Goal: Task Accomplishment & Management: Manage account settings

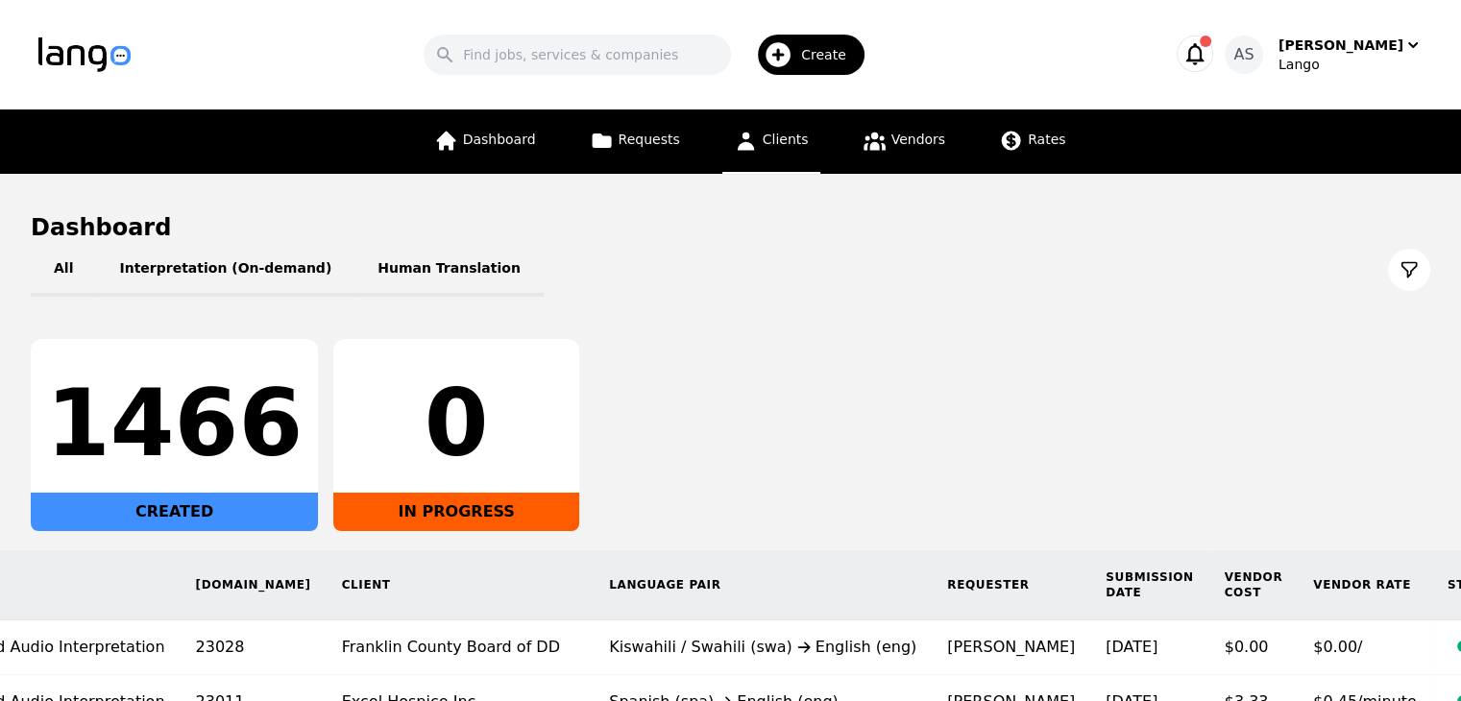
click at [786, 139] on span "Clients" at bounding box center [786, 139] width 46 height 15
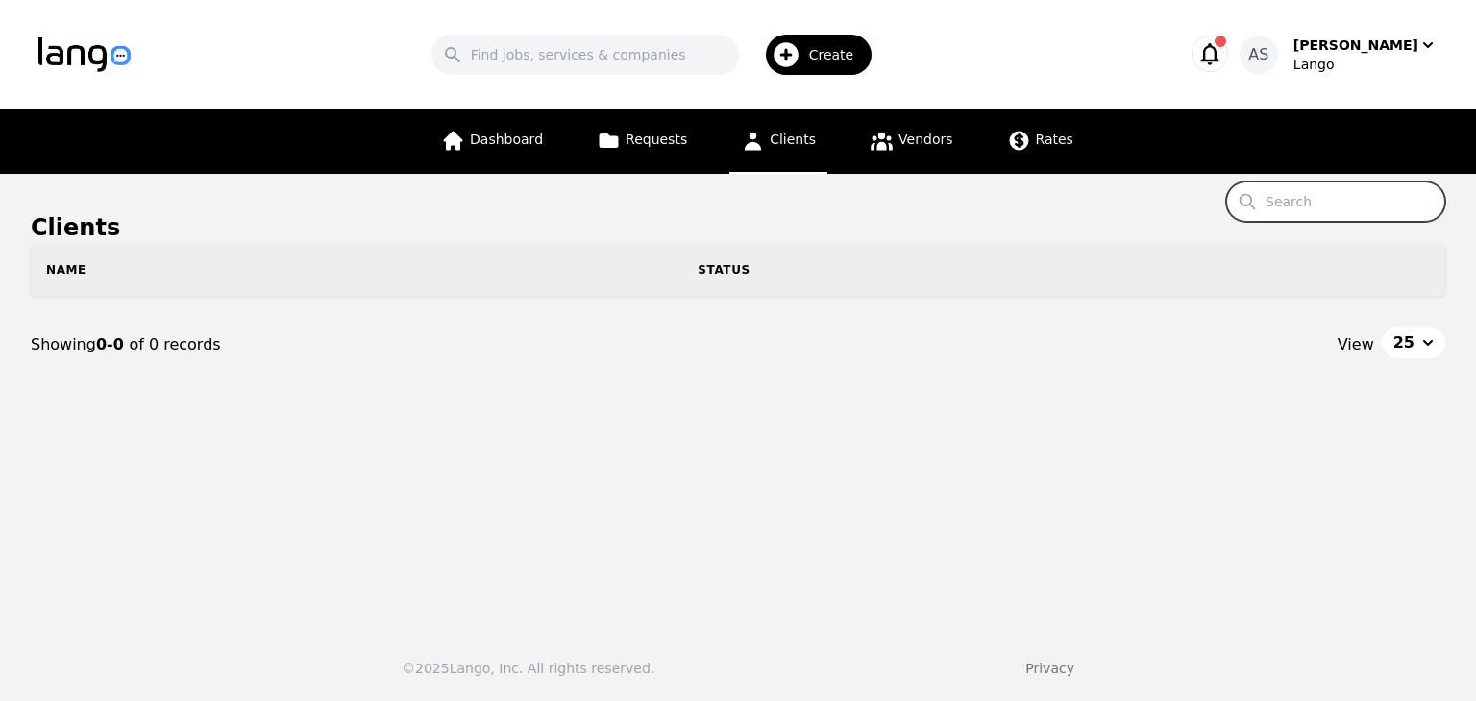
click at [1303, 197] on input "Search" at bounding box center [1335, 202] width 219 height 40
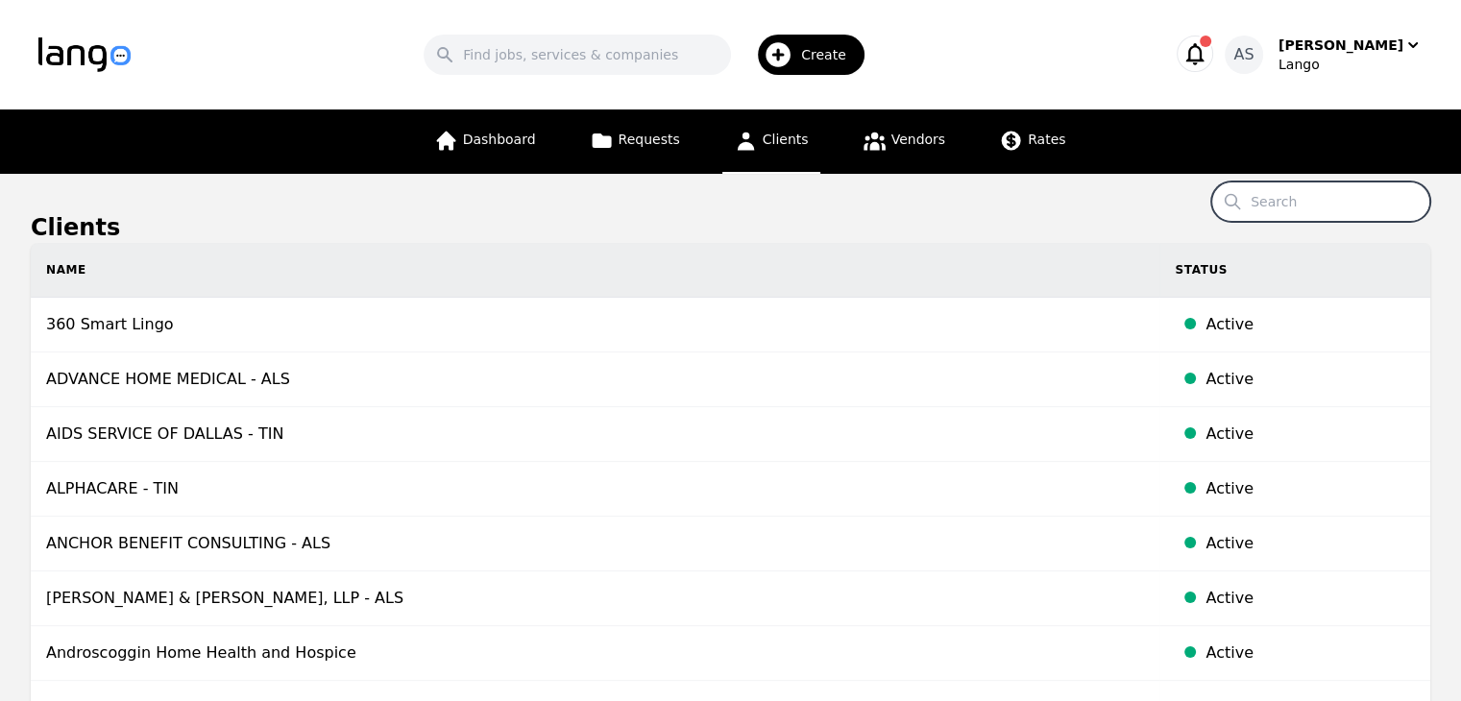
paste input "woodhavenclinic@gmail.com"
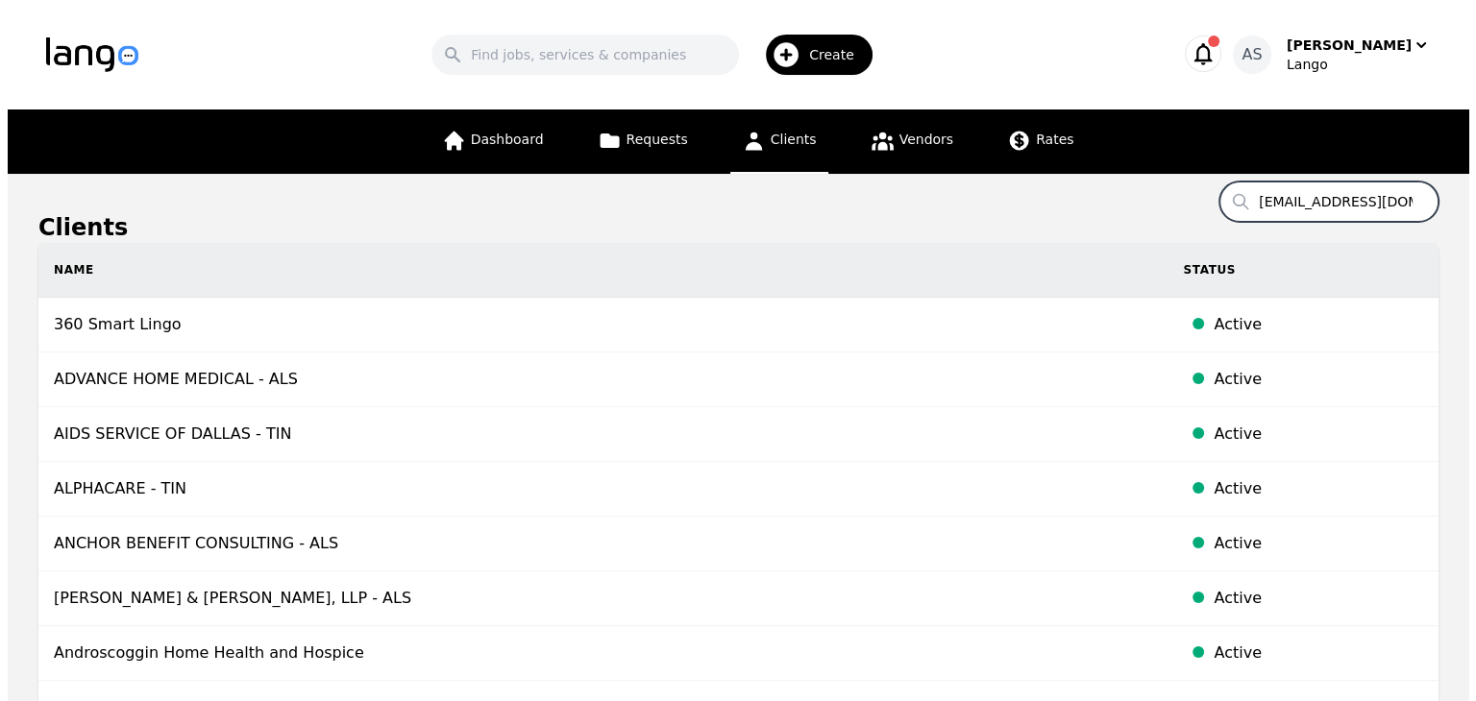
scroll to position [0, 34]
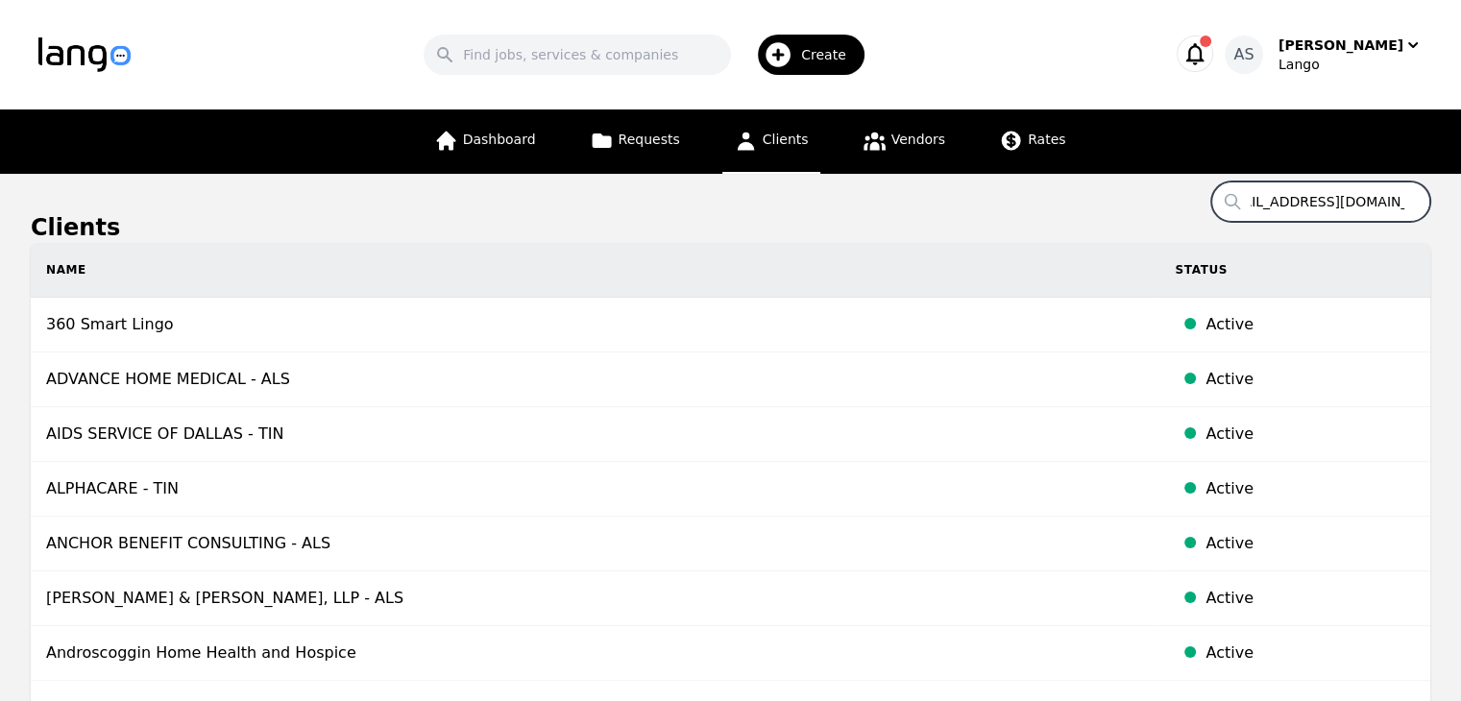
type input "woodhavenclinic@gmail.com"
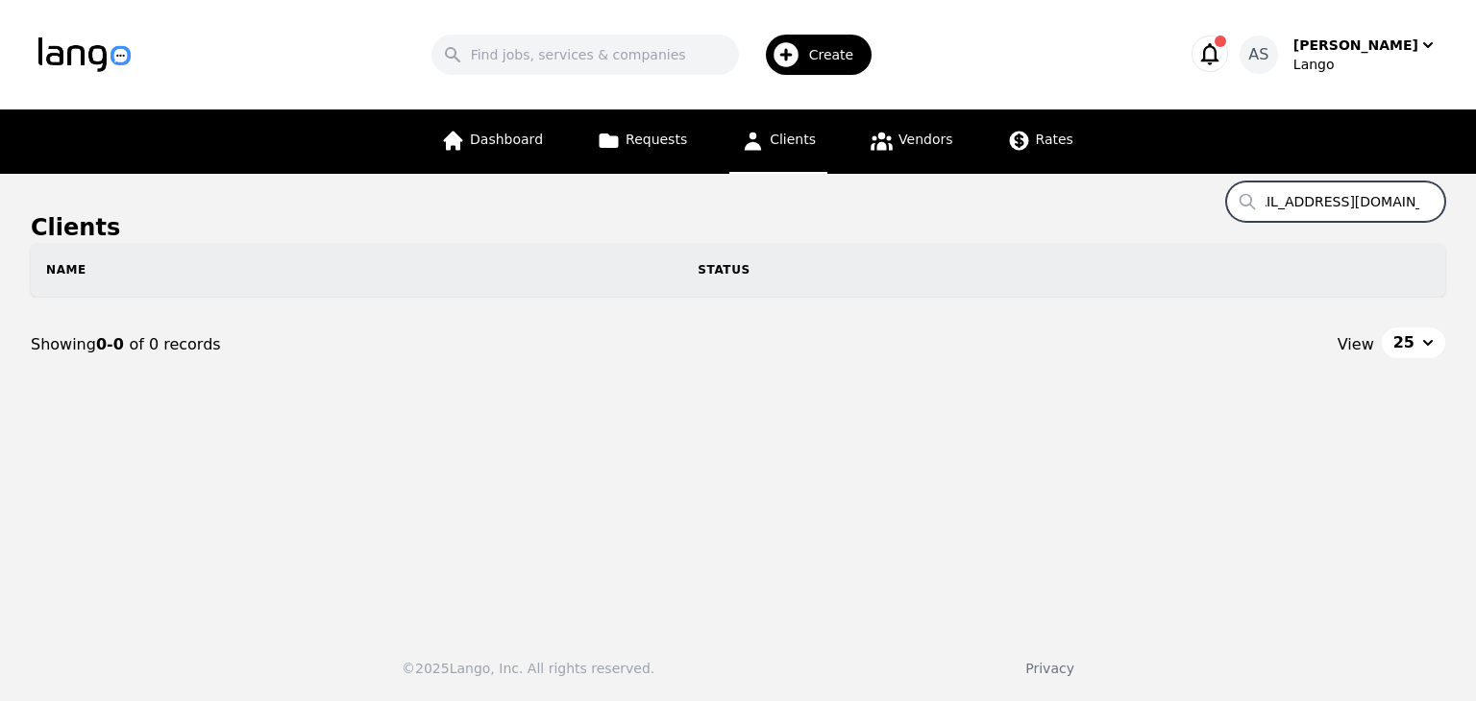
click at [1428, 205] on input "woodhavenclinic@gmail.com" at bounding box center [1335, 202] width 219 height 40
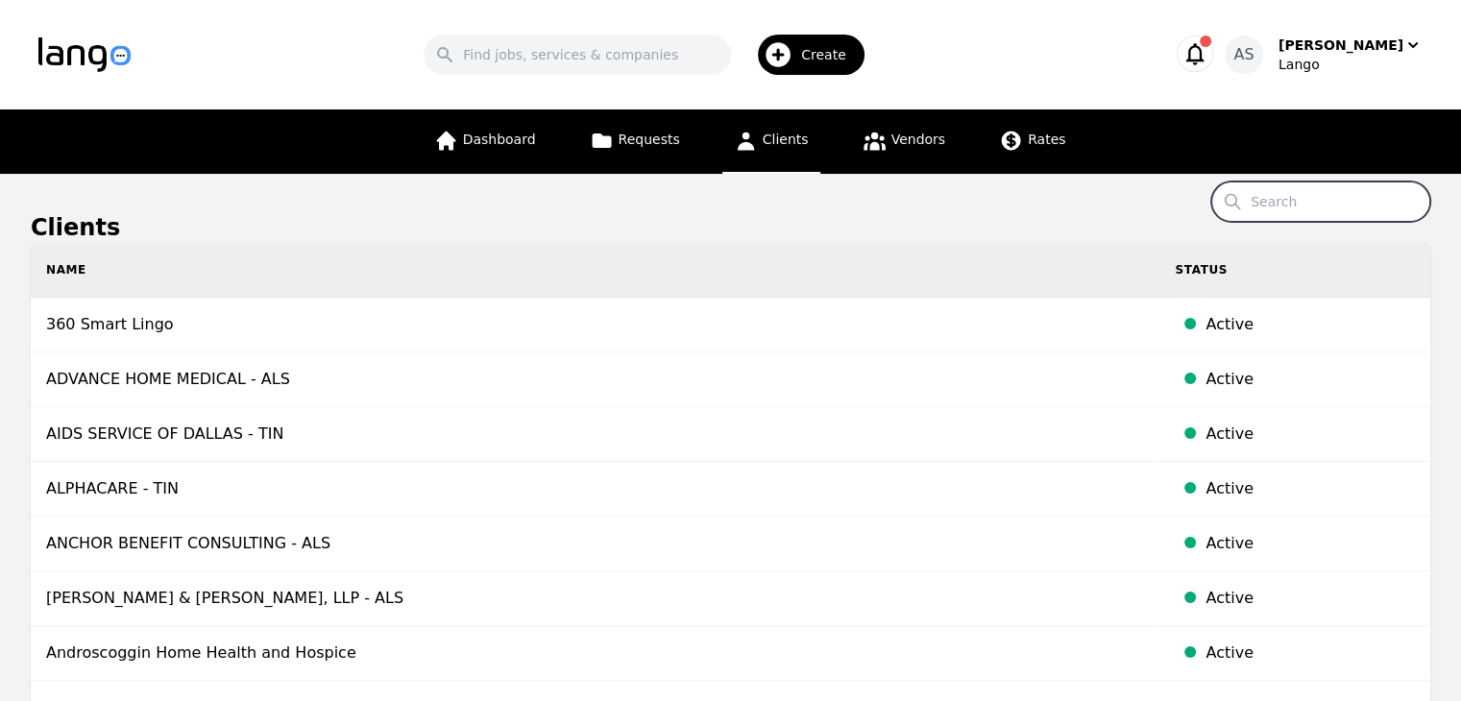
paste input "Kingsbrook Healthcare"
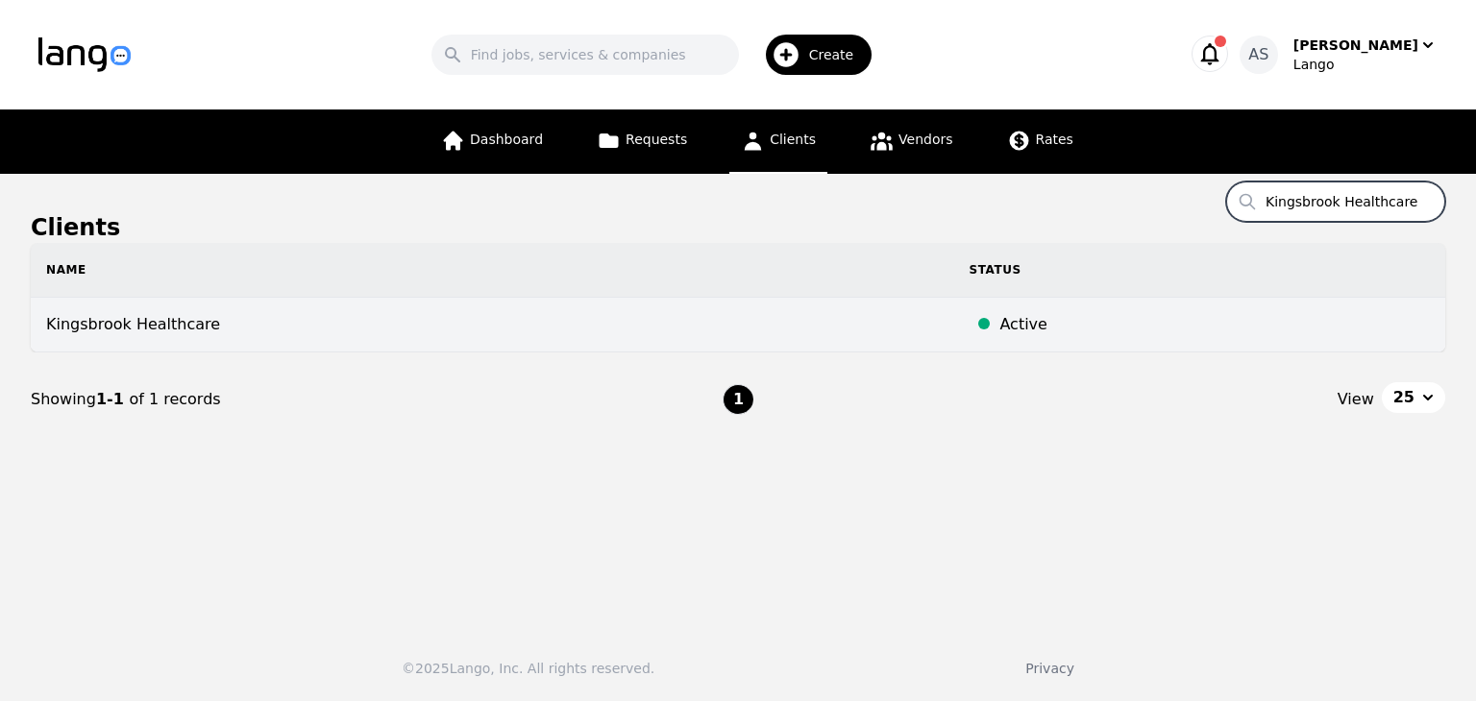
type input "Kingsbrook Healthcare"
click at [315, 324] on td "Kingsbrook Healthcare" at bounding box center [492, 325] width 922 height 55
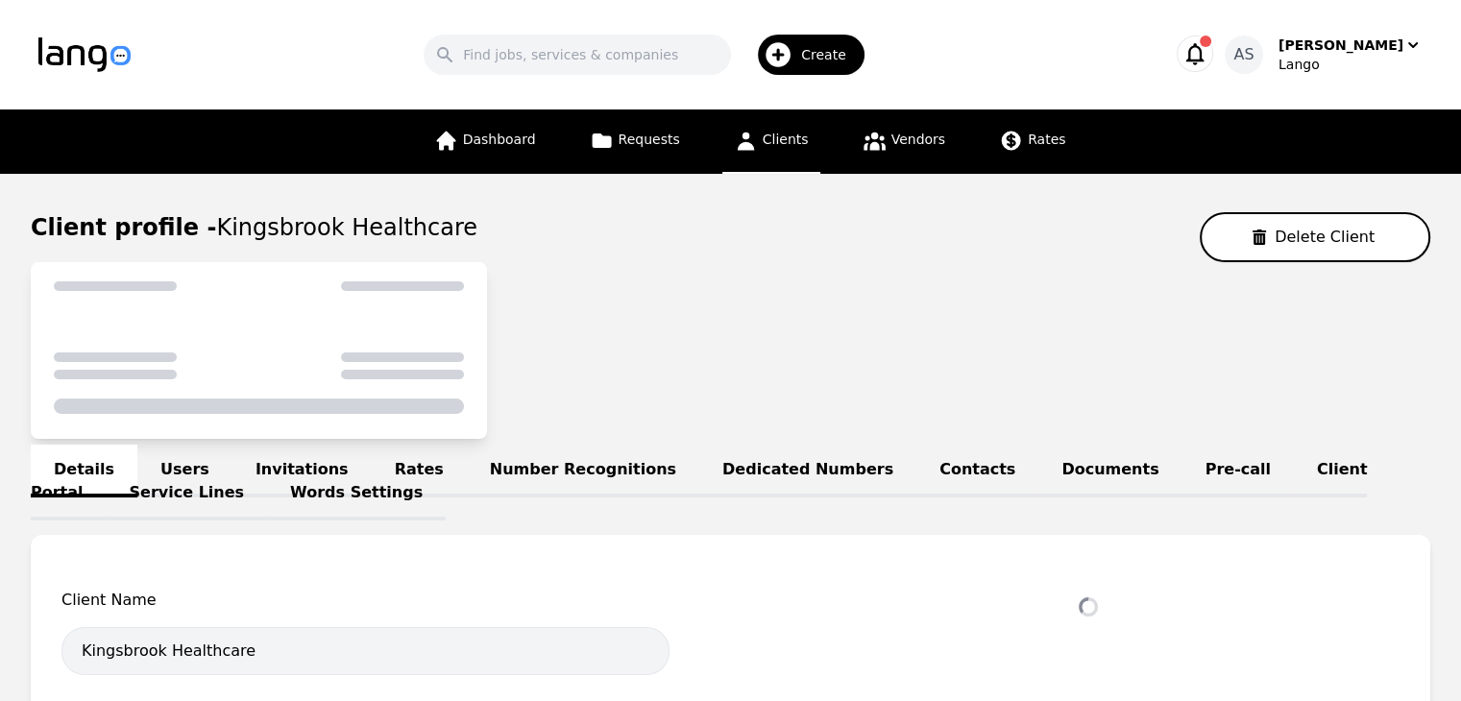
select select "active"
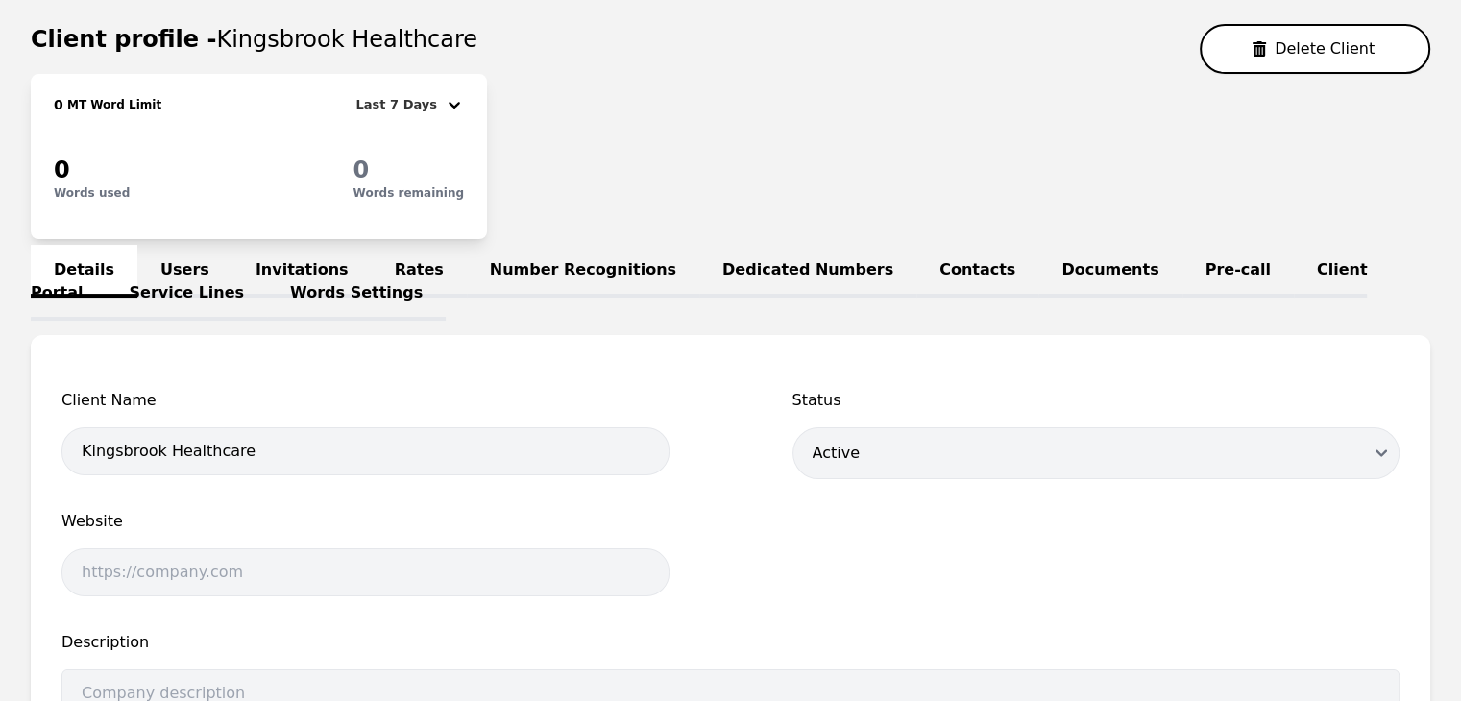
scroll to position [192, 0]
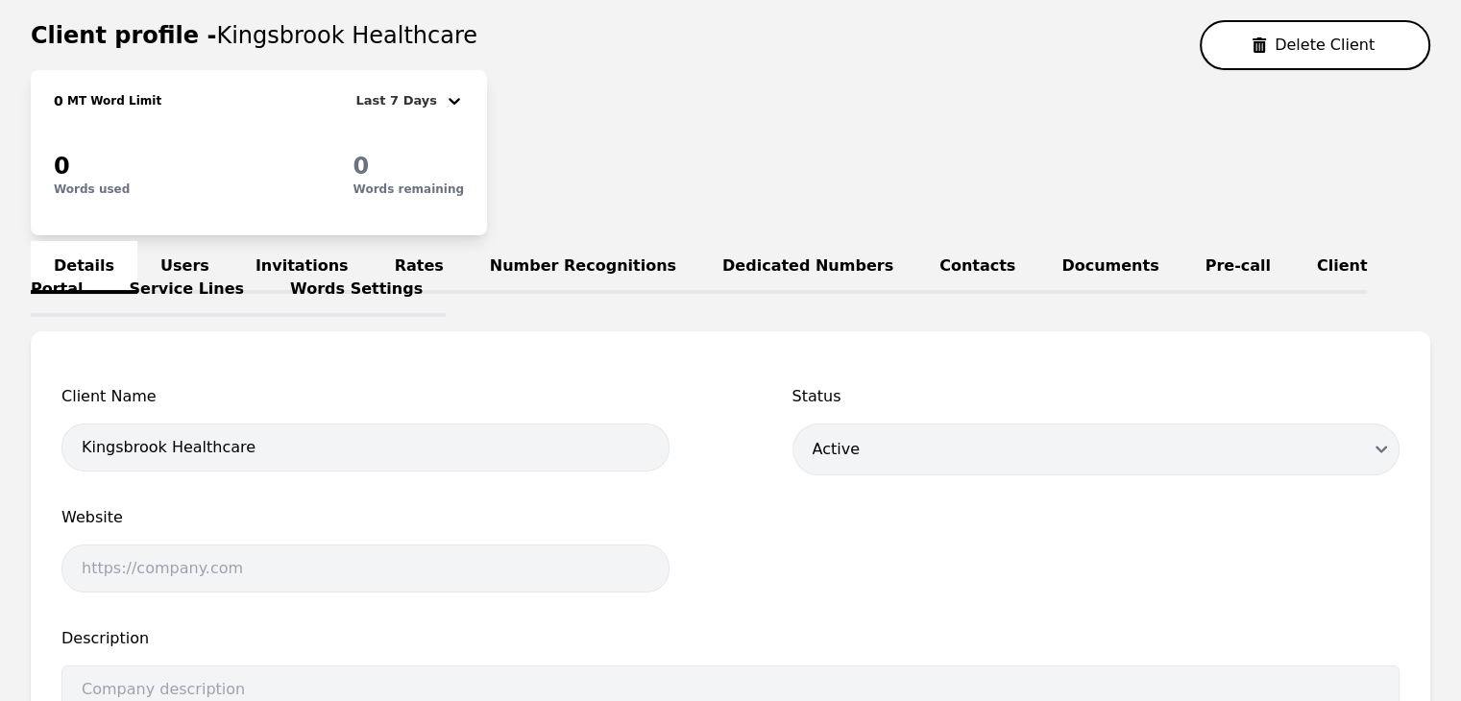
click at [165, 246] on link "Users" at bounding box center [184, 267] width 95 height 53
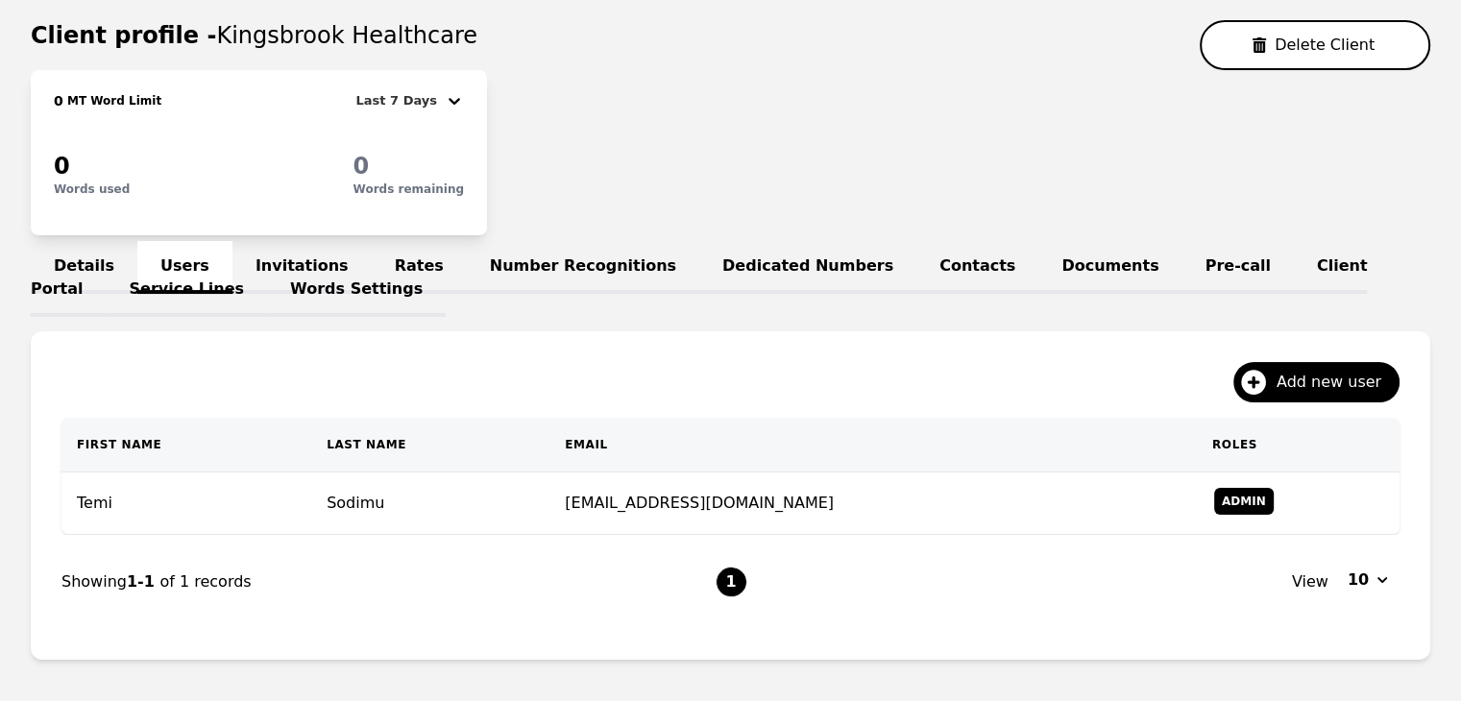
click at [286, 258] on link "Invitations" at bounding box center [302, 267] width 139 height 53
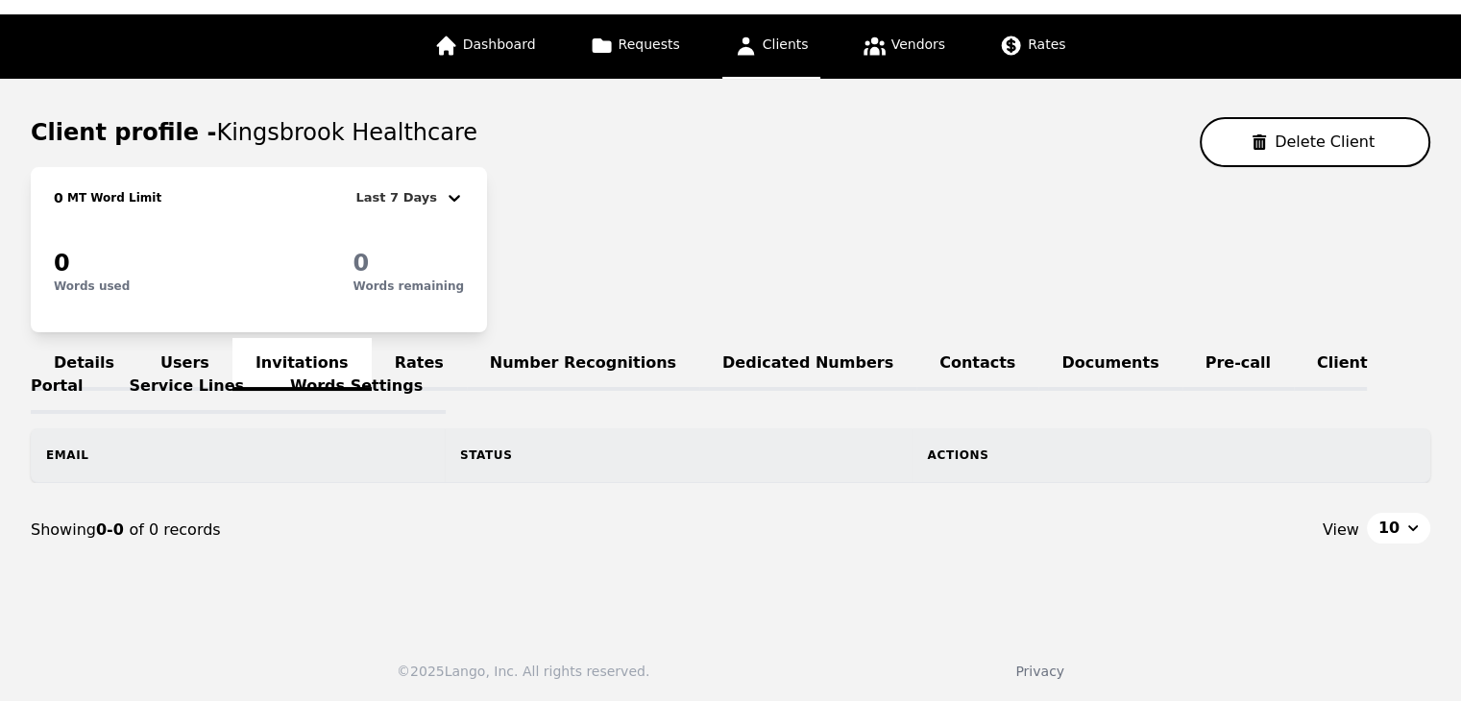
scroll to position [150, 0]
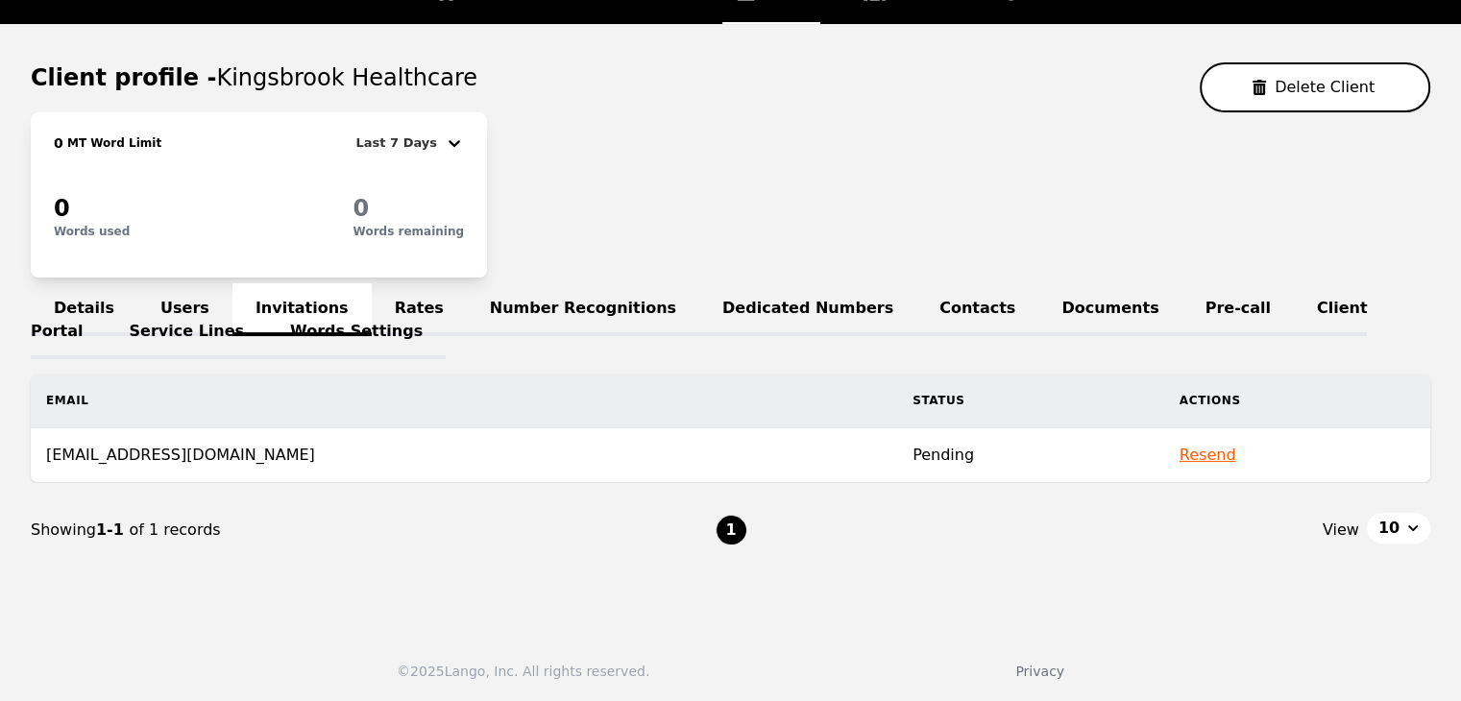
click at [1180, 459] on button "Resend" at bounding box center [1208, 455] width 57 height 23
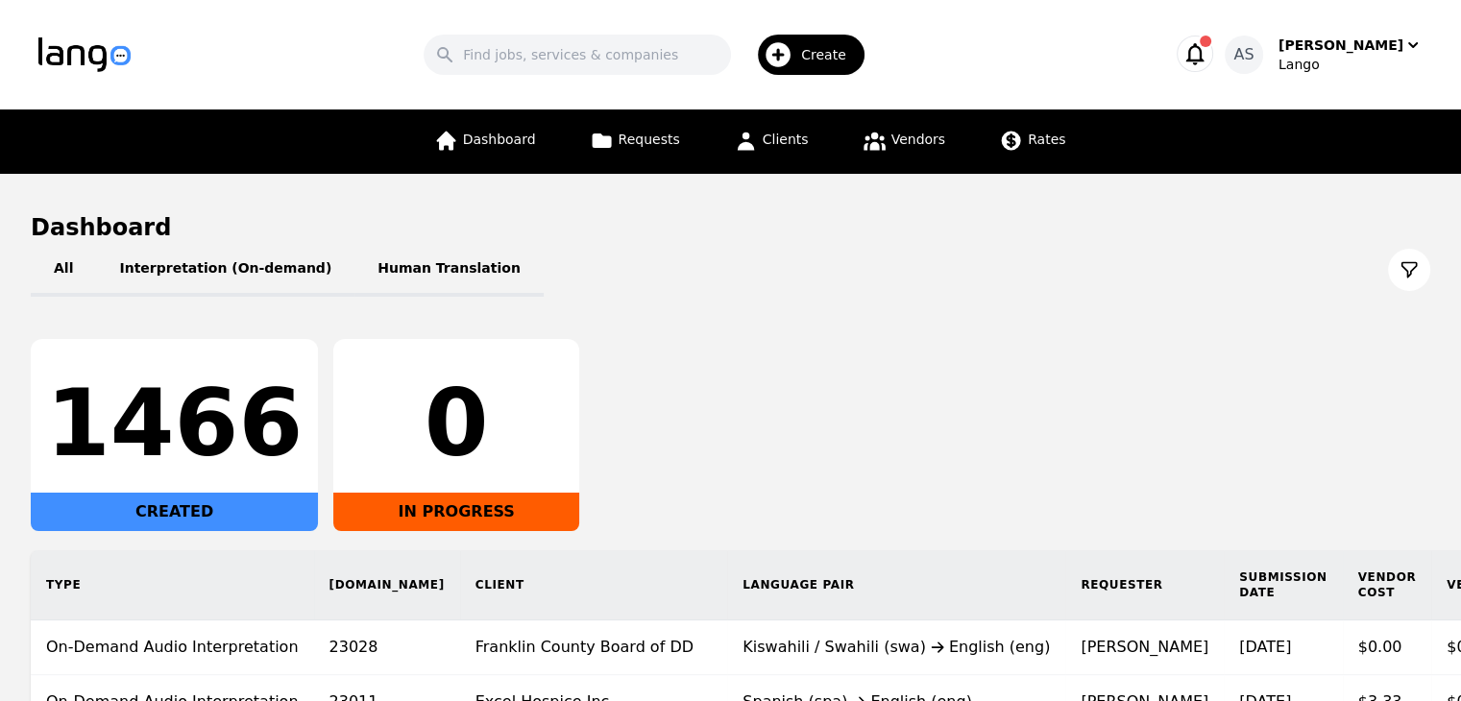
click at [1209, 59] on icon "button" at bounding box center [1195, 53] width 27 height 27
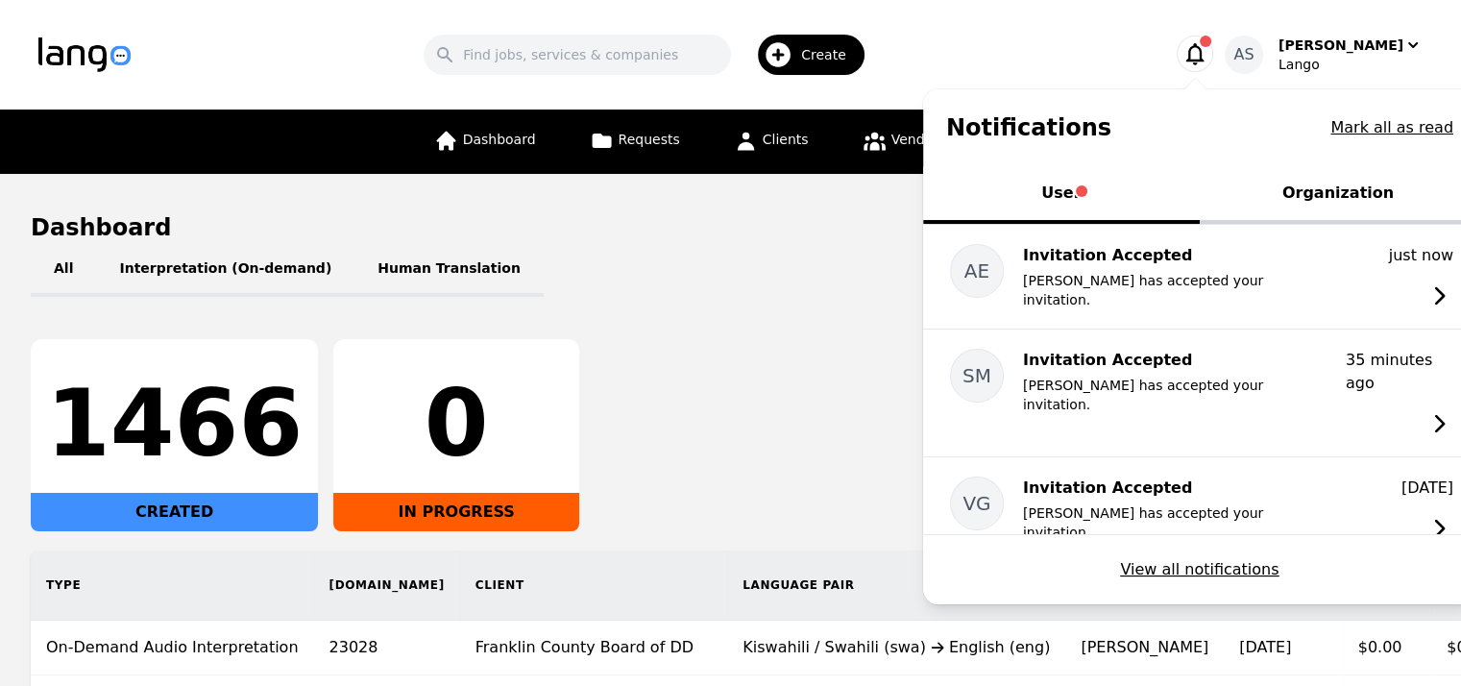
click at [1340, 199] on button "Organization" at bounding box center [1338, 195] width 277 height 58
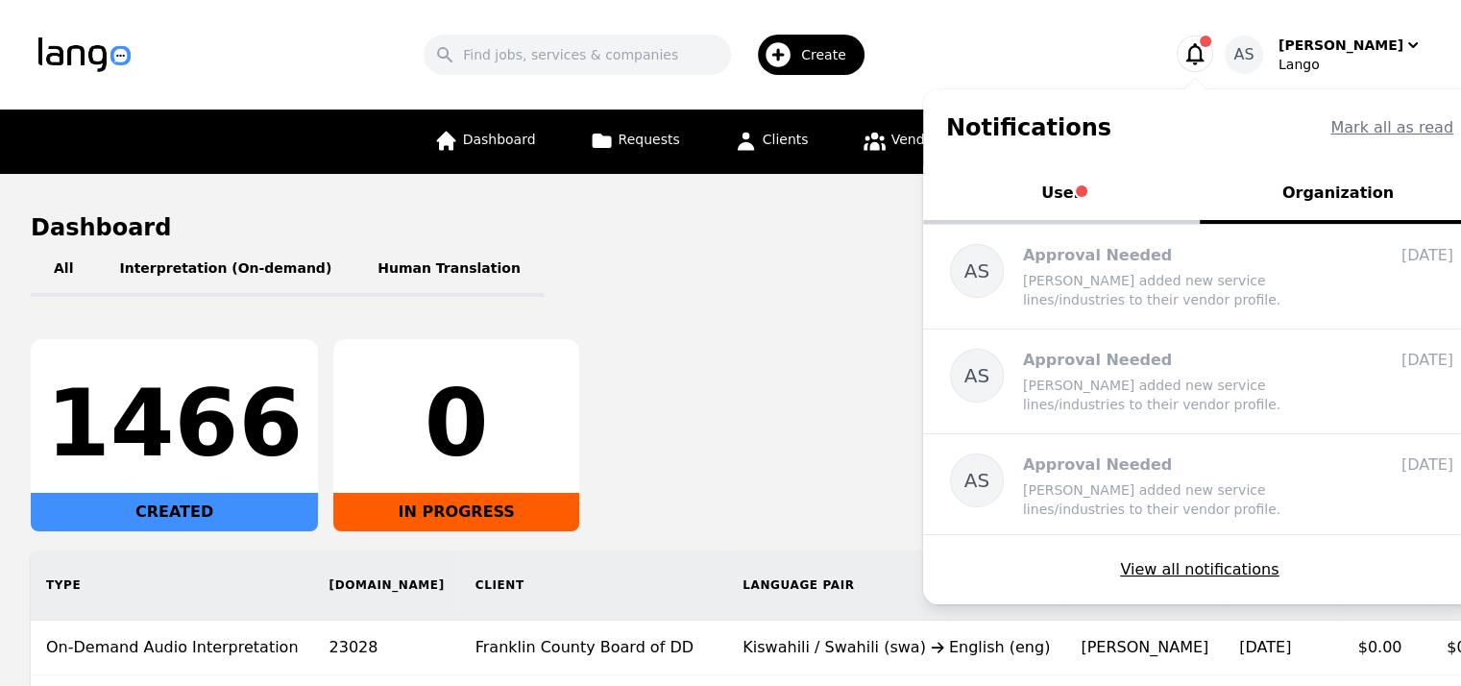
click at [1128, 194] on button "User" at bounding box center [1061, 195] width 277 height 58
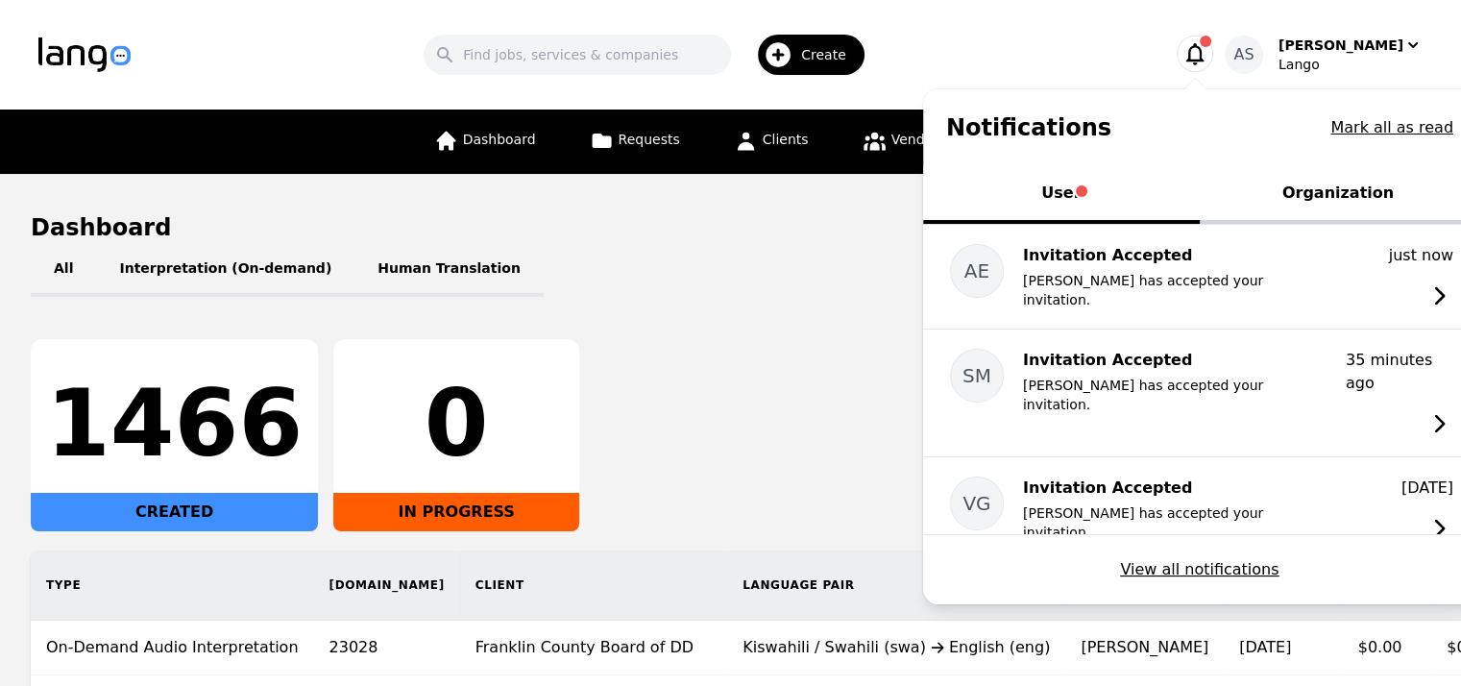
click at [868, 309] on div "All Interpretation (On-demand) Human Translation 1466 CREATED 0 IN PROGRESS Typ…" at bounding box center [731, 568] width 1400 height 651
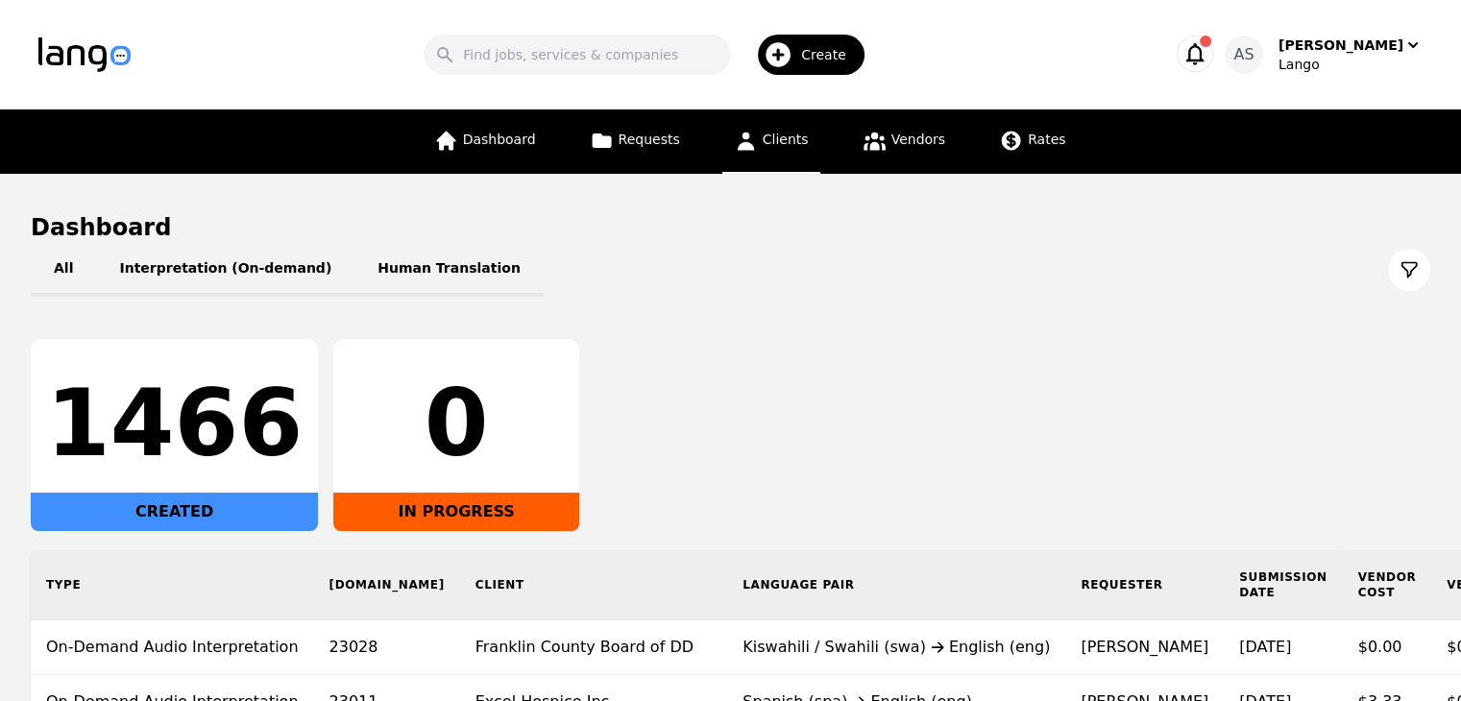
click at [770, 153] on link "Clients" at bounding box center [772, 142] width 98 height 64
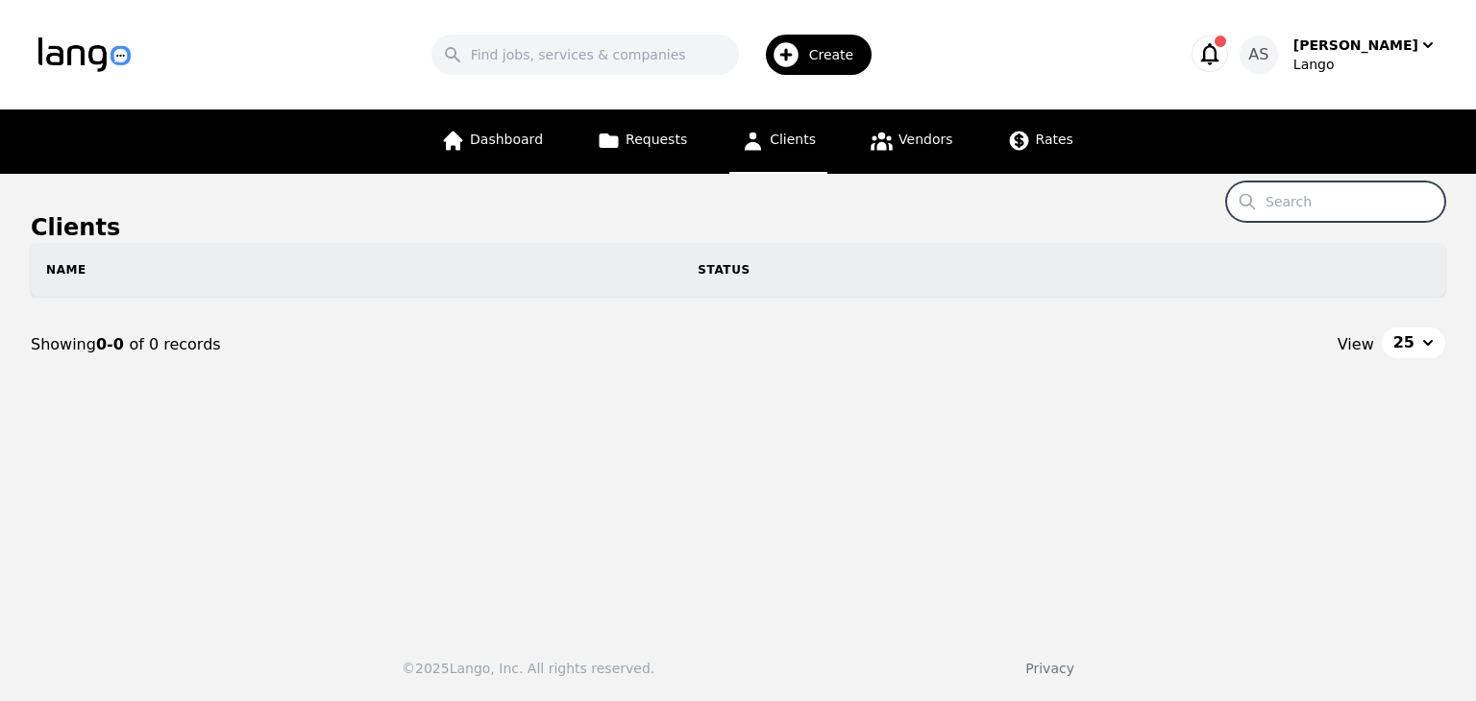
click at [1317, 209] on input "Search" at bounding box center [1335, 202] width 219 height 40
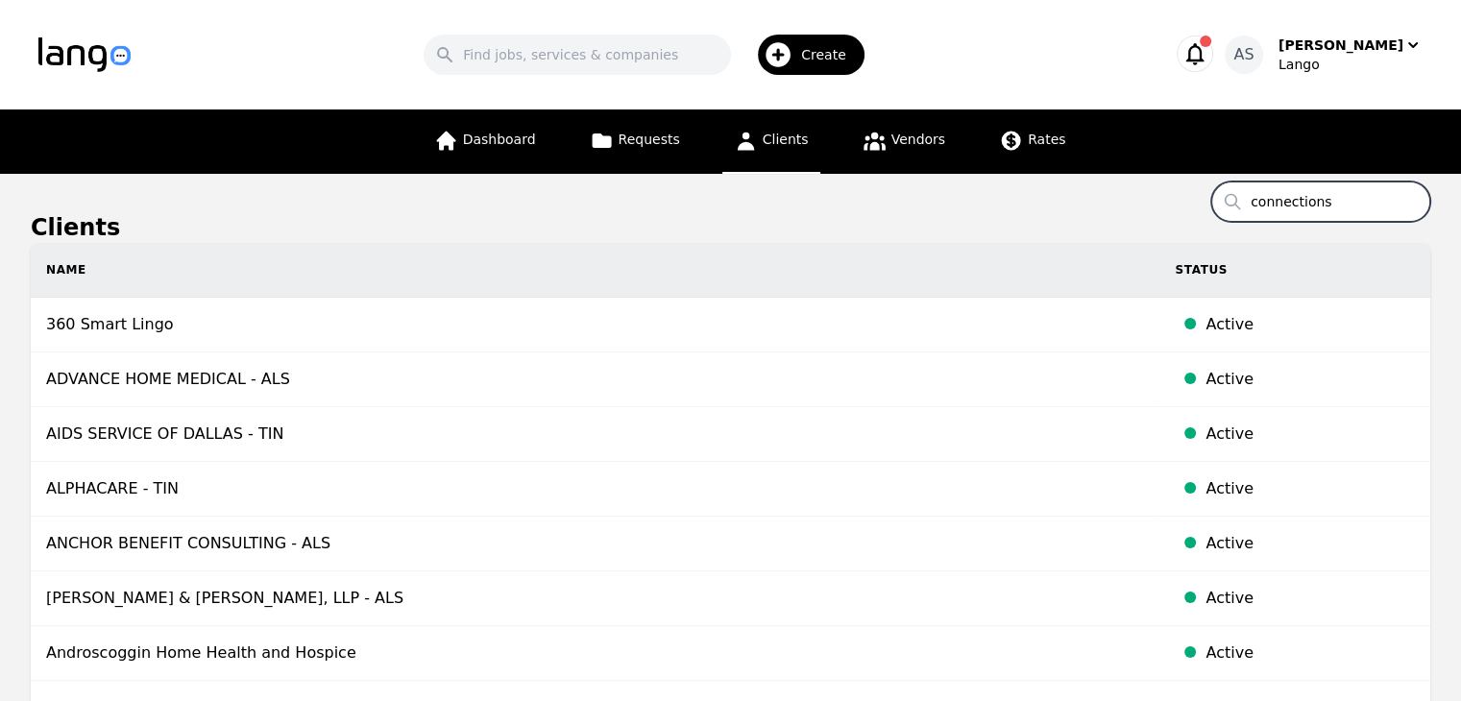
type input "connections"
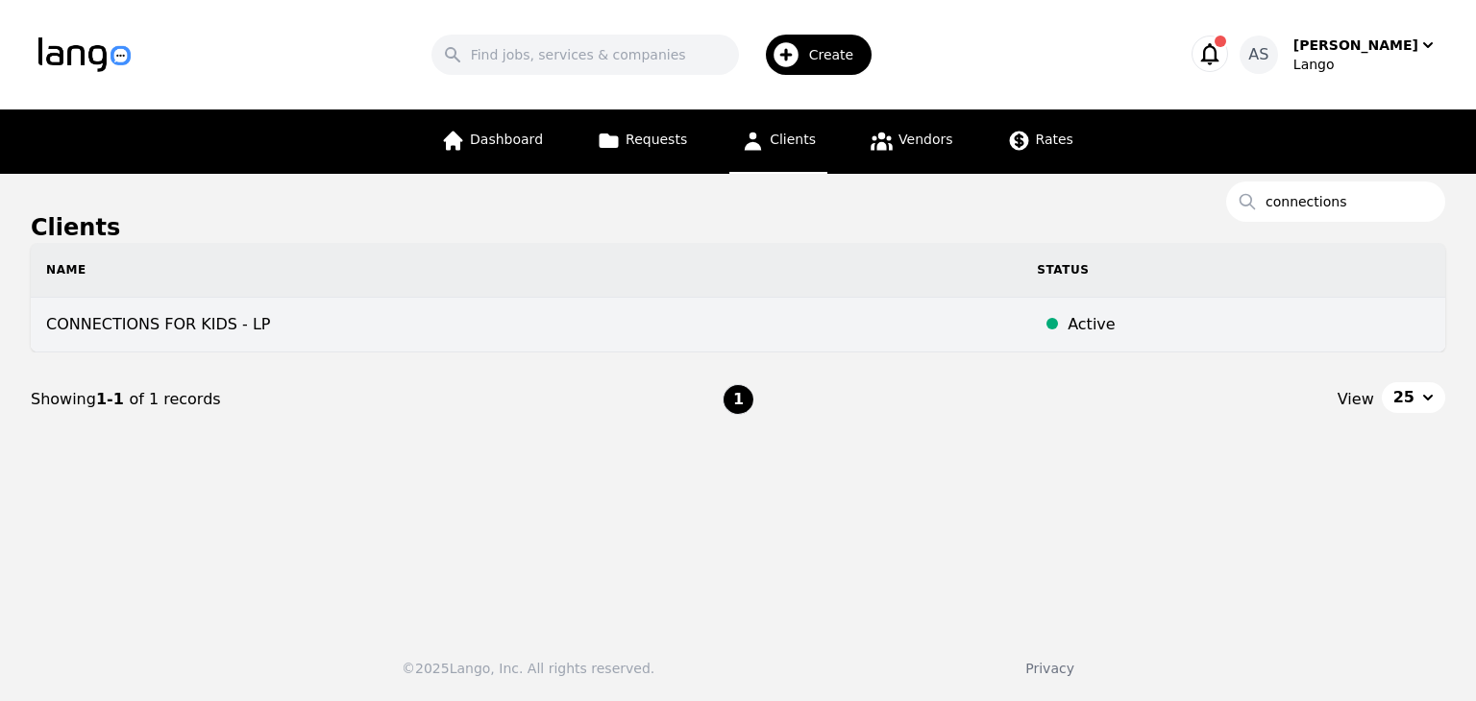
click at [461, 339] on td "CONNECTIONS FOR KIDS - LP" at bounding box center [526, 325] width 991 height 55
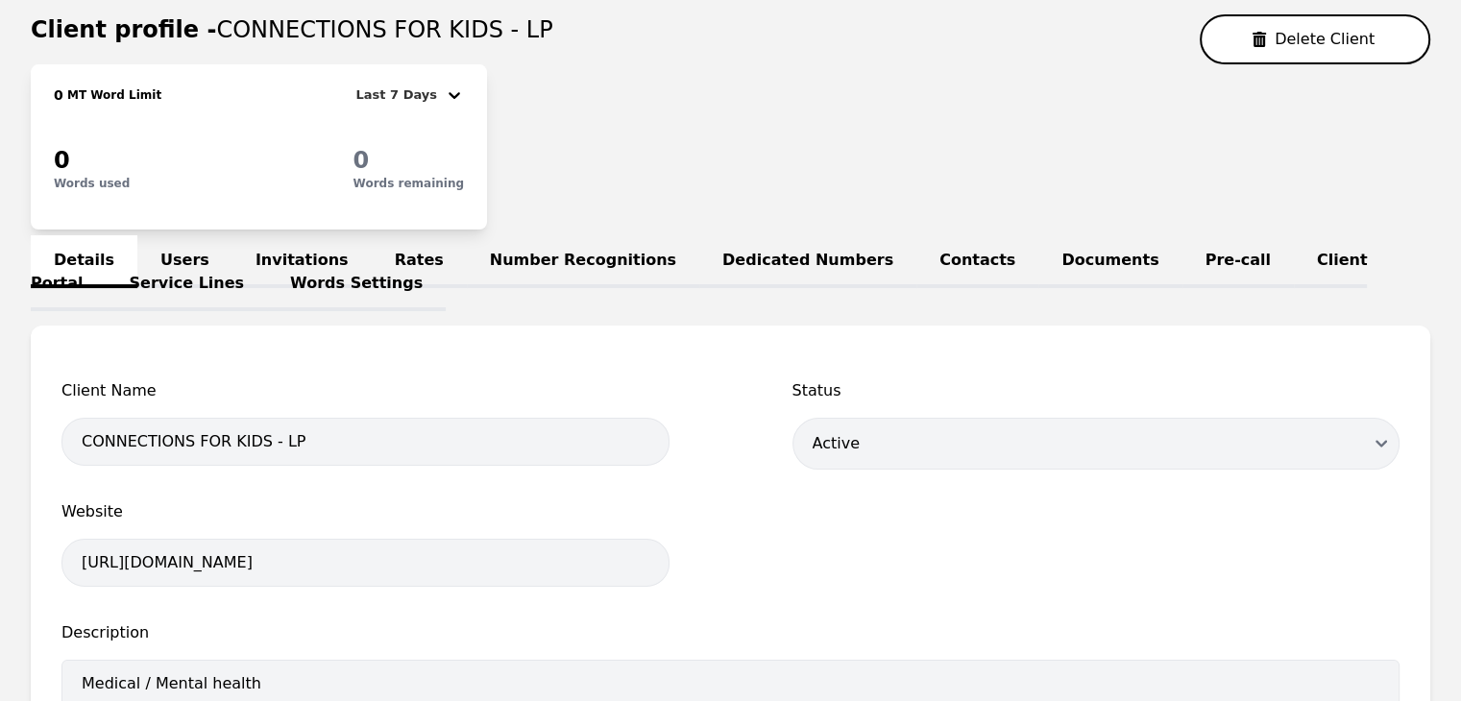
scroll to position [192, 0]
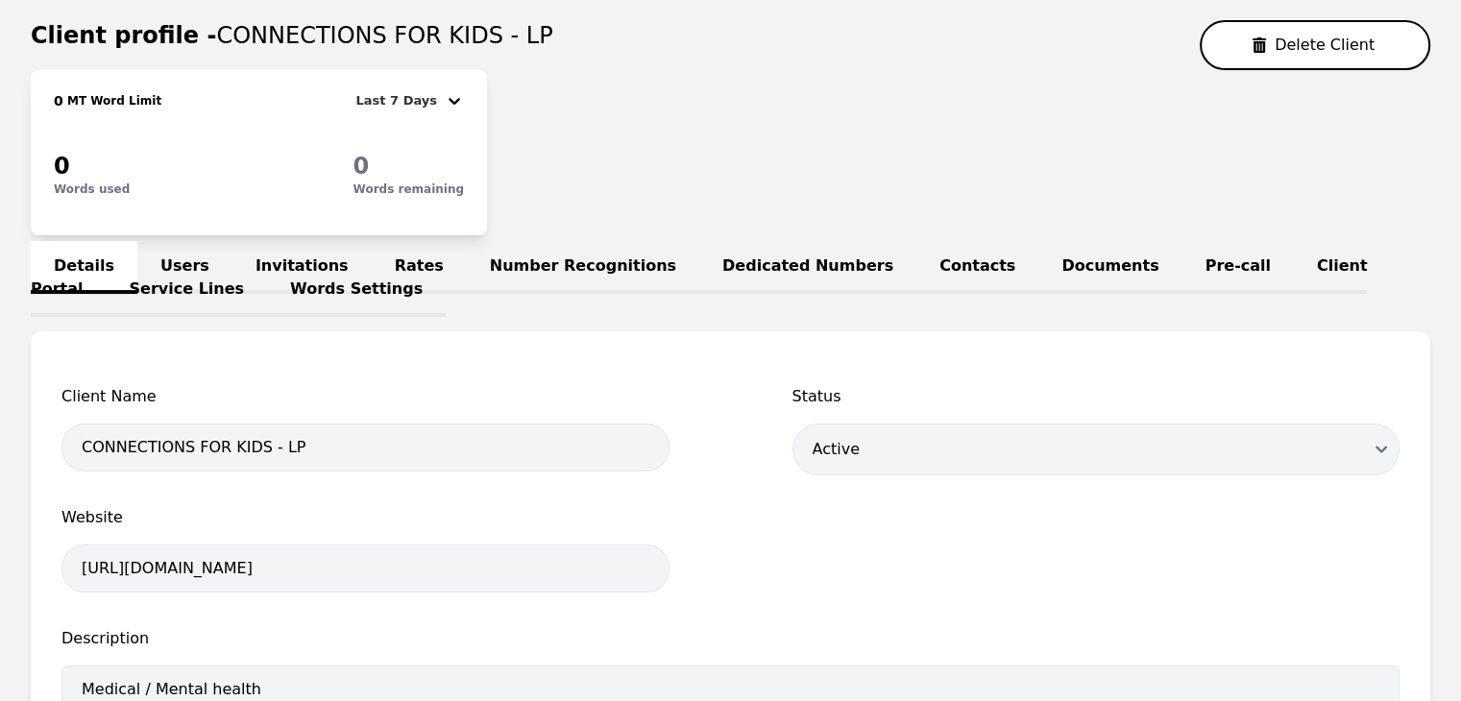
click at [184, 259] on link "Users" at bounding box center [184, 267] width 95 height 53
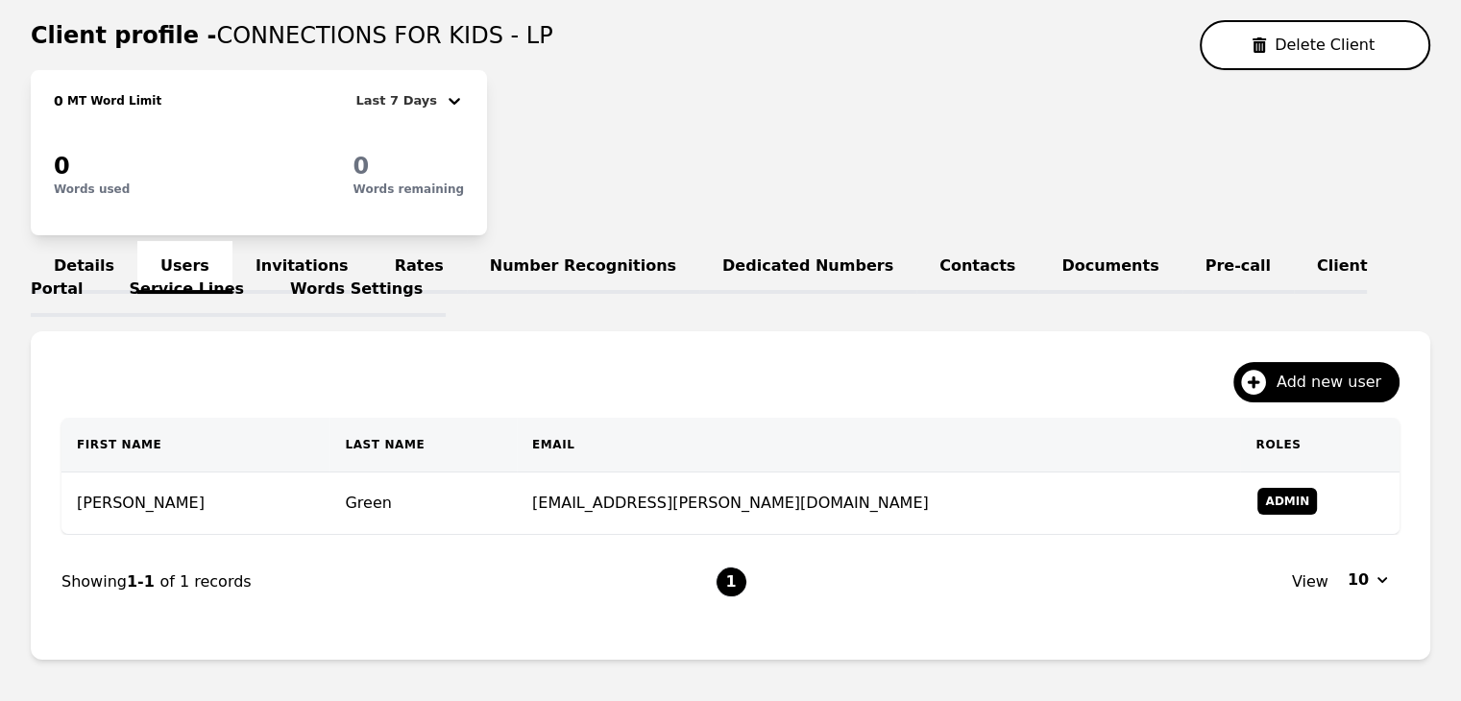
click at [283, 258] on link "Invitations" at bounding box center [302, 267] width 139 height 53
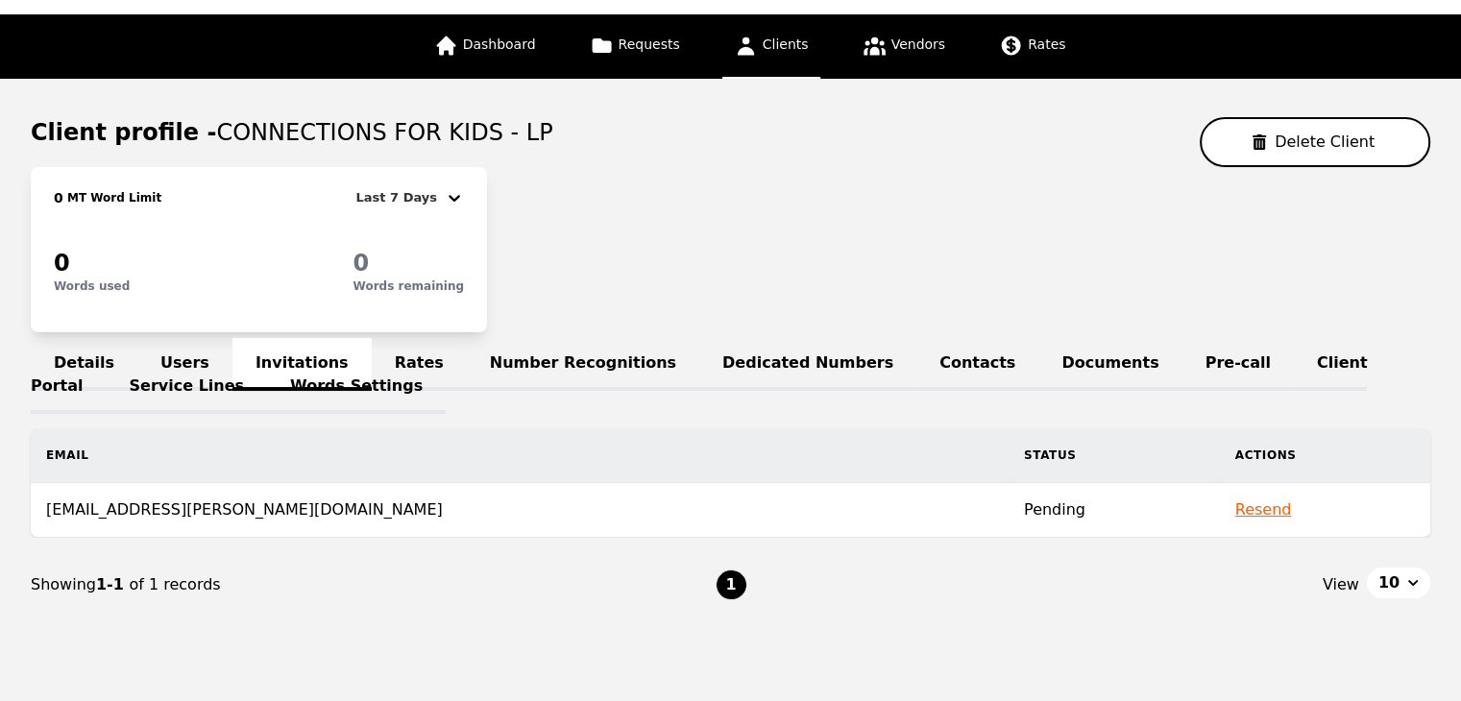
scroll to position [150, 0]
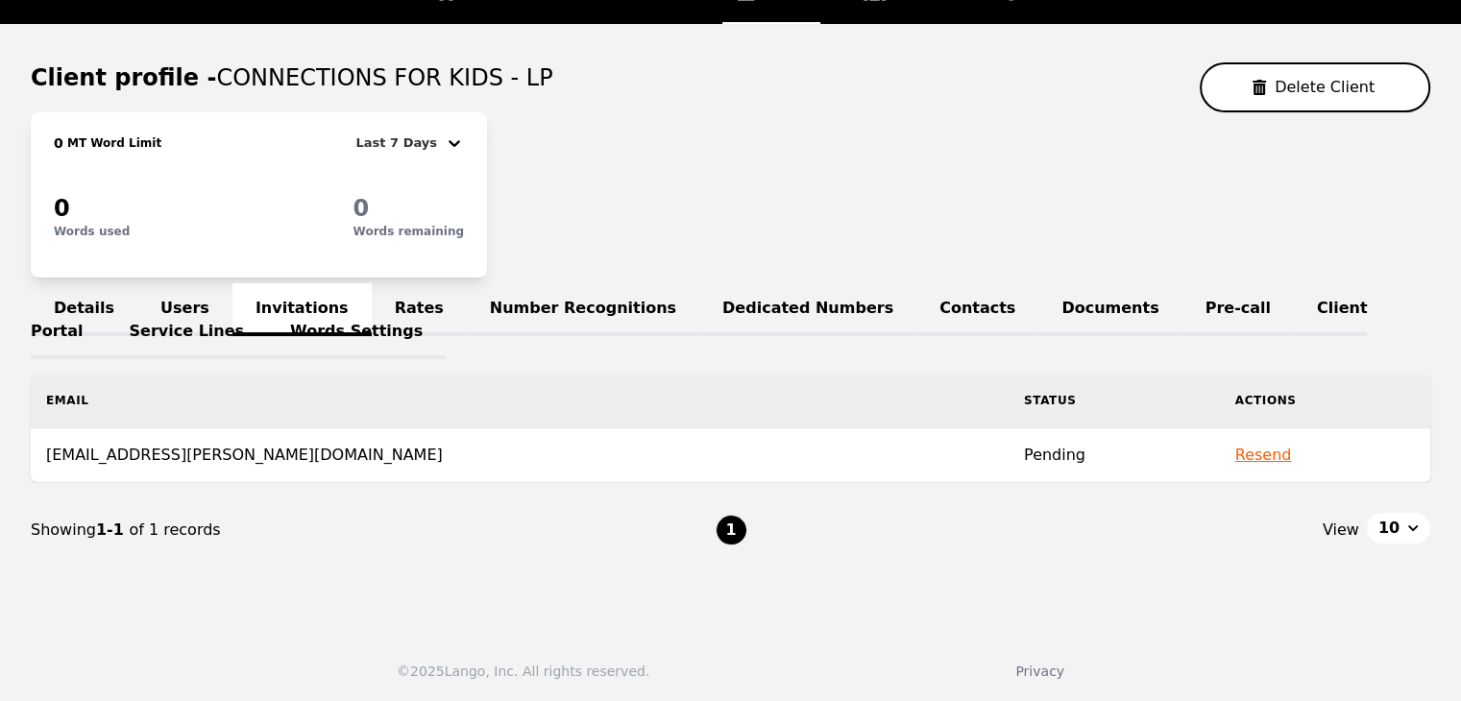
click at [503, 146] on div "0 MT Word Limit Last 7 Days 0 Words used 0 Words remaining" at bounding box center [731, 194] width 1400 height 165
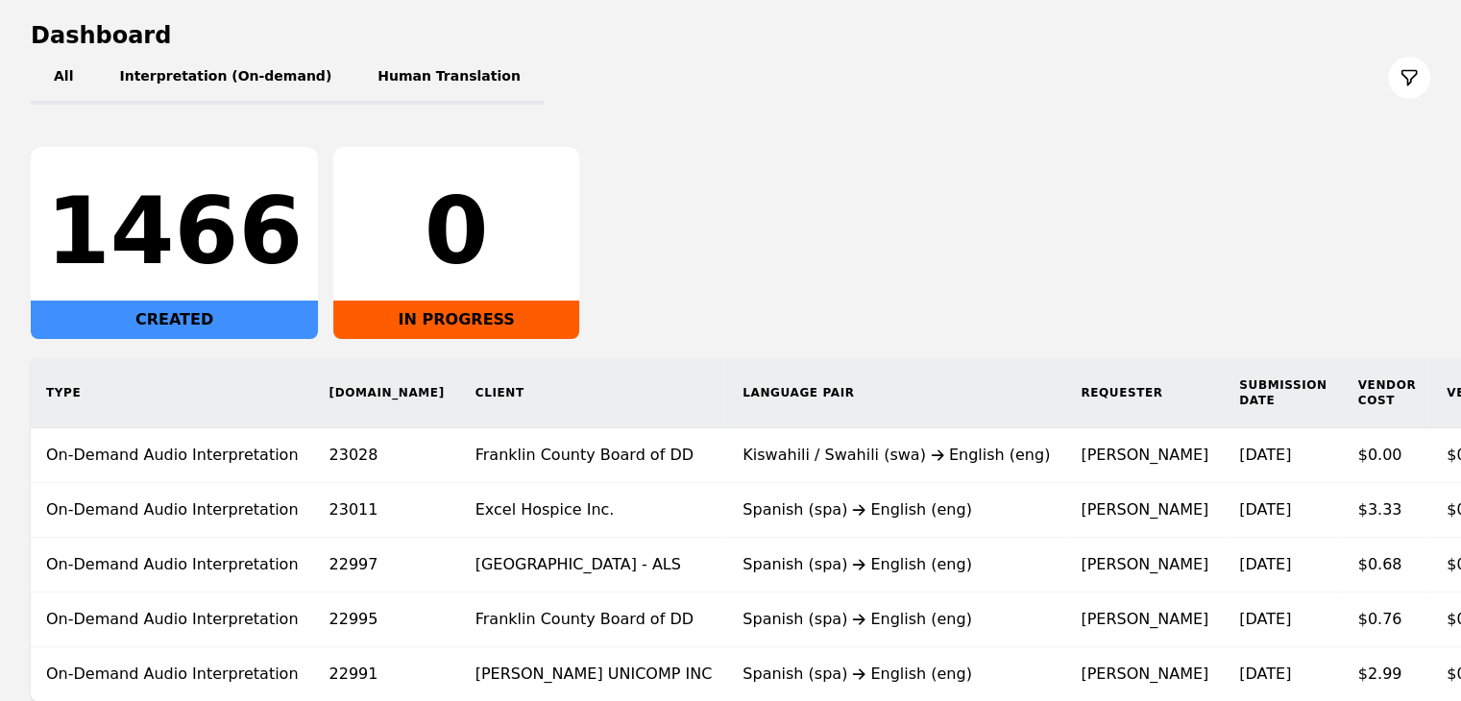
scroll to position [96, 0]
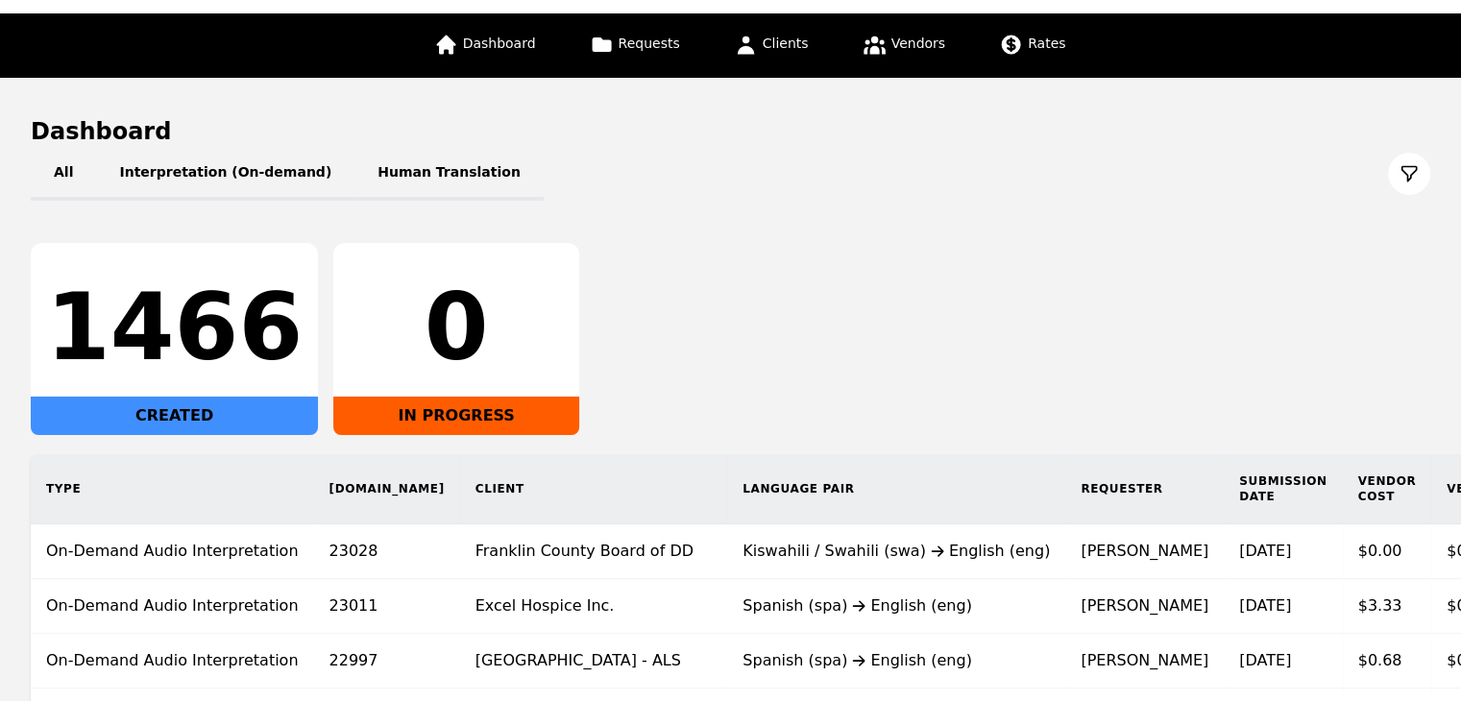
click at [982, 357] on div "1466 CREATED 0 IN PROGRESS" at bounding box center [731, 339] width 1400 height 192
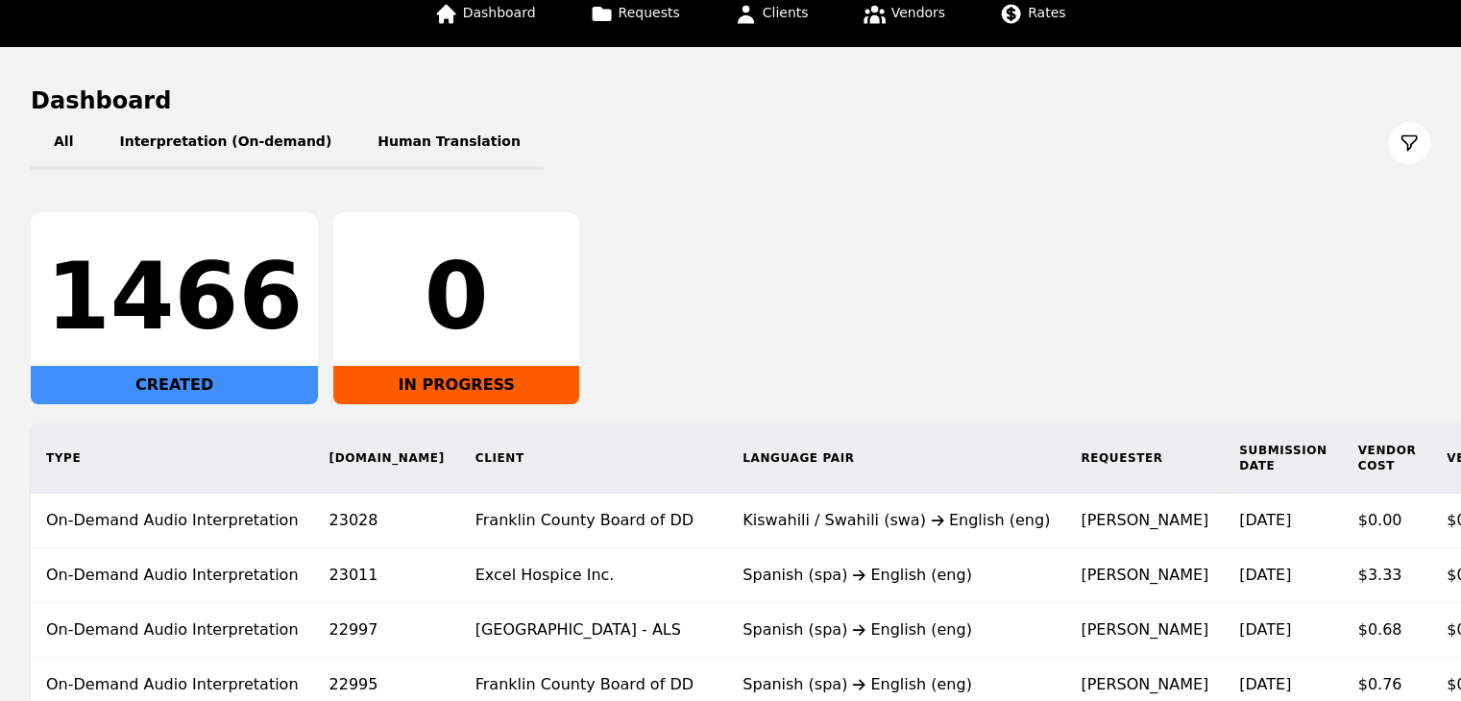
scroll to position [359, 0]
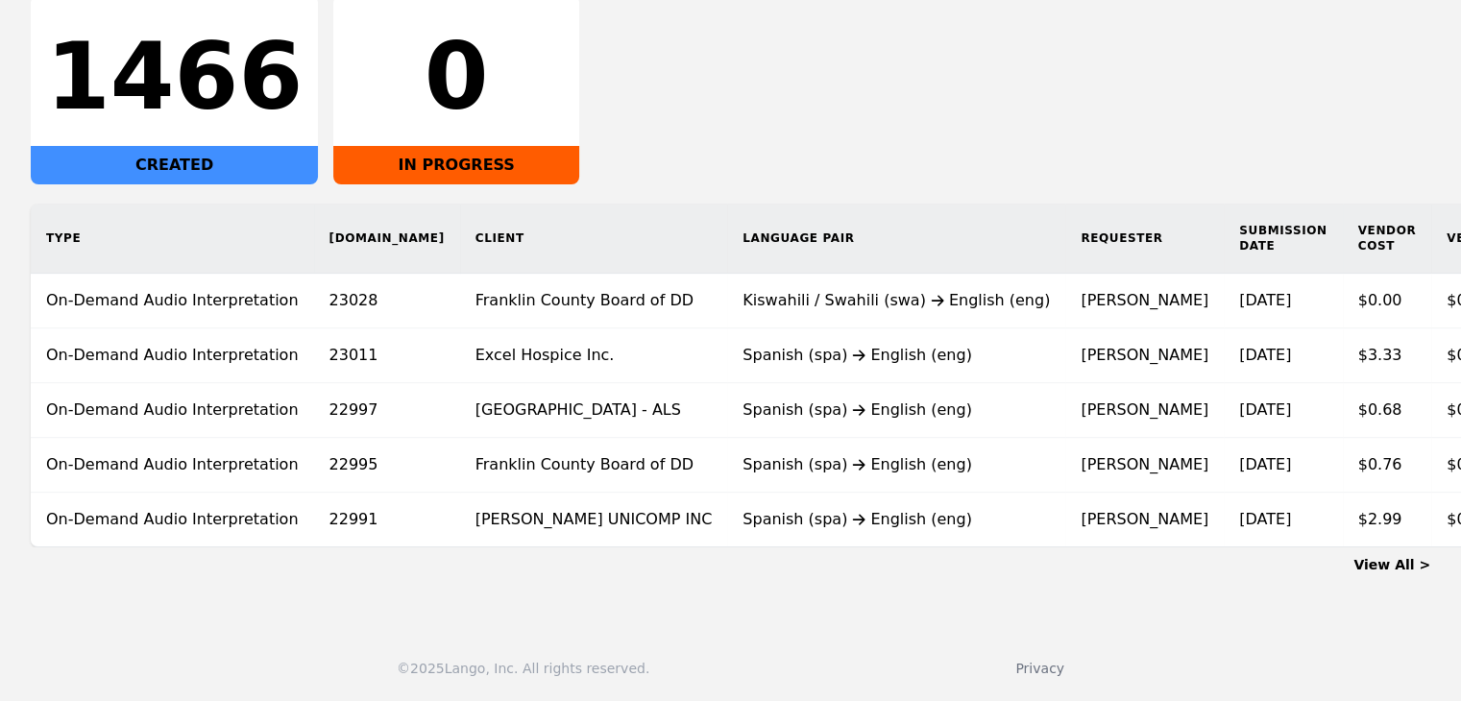
click at [1400, 566] on link "View All >" at bounding box center [1392, 564] width 77 height 15
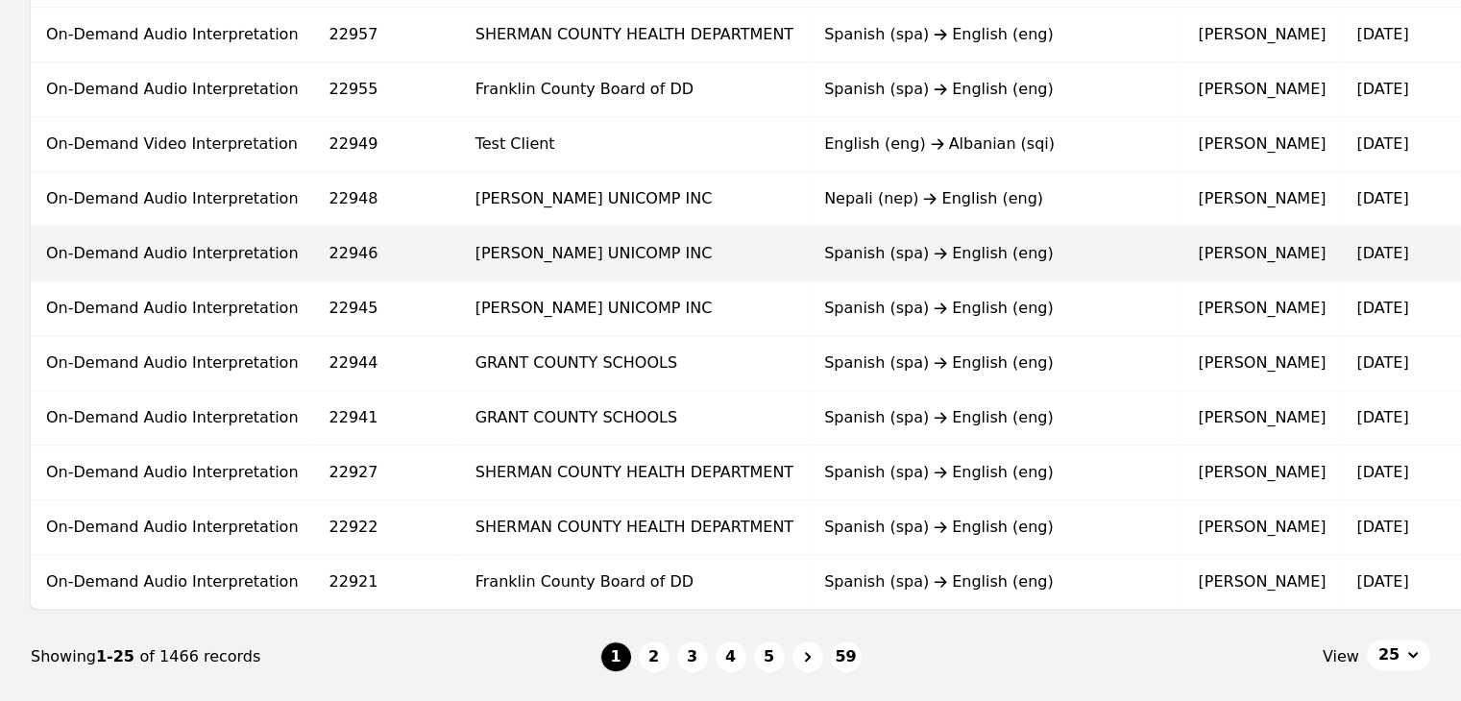
scroll to position [1153, 0]
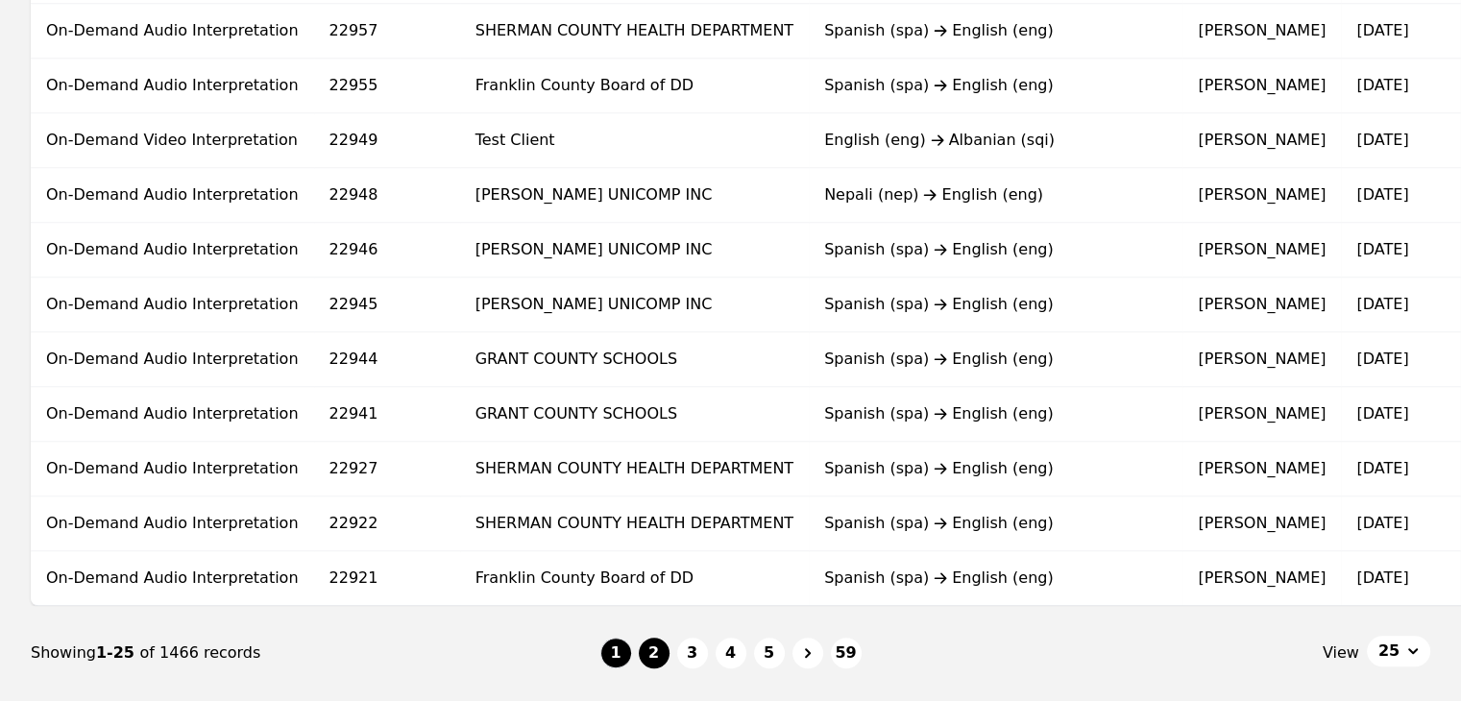
click at [652, 666] on button "2" at bounding box center [654, 653] width 31 height 31
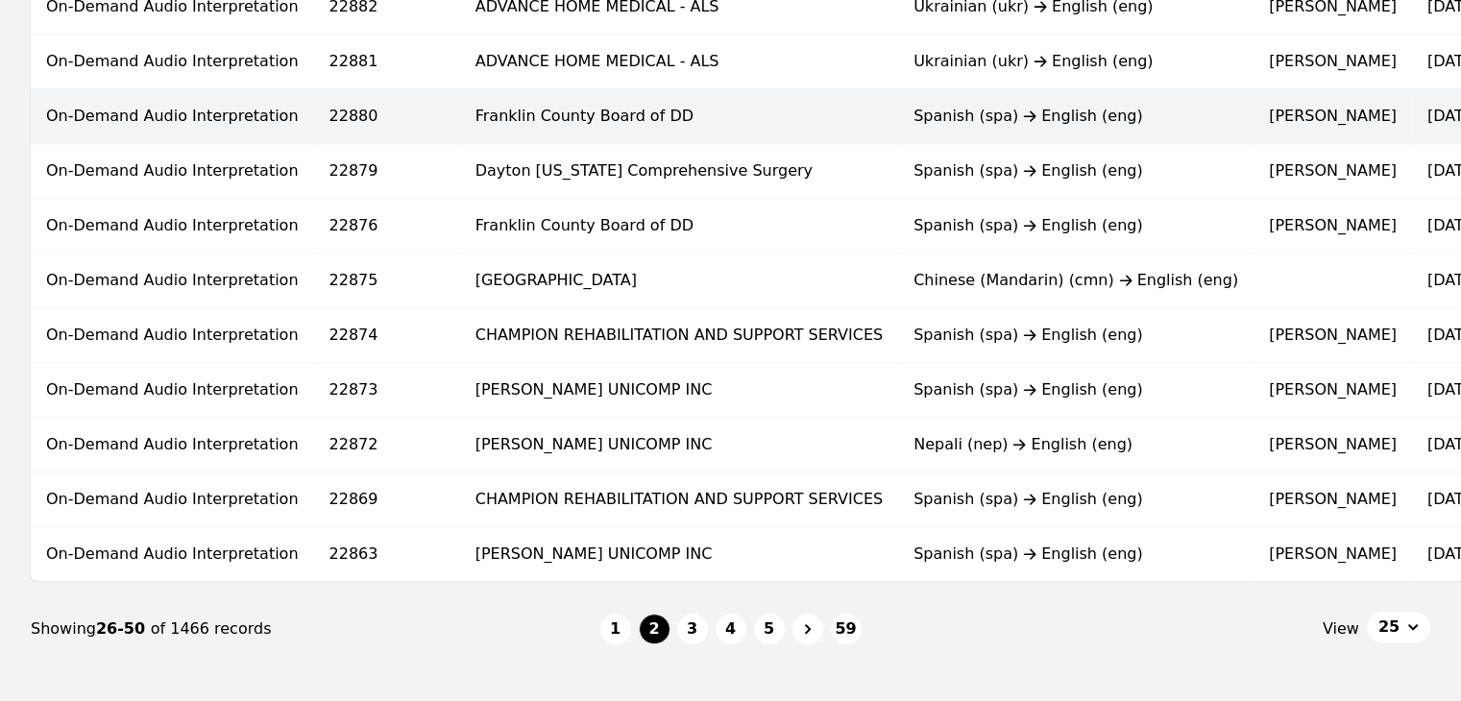
scroll to position [1249, 0]
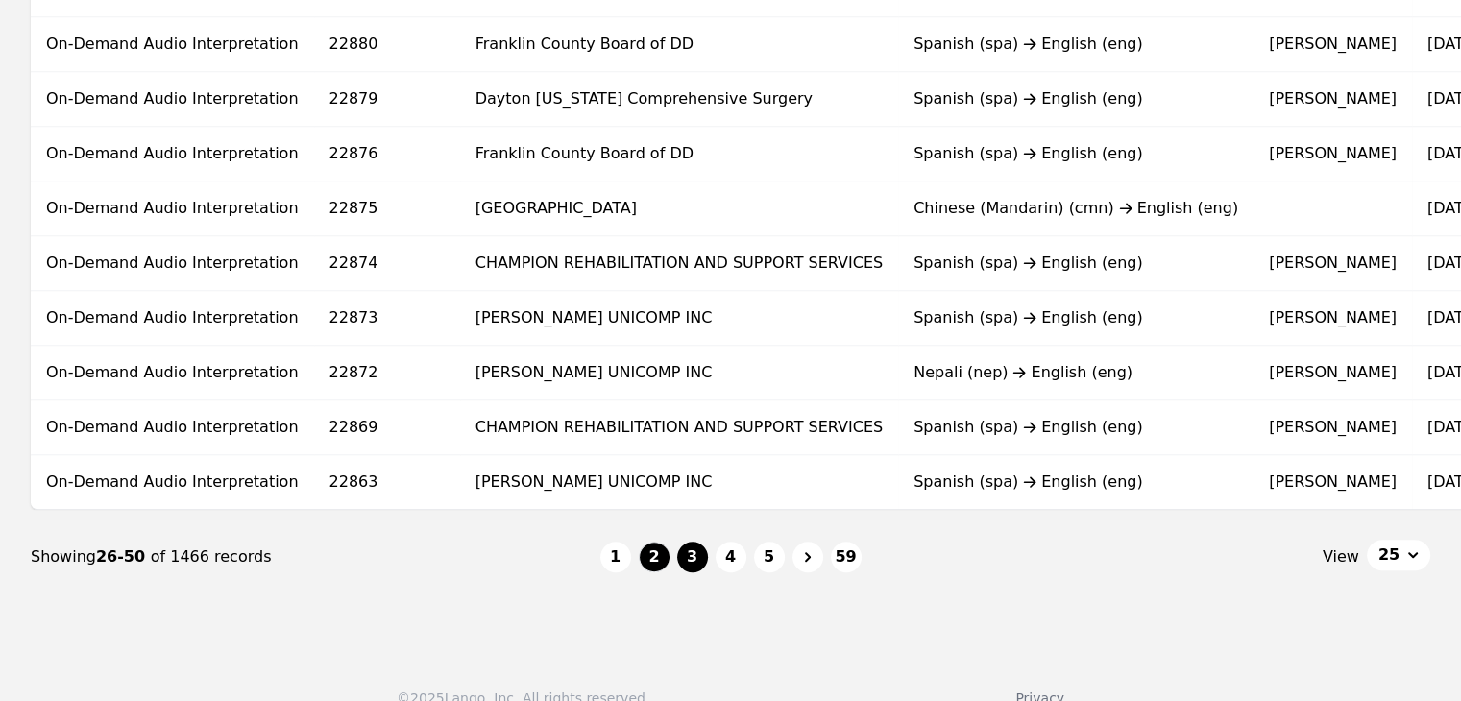
click at [707, 562] on button "3" at bounding box center [692, 557] width 31 height 31
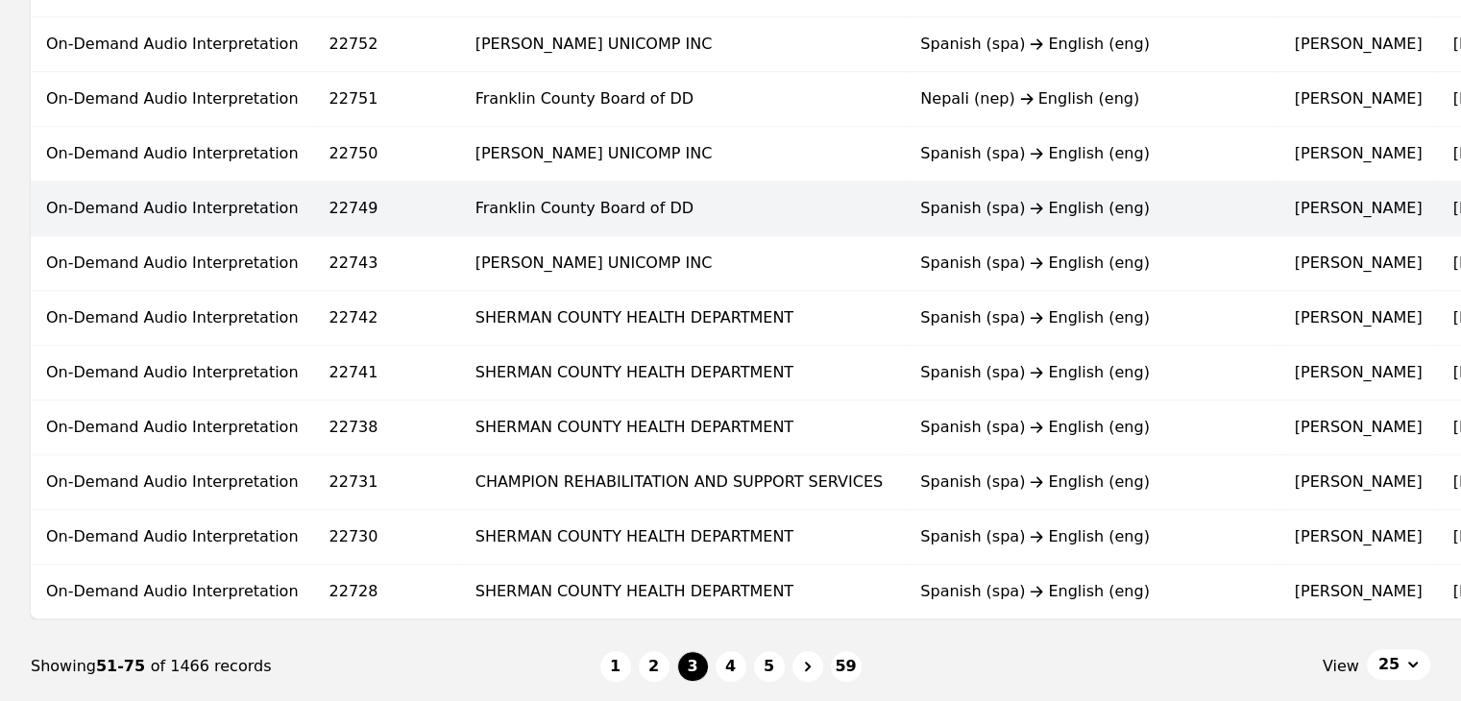
scroll to position [1153, 0]
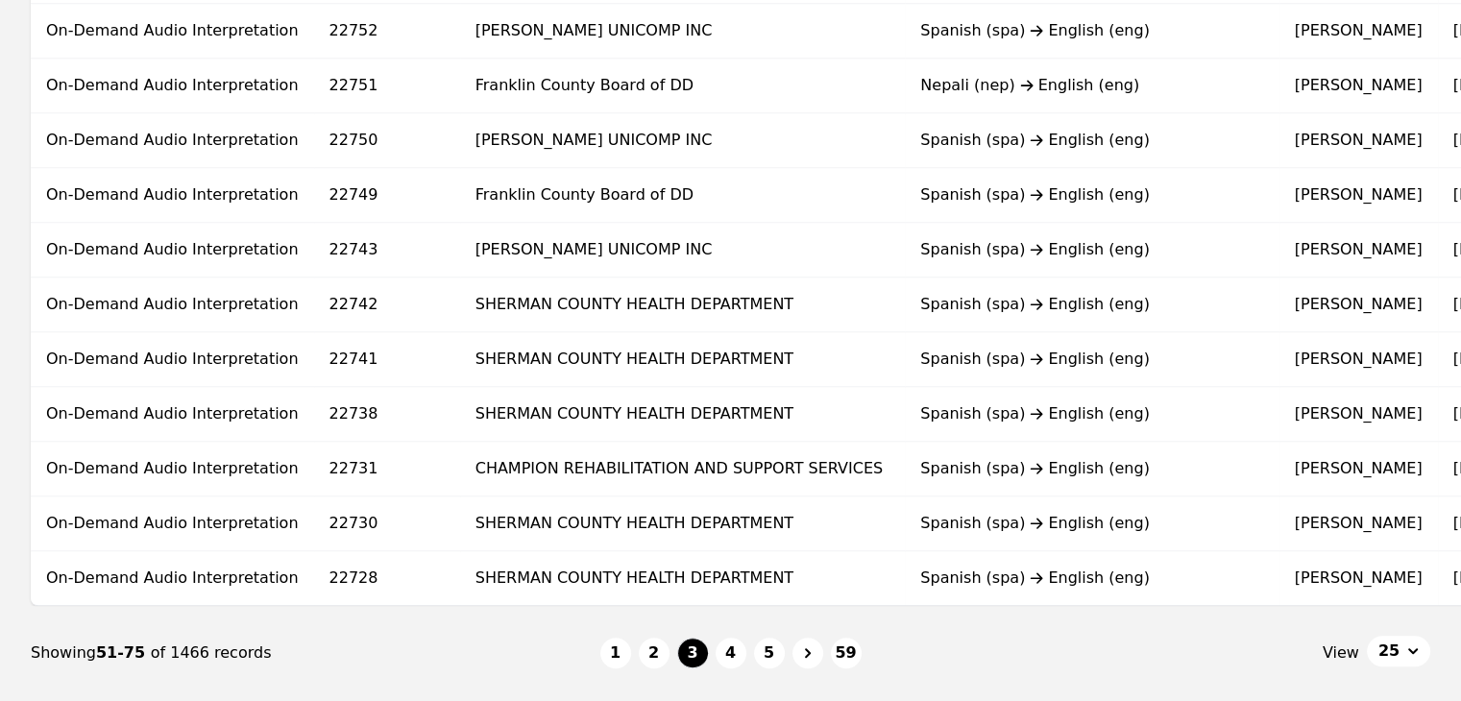
click at [731, 669] on button "4" at bounding box center [731, 653] width 31 height 31
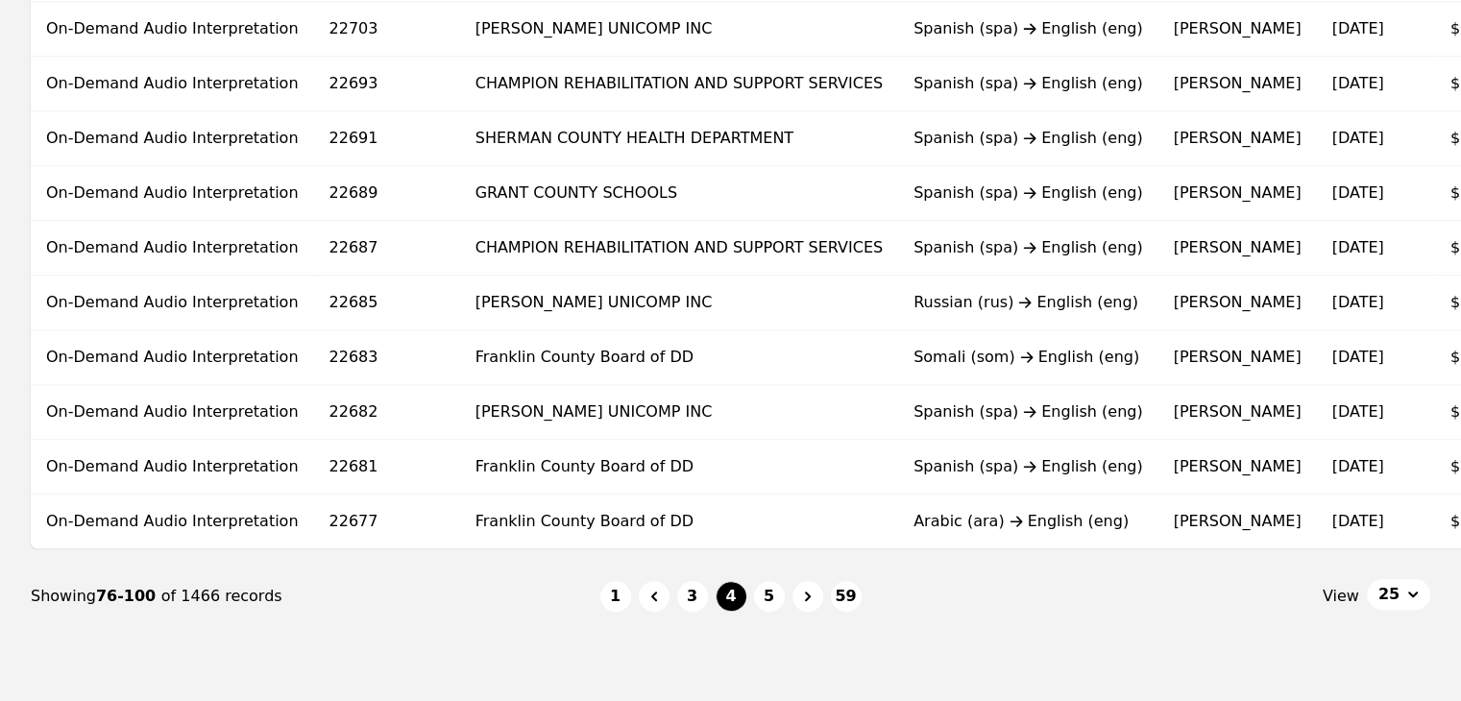
scroll to position [1249, 0]
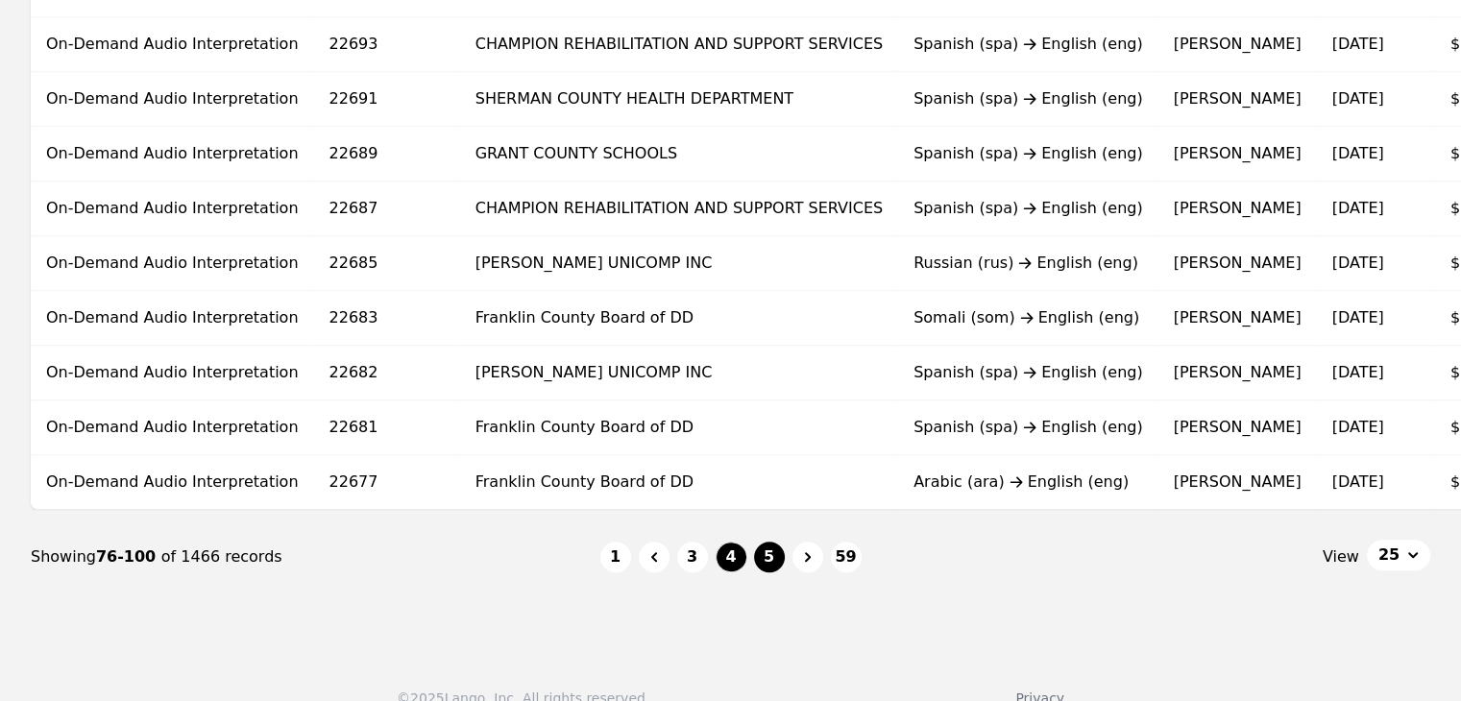
click at [765, 560] on button "5" at bounding box center [769, 557] width 31 height 31
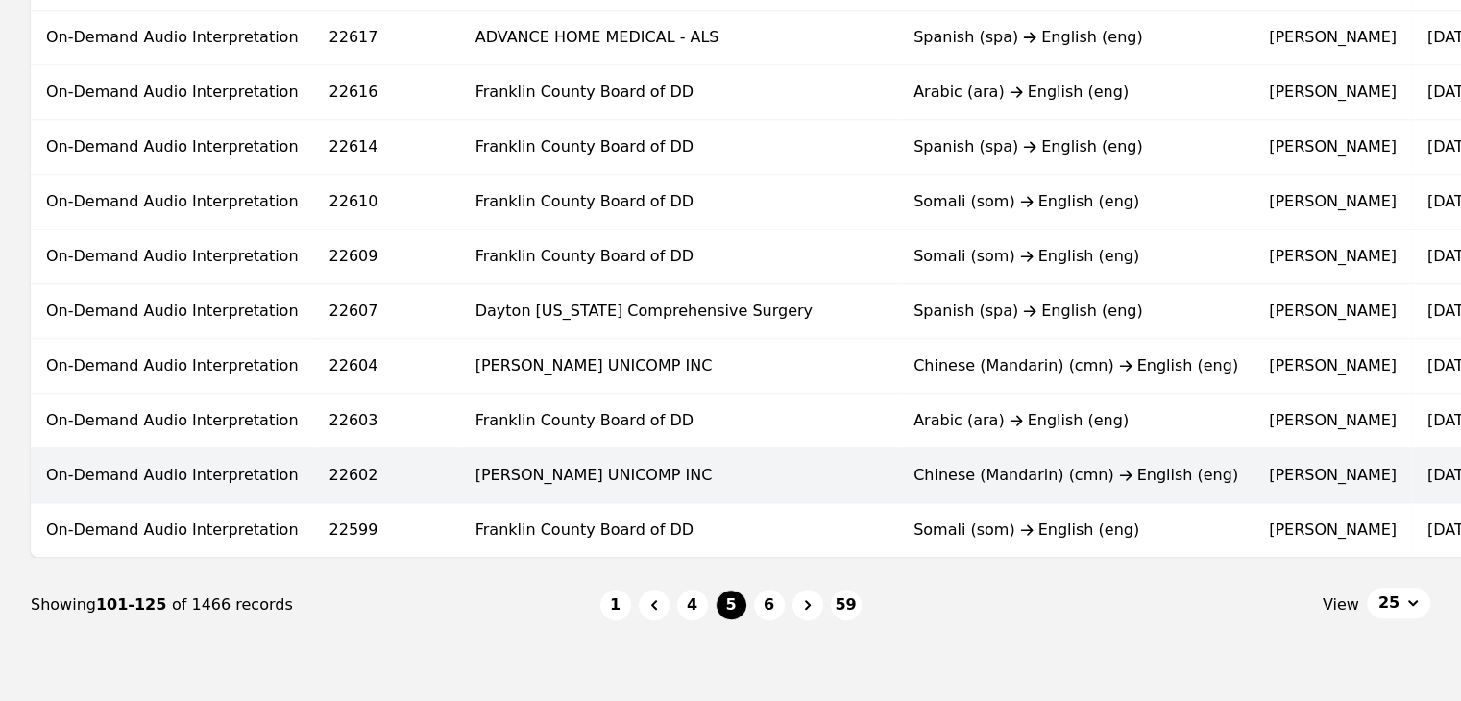
scroll to position [1249, 0]
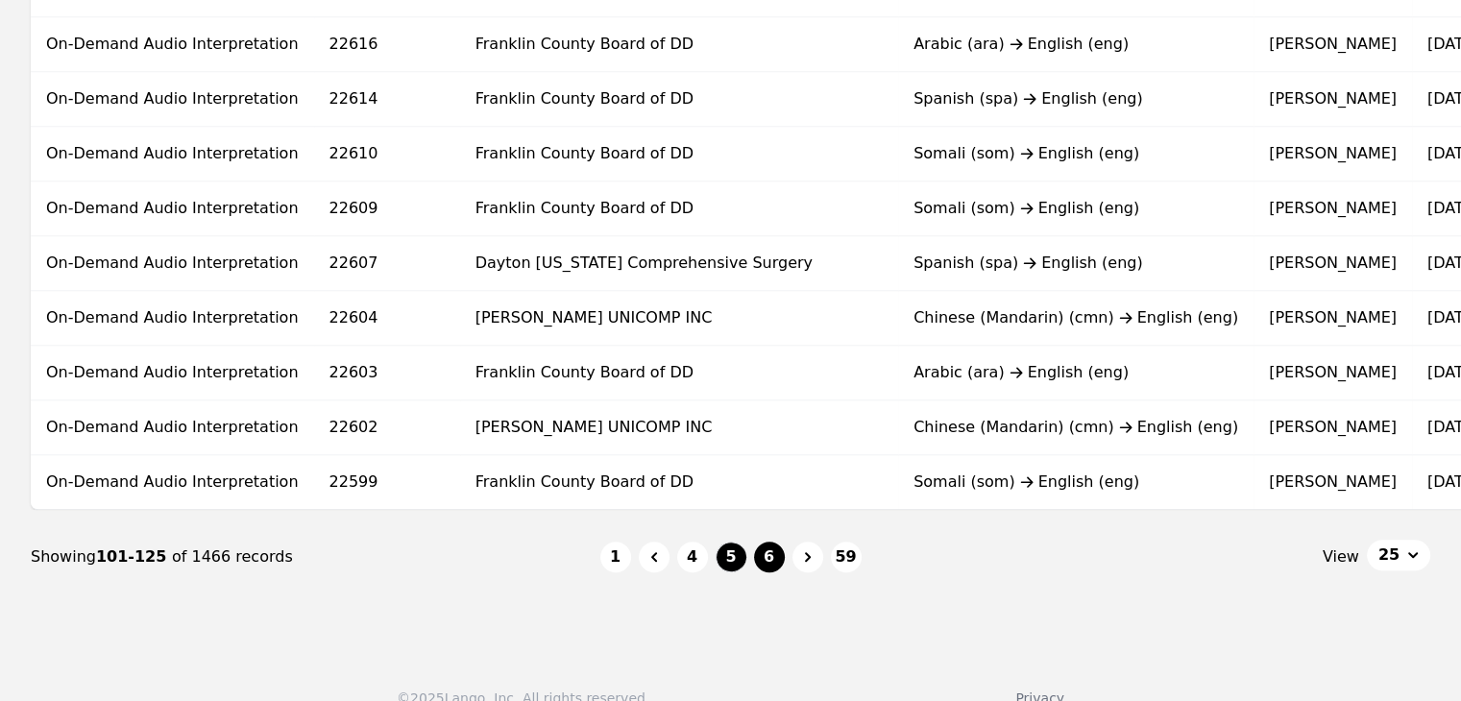
click at [754, 566] on button "6" at bounding box center [769, 557] width 31 height 31
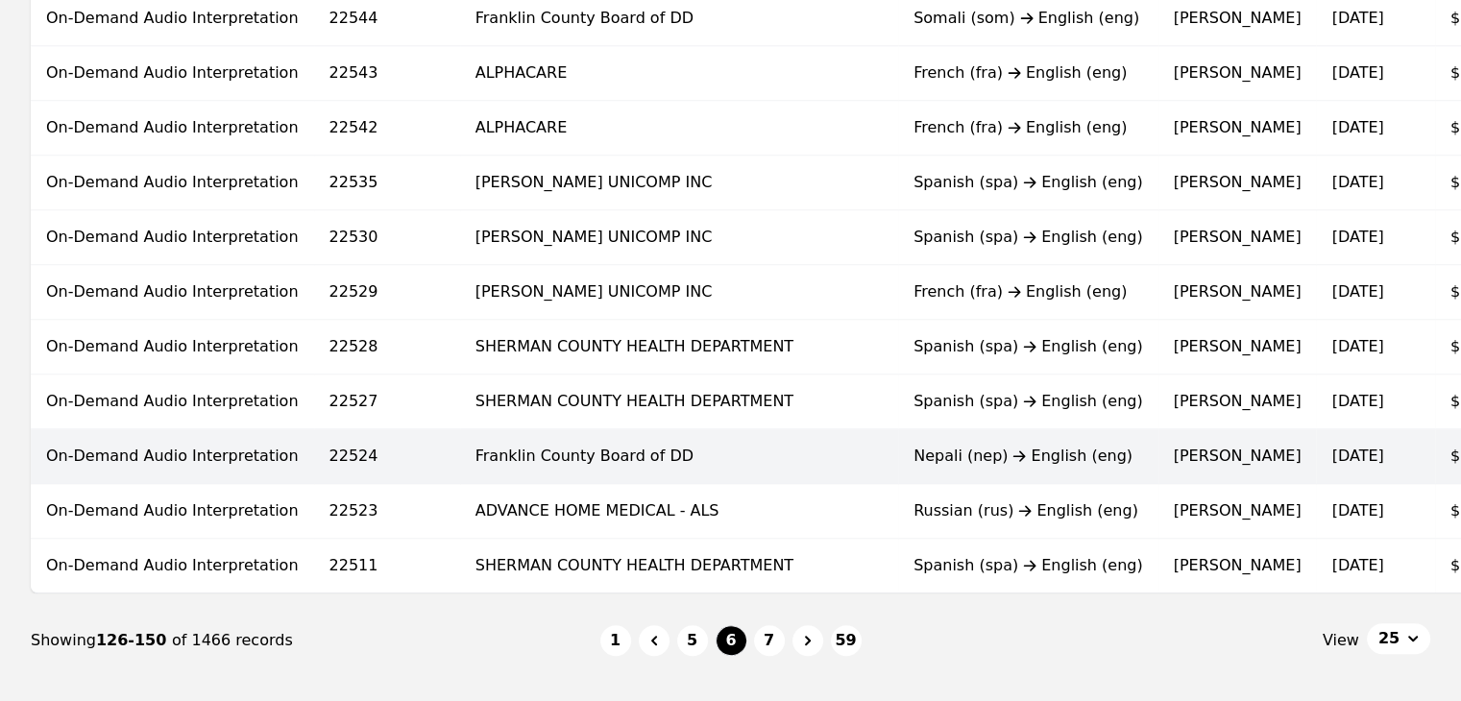
scroll to position [1287, 0]
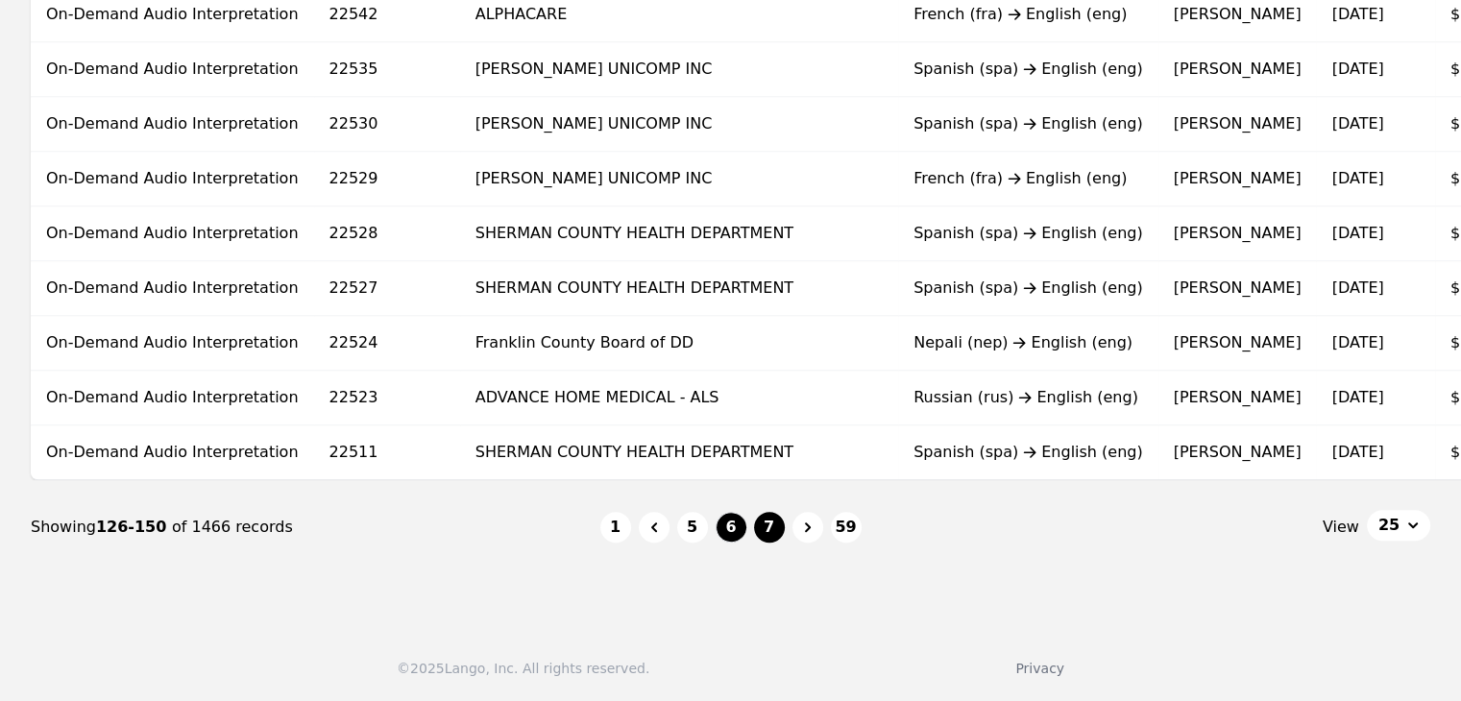
click at [777, 535] on button "7" at bounding box center [769, 527] width 31 height 31
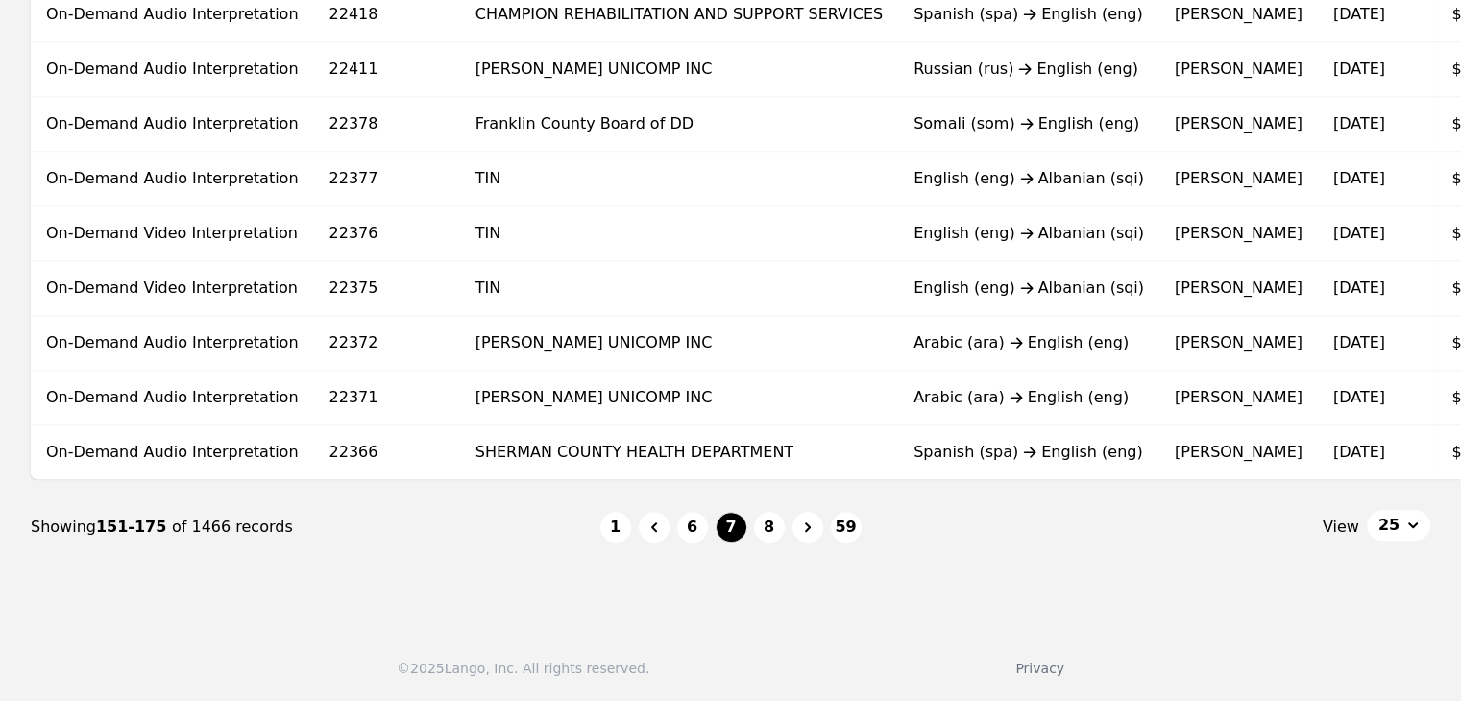
scroll to position [1287, 0]
click at [771, 521] on button "8" at bounding box center [769, 527] width 31 height 31
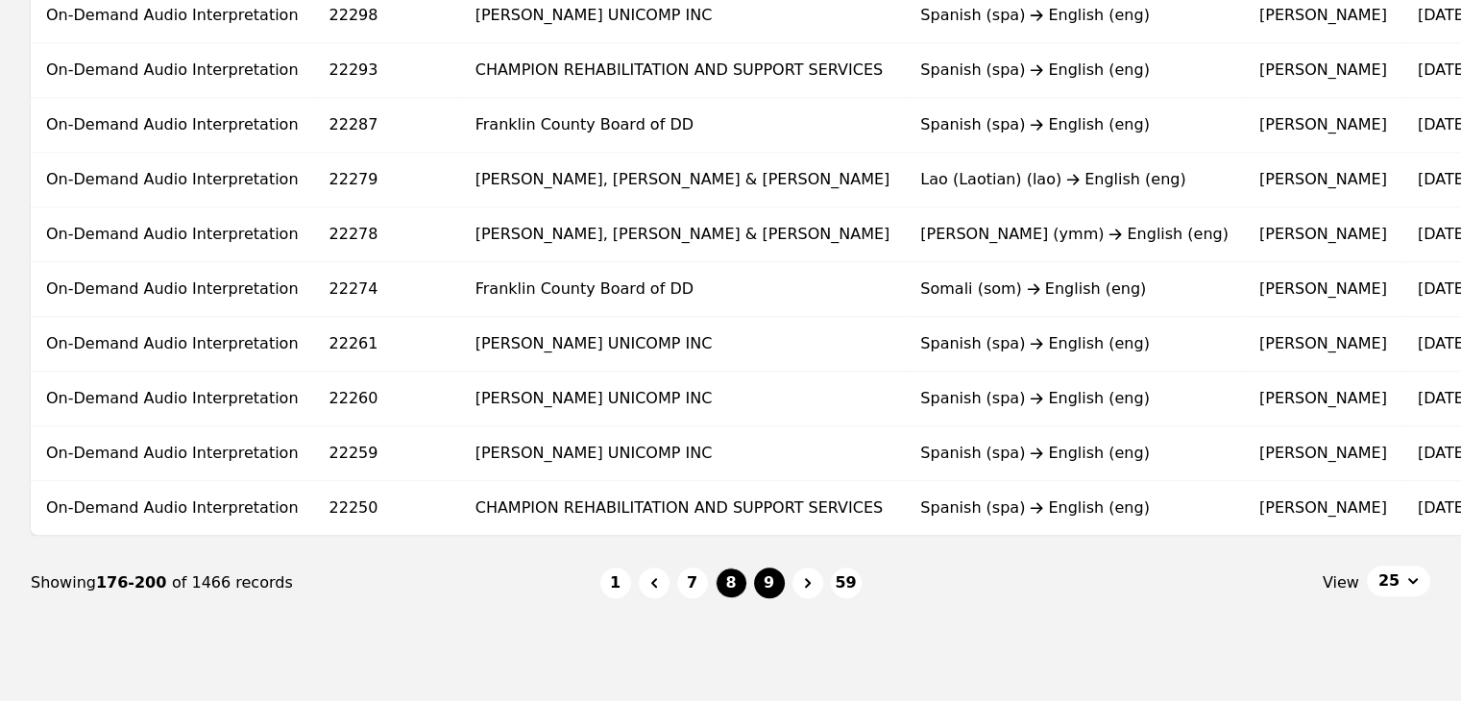
scroll to position [1287, 0]
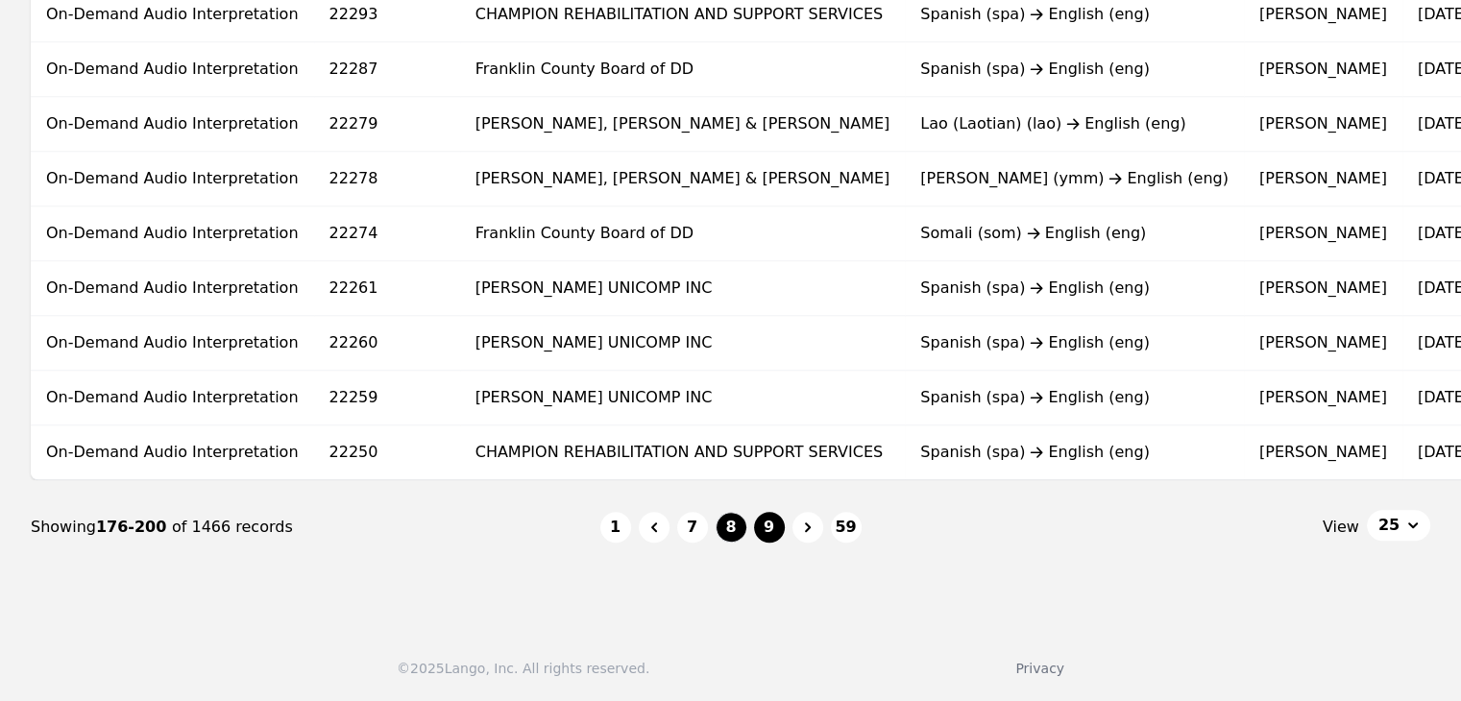
click at [775, 530] on button "9" at bounding box center [769, 527] width 31 height 31
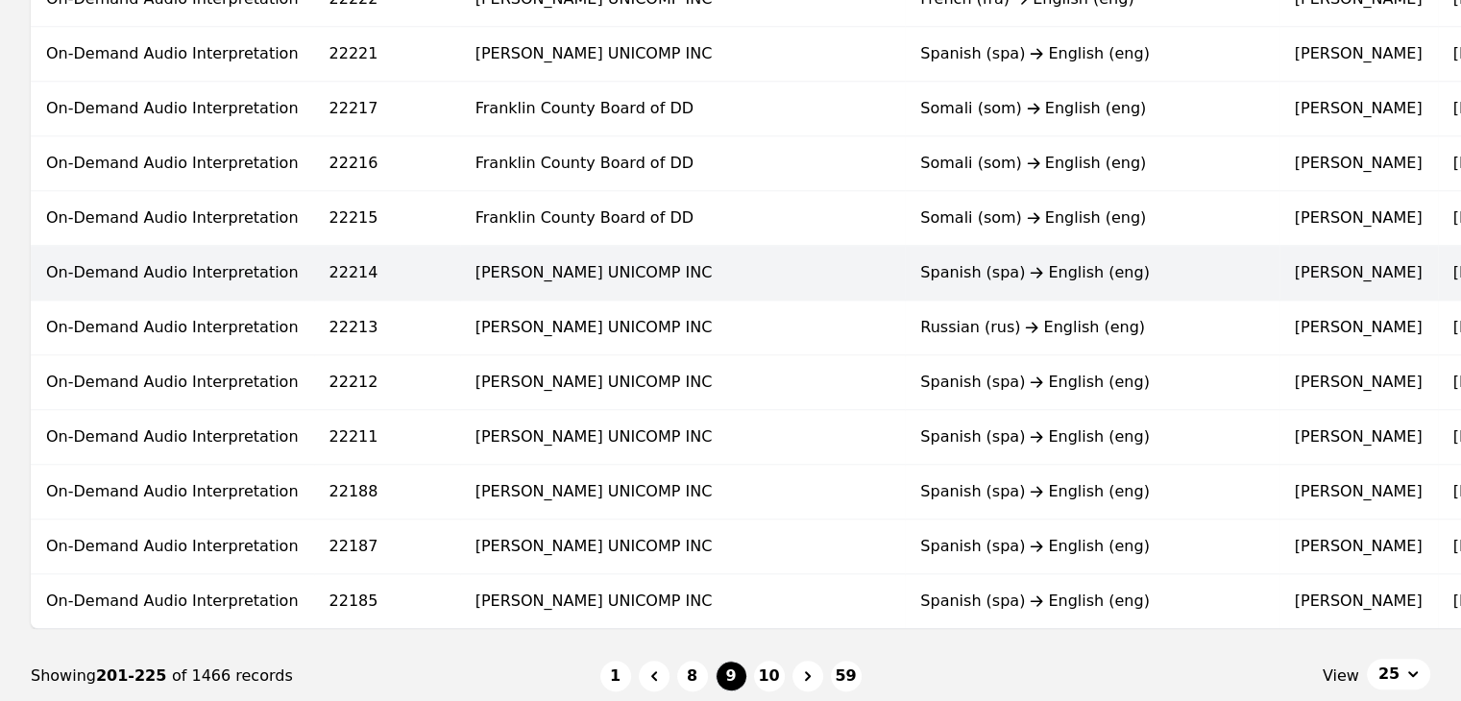
scroll to position [1249, 0]
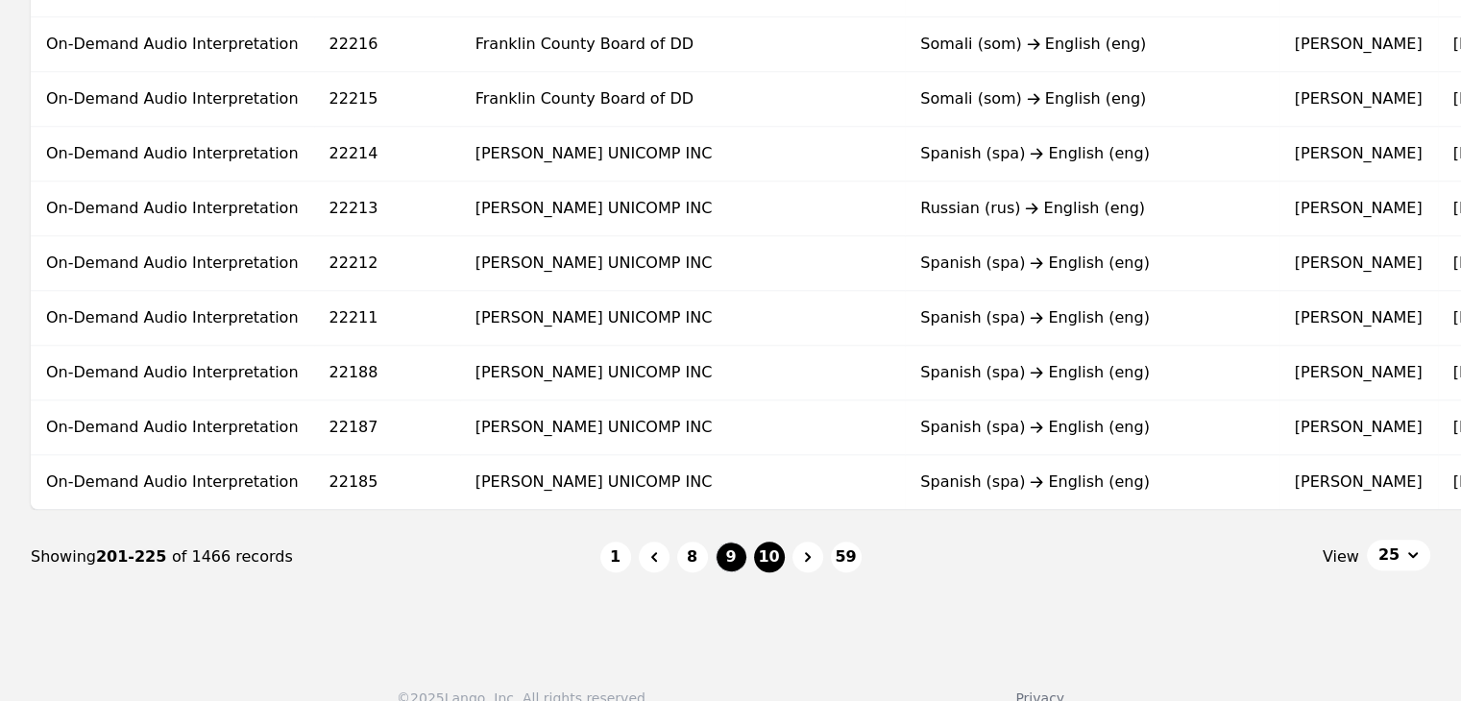
click at [773, 565] on button "10" at bounding box center [769, 557] width 31 height 31
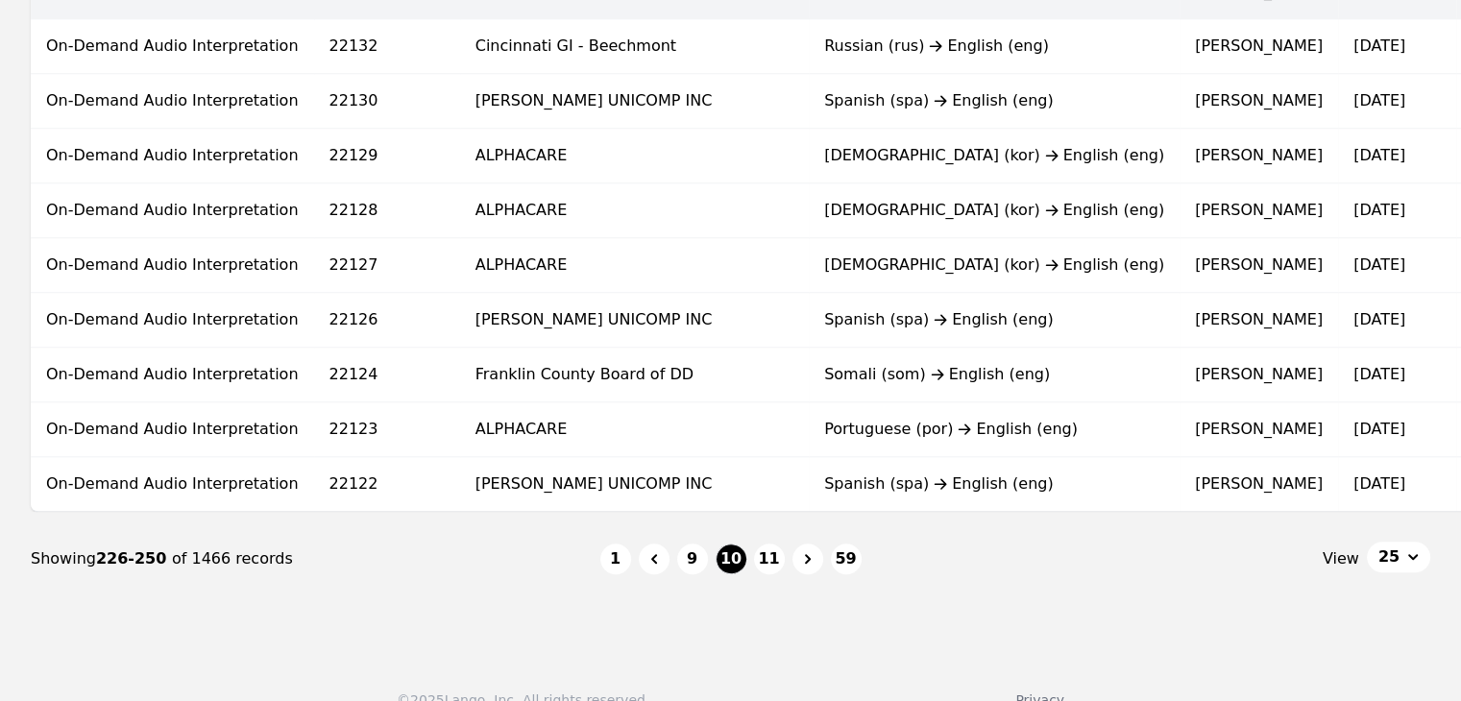
scroll to position [1287, 0]
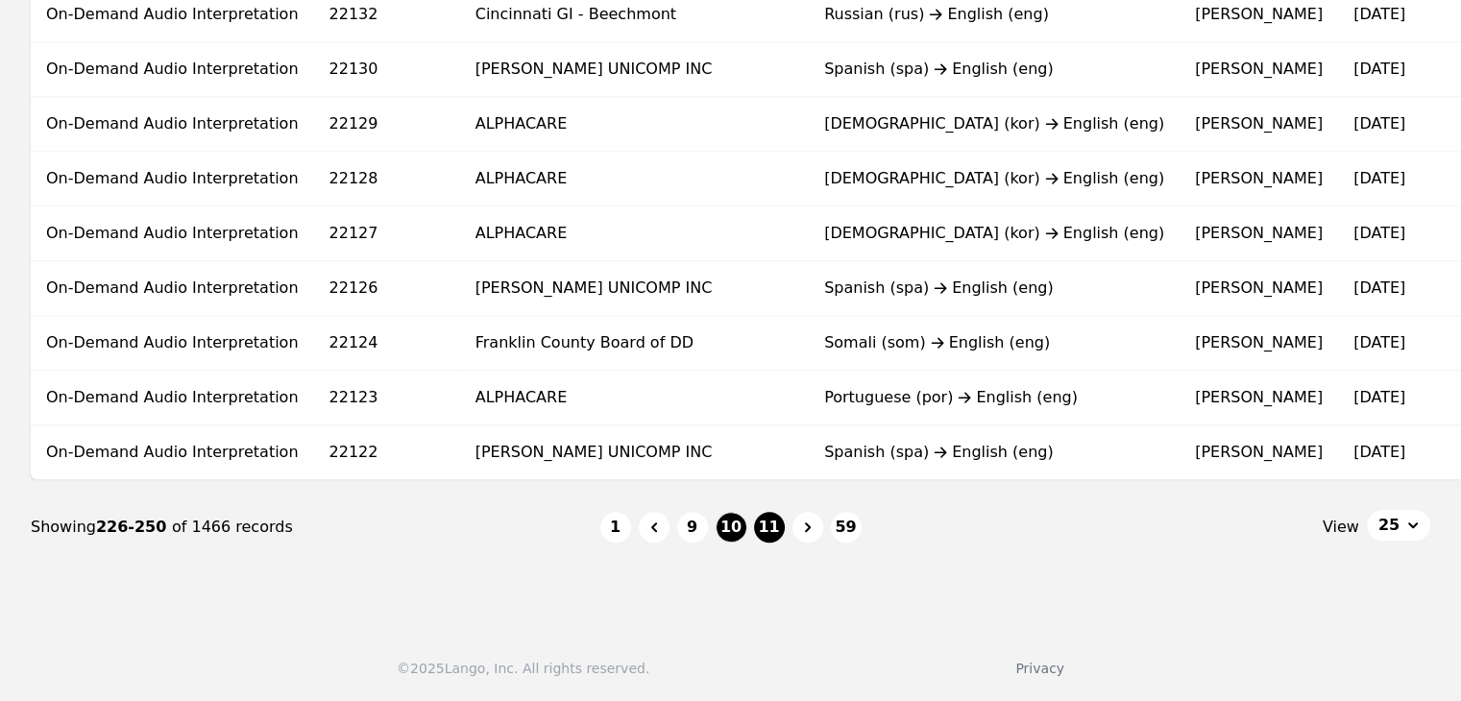
click at [759, 536] on button "11" at bounding box center [769, 527] width 31 height 31
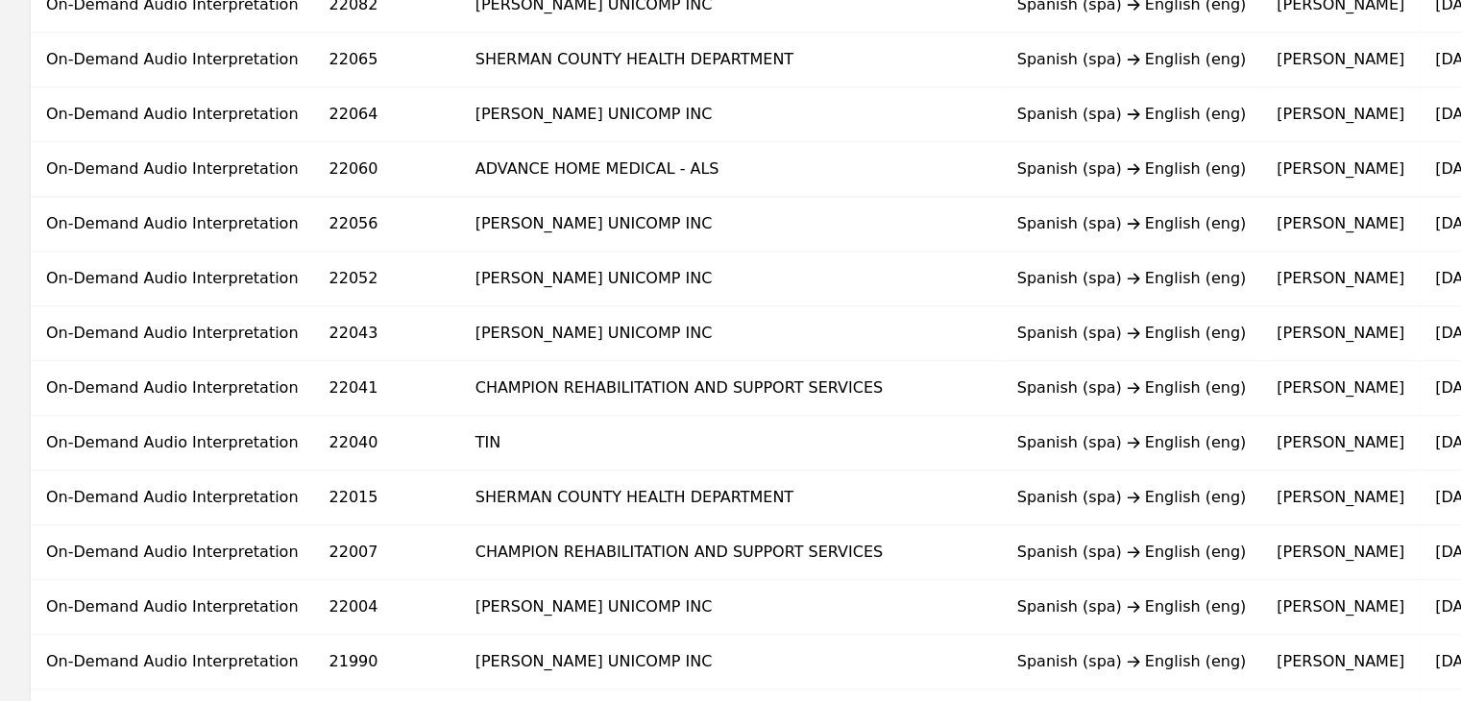
scroll to position [1153, 0]
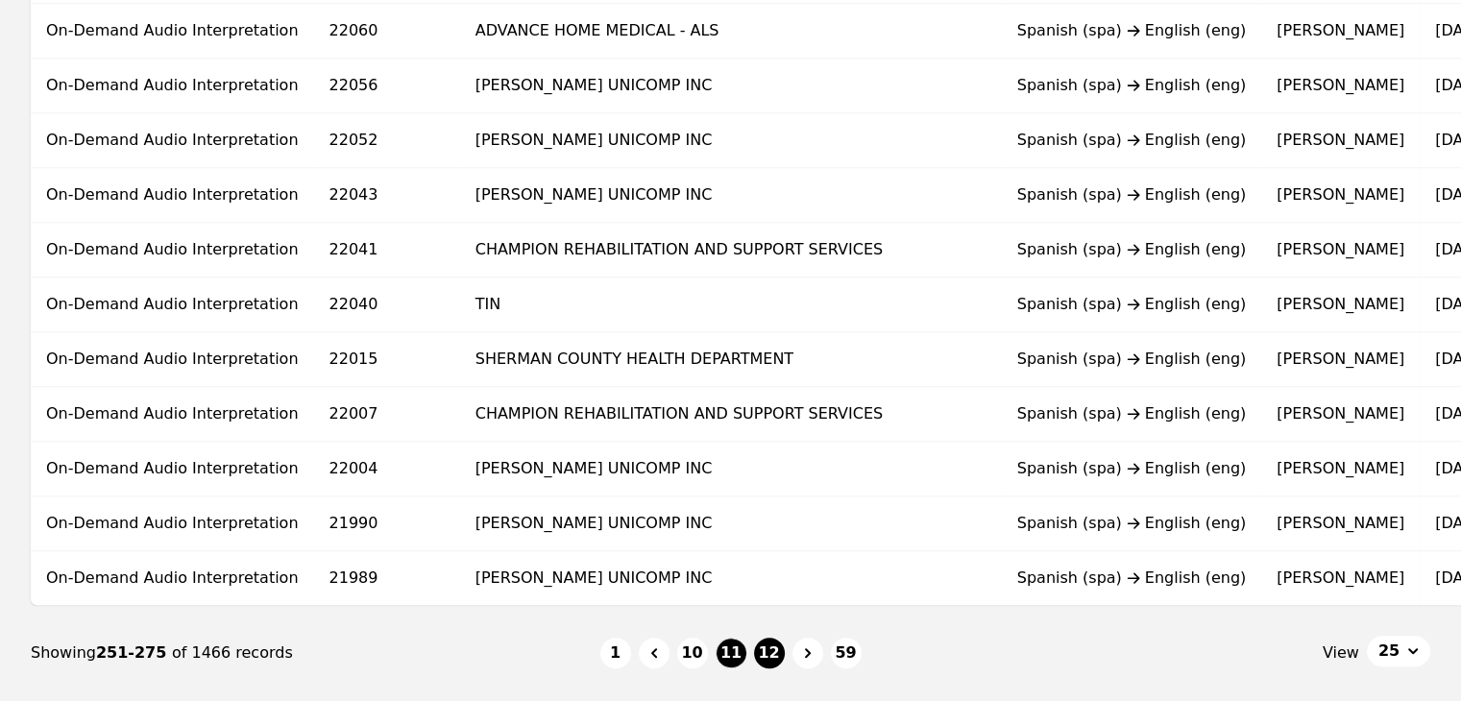
click at [774, 650] on button "12" at bounding box center [769, 653] width 31 height 31
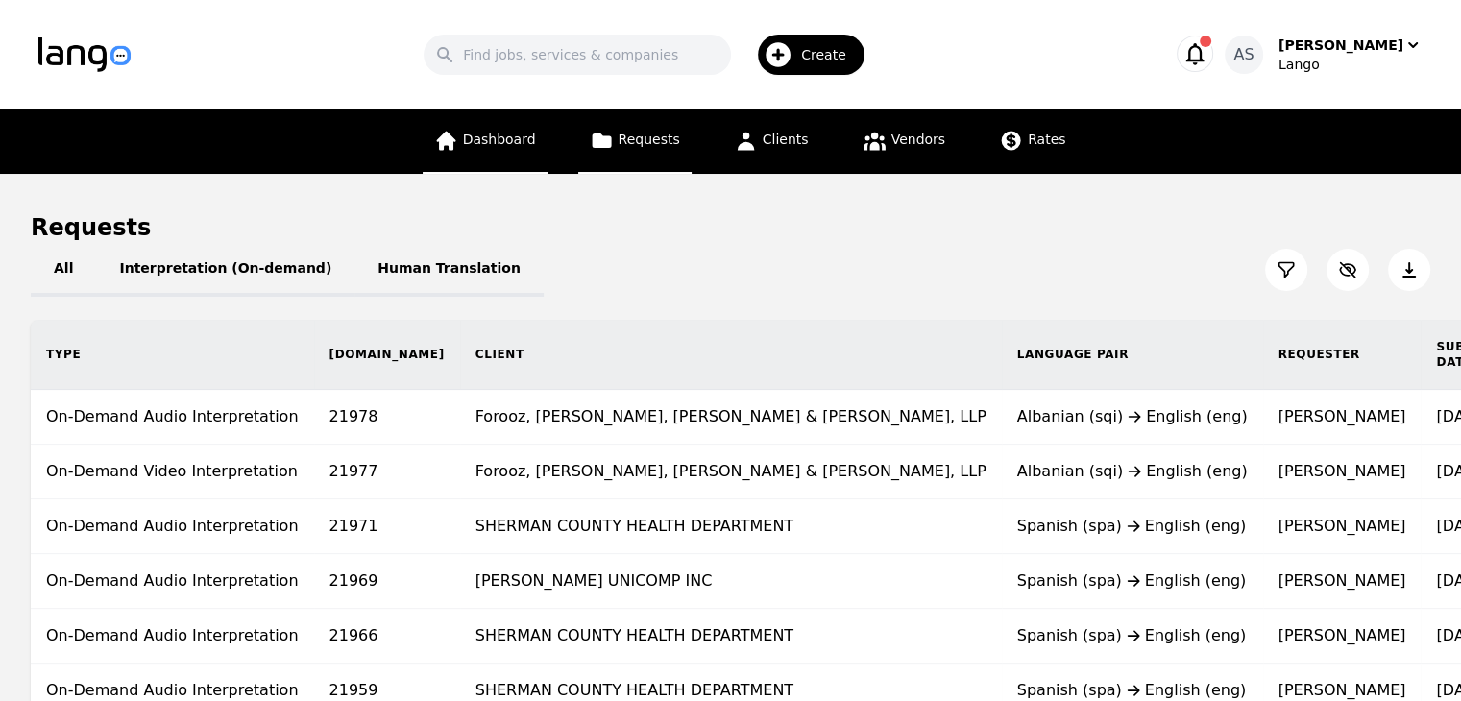
click at [461, 159] on link "Dashboard" at bounding box center [485, 142] width 125 height 64
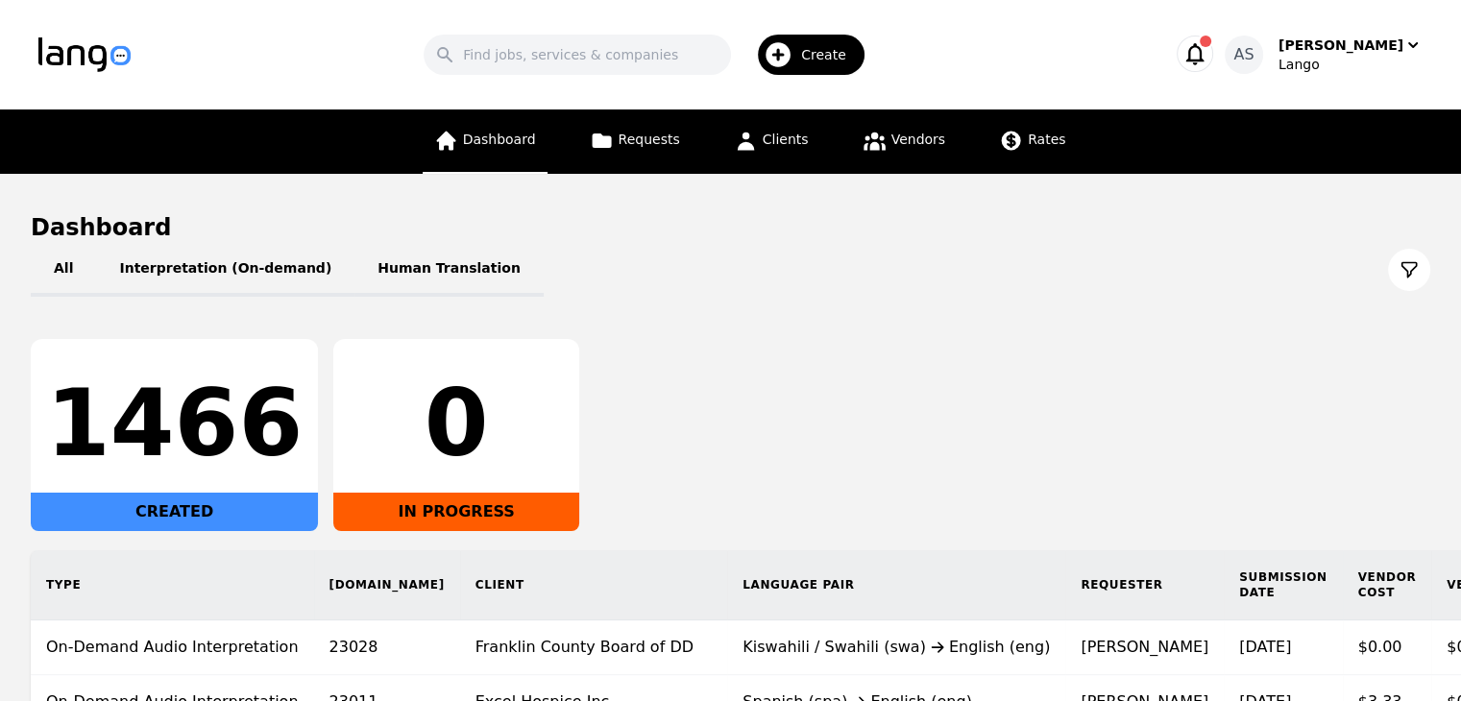
click at [525, 140] on span "Dashboard" at bounding box center [499, 139] width 73 height 15
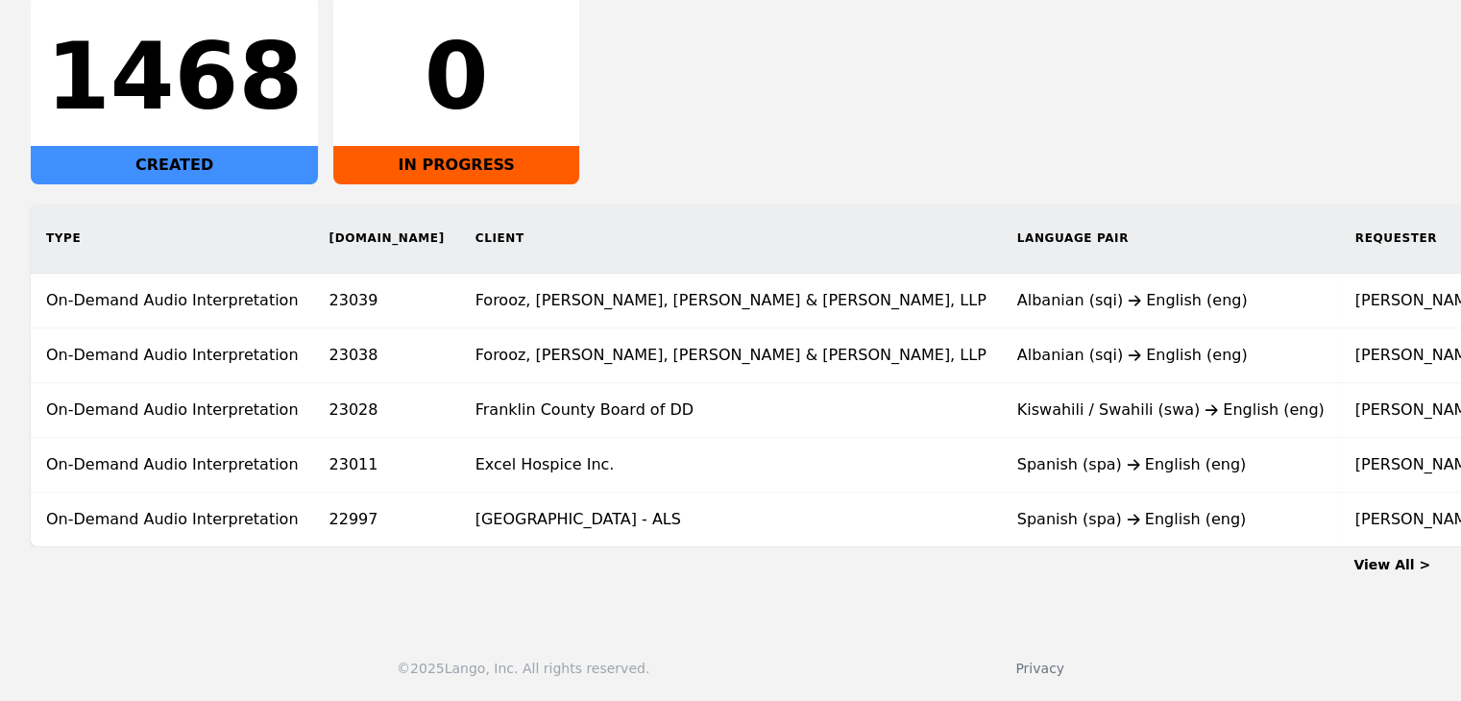
drag, startPoint x: 900, startPoint y: 108, endPoint x: 916, endPoint y: 95, distance: 19.8
click at [901, 107] on div "1468 CREATED 0 IN PROGRESS" at bounding box center [731, 88] width 1400 height 192
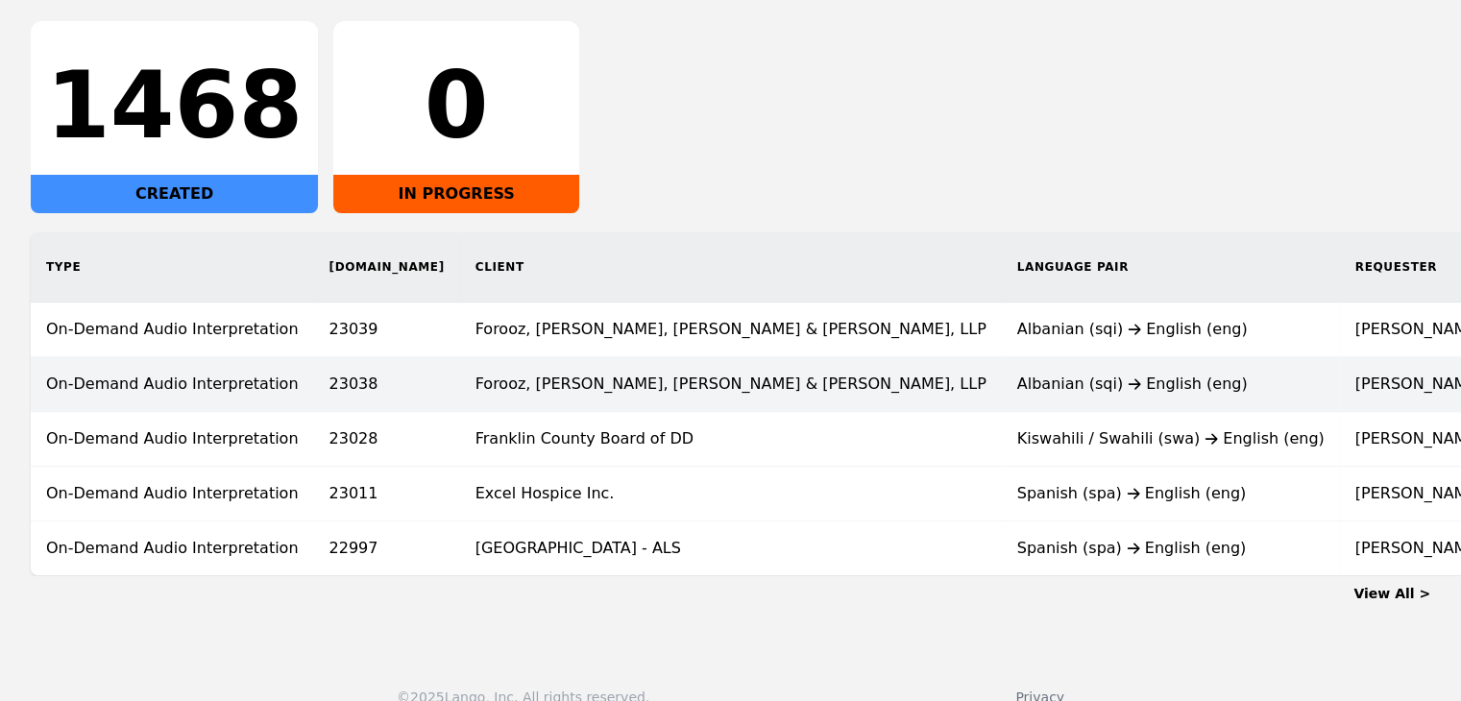
scroll to position [359, 0]
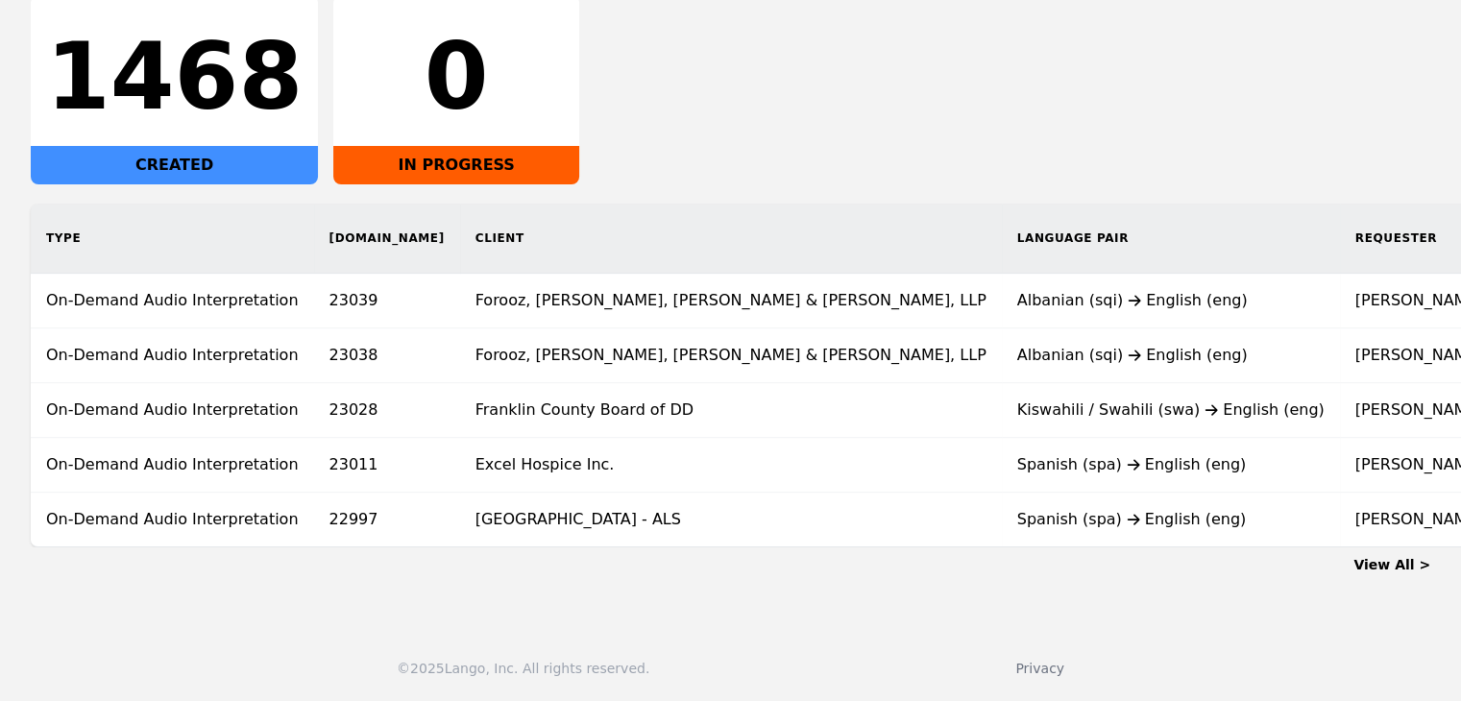
click at [1416, 573] on link "View All >" at bounding box center [1392, 564] width 77 height 15
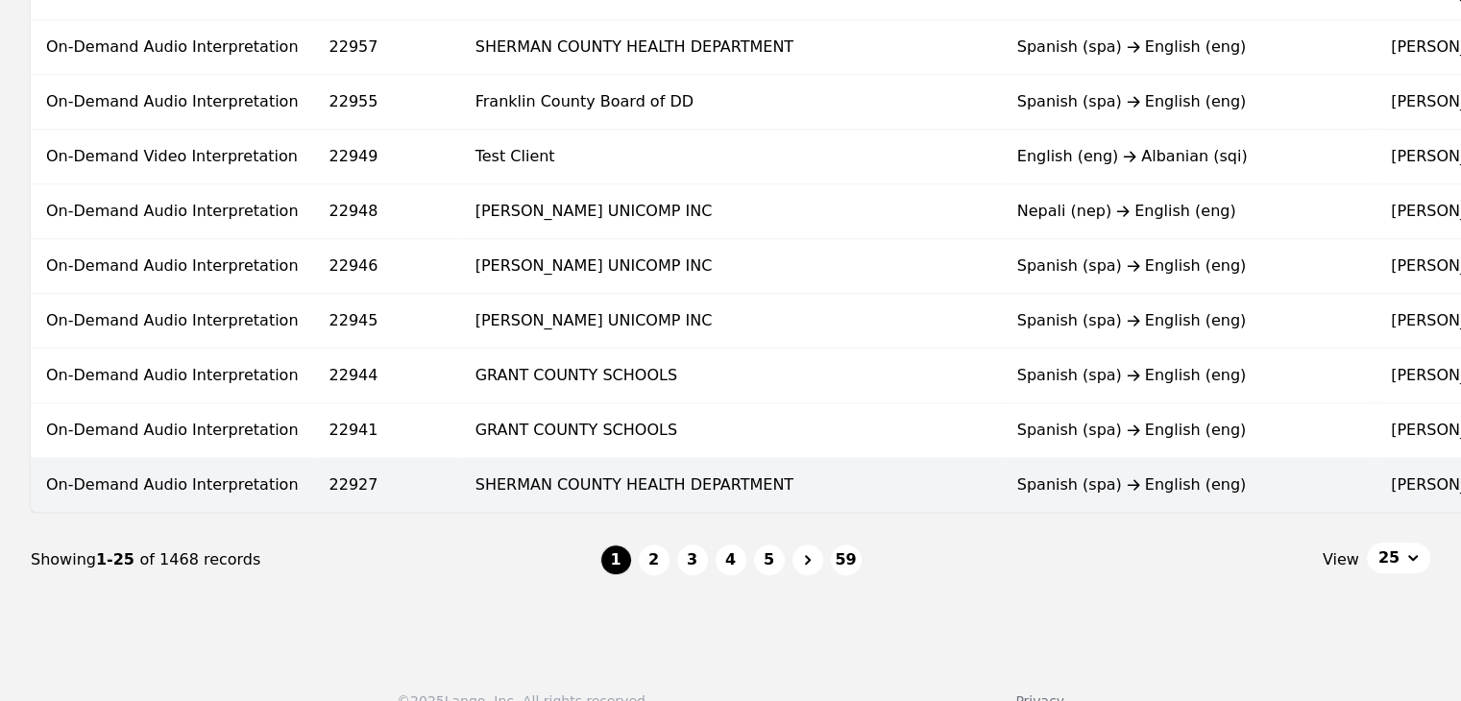
scroll to position [1249, 0]
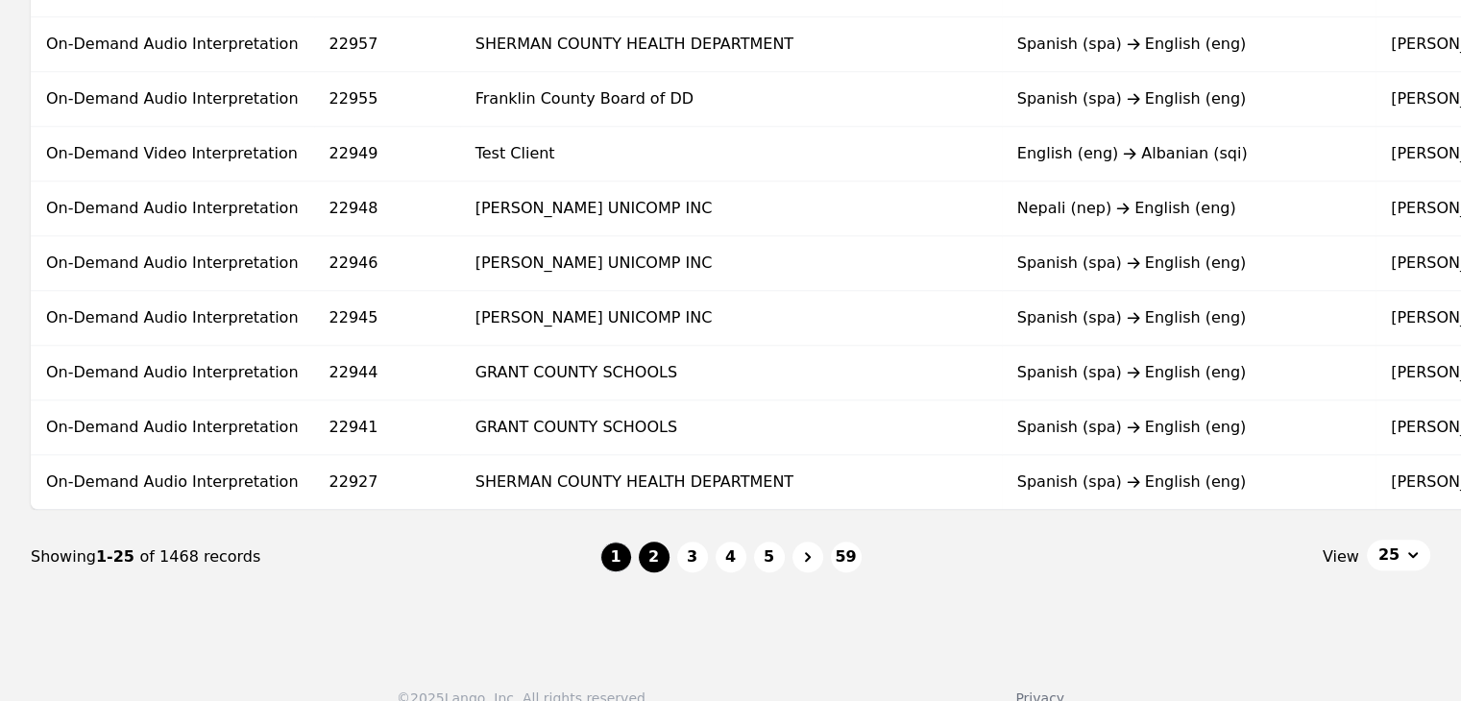
click at [653, 566] on button "2" at bounding box center [654, 557] width 31 height 31
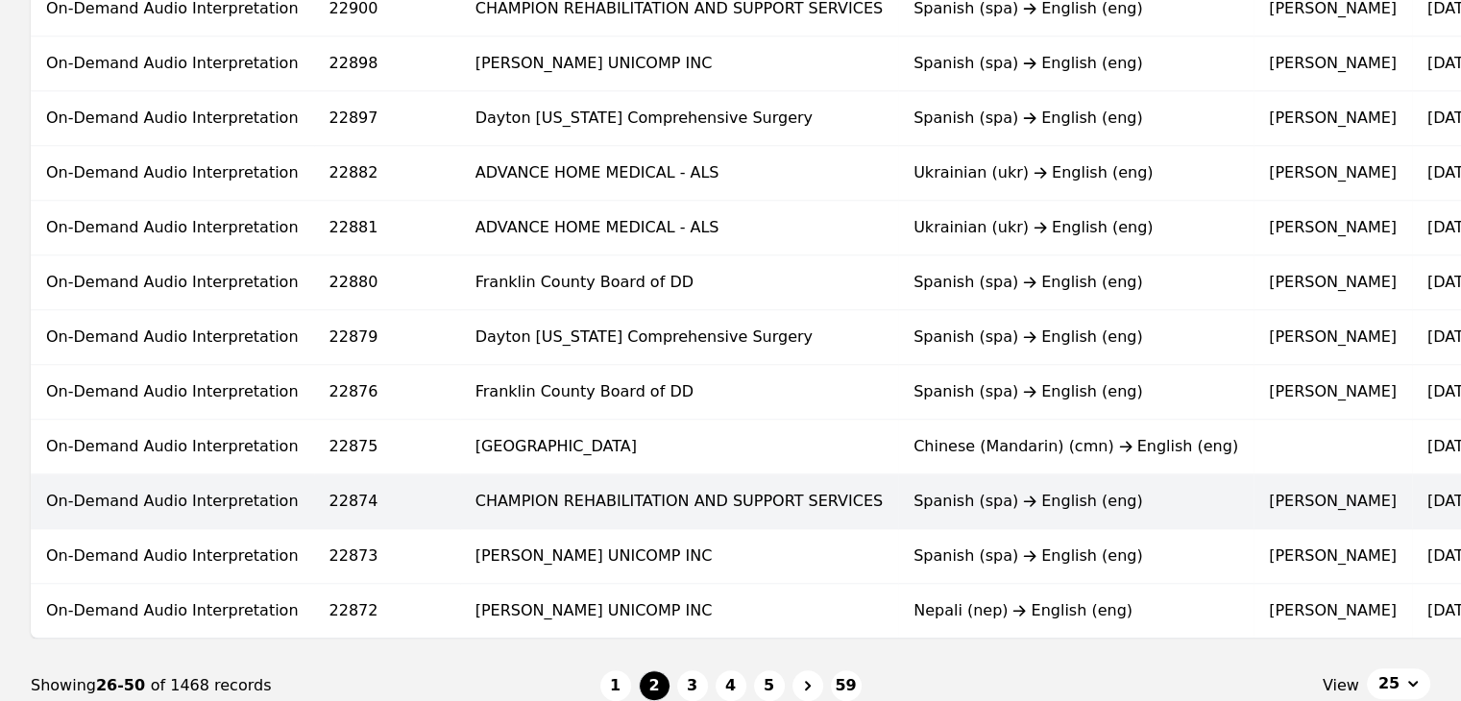
scroll to position [1153, 0]
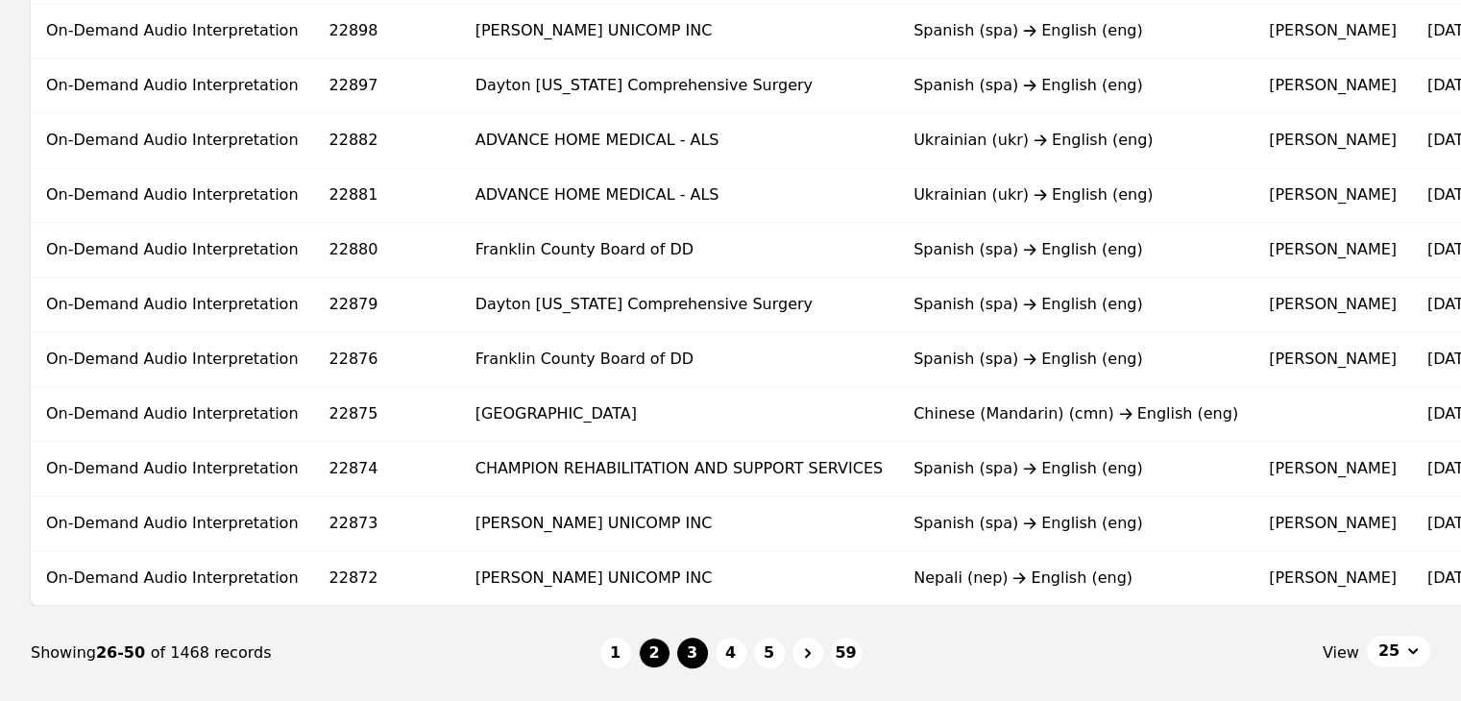
click at [684, 669] on button "3" at bounding box center [692, 653] width 31 height 31
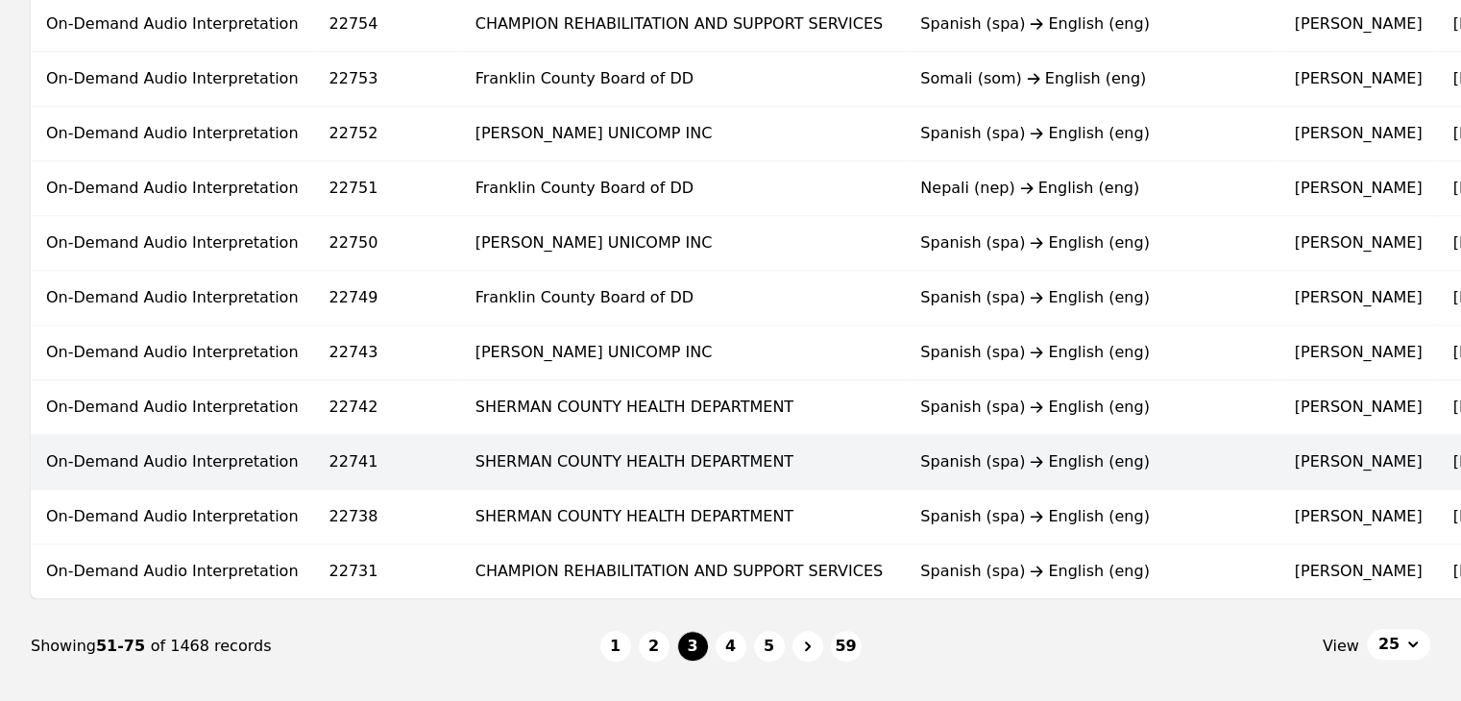
scroll to position [1287, 0]
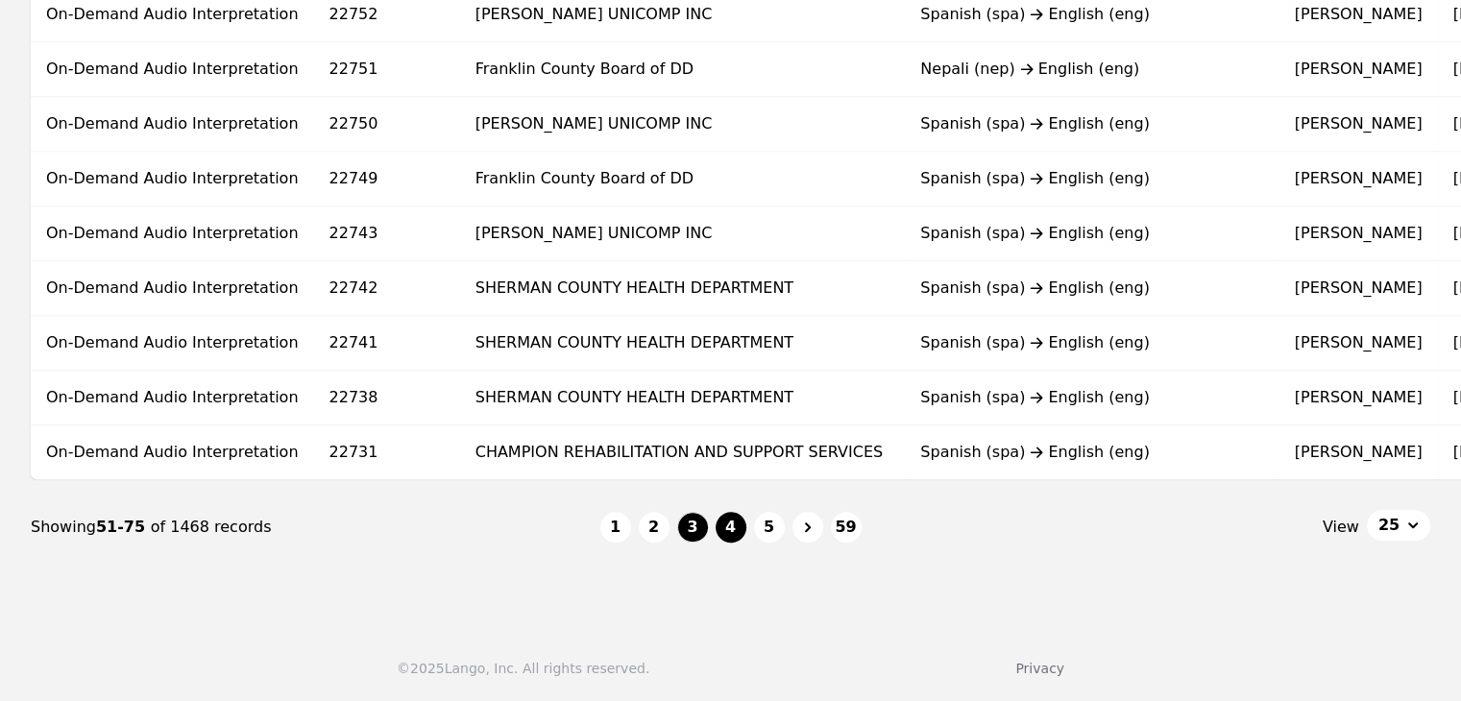
click at [731, 529] on button "4" at bounding box center [731, 527] width 31 height 31
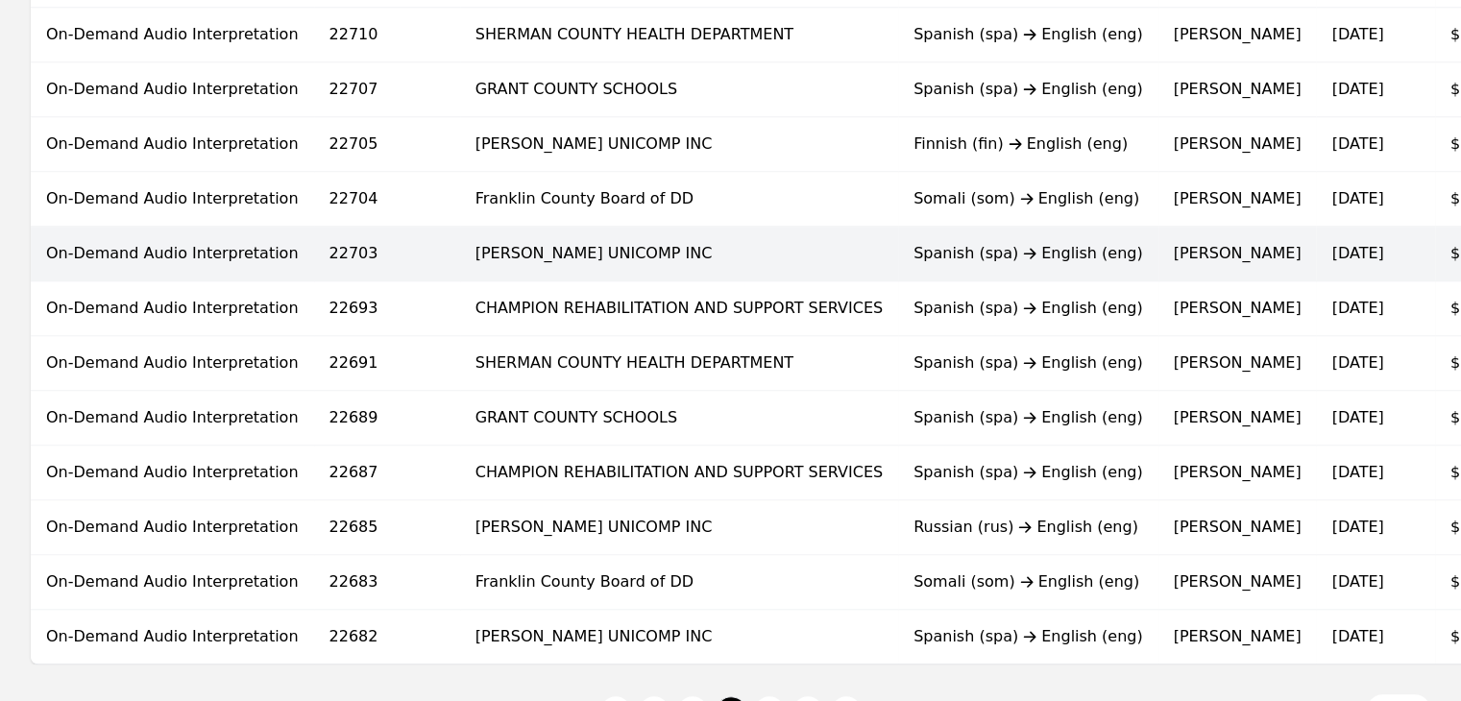
scroll to position [1249, 0]
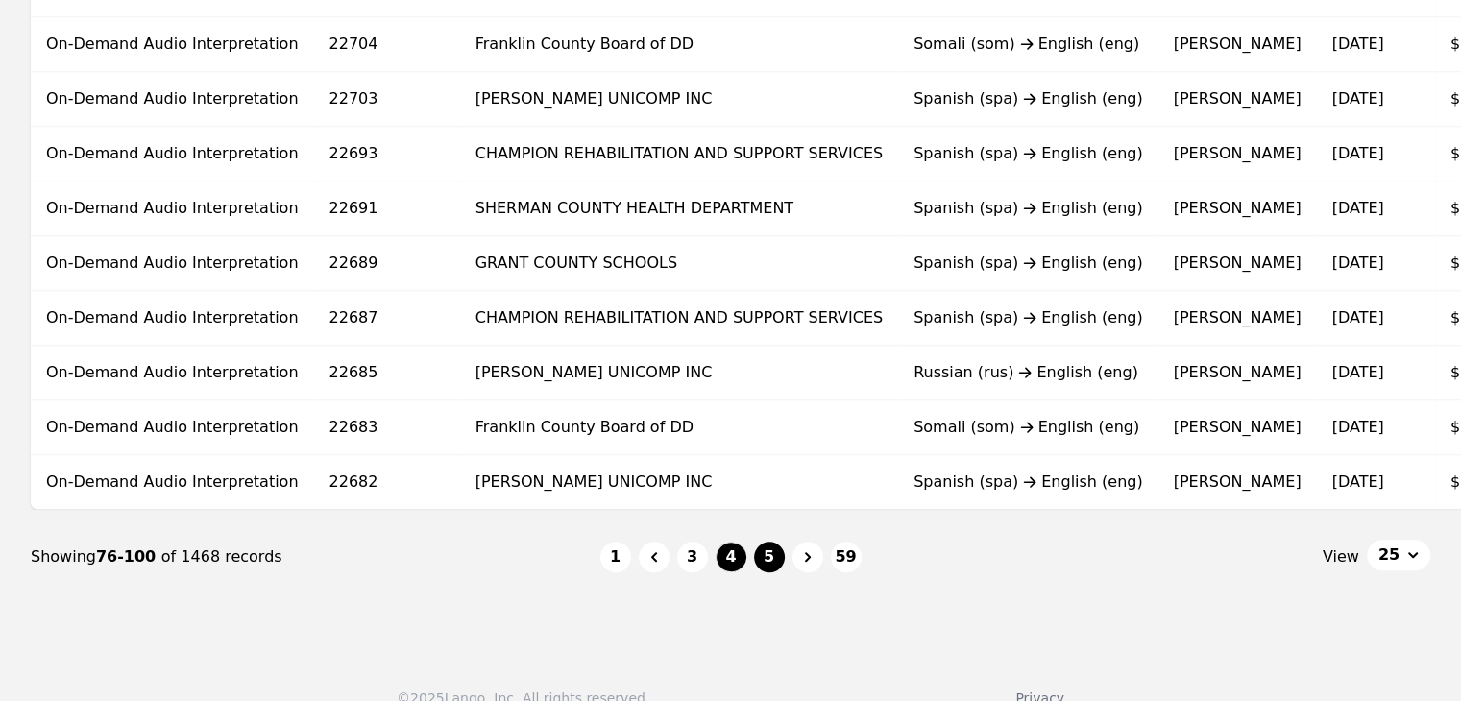
click at [773, 561] on button "5" at bounding box center [769, 557] width 31 height 31
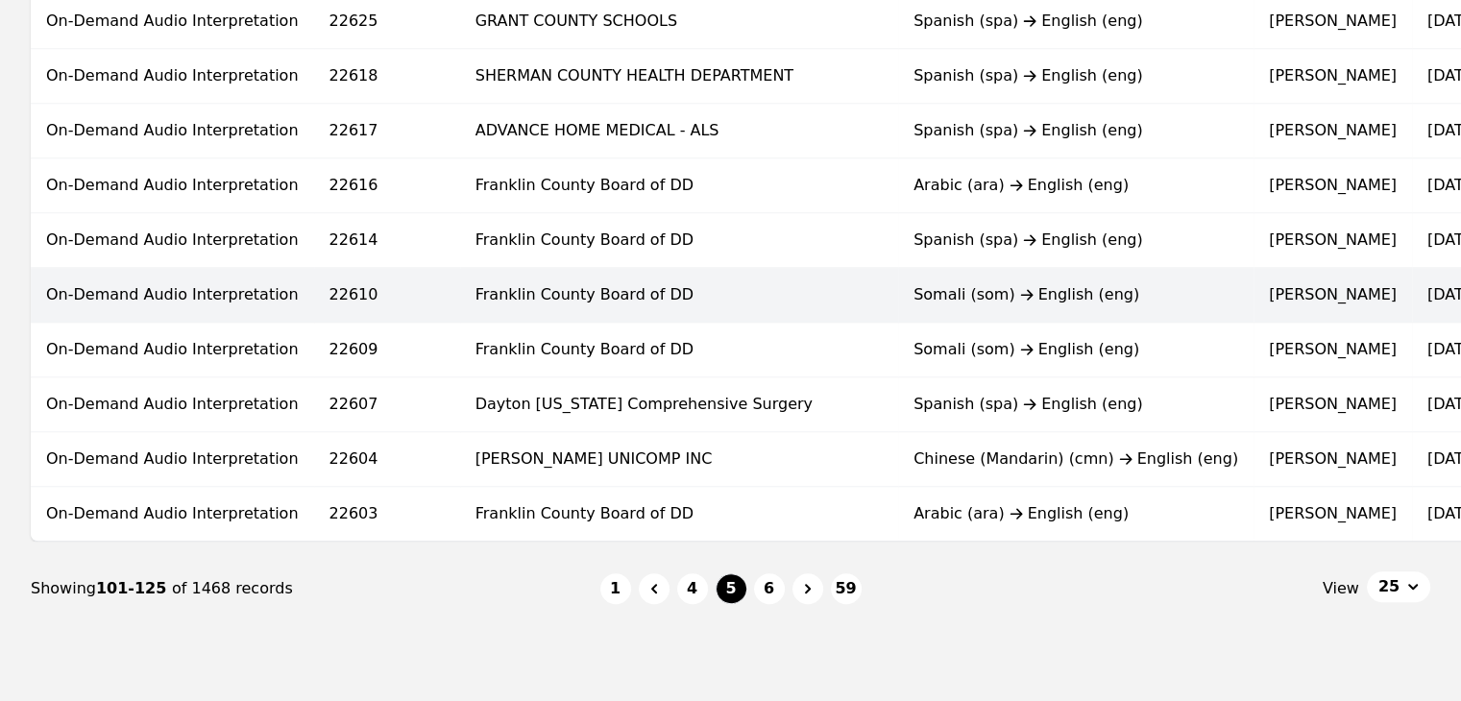
scroll to position [1249, 0]
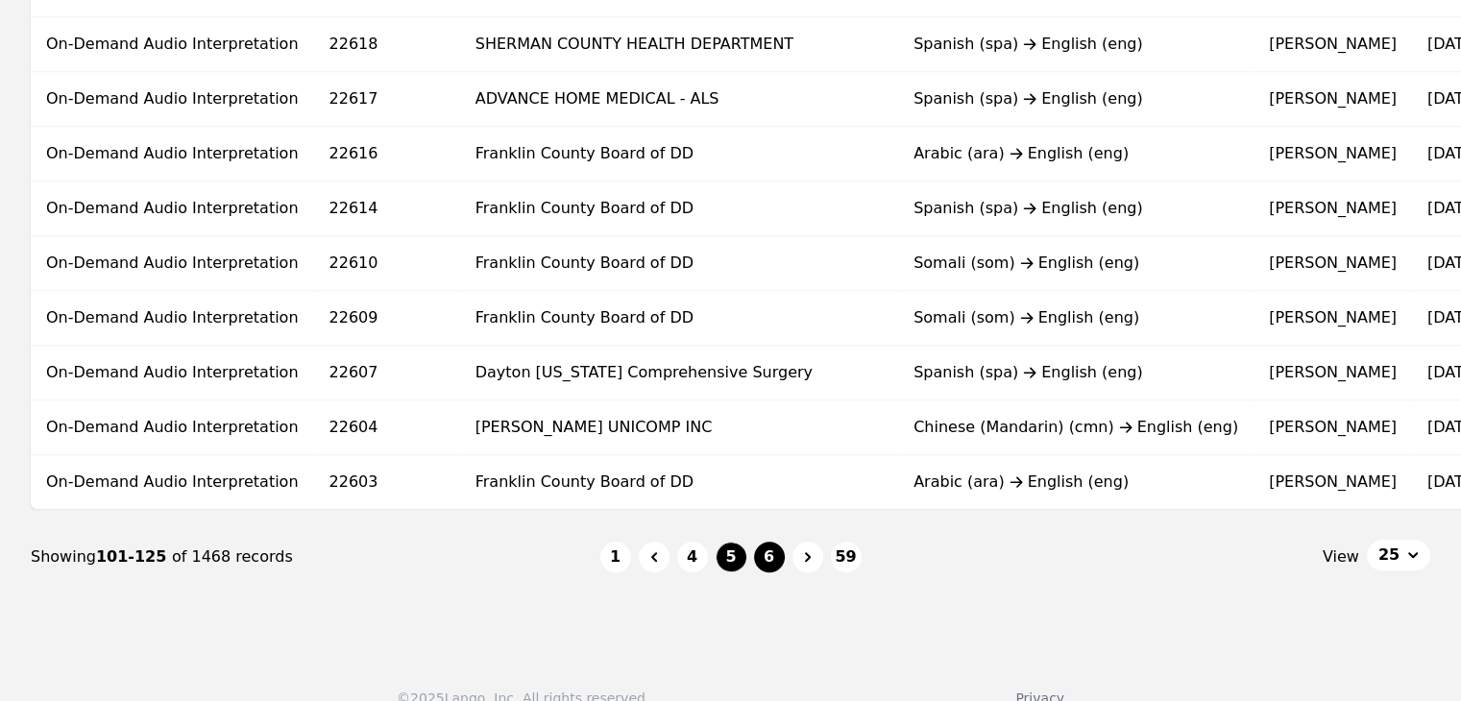
click at [764, 573] on button "6" at bounding box center [769, 557] width 31 height 31
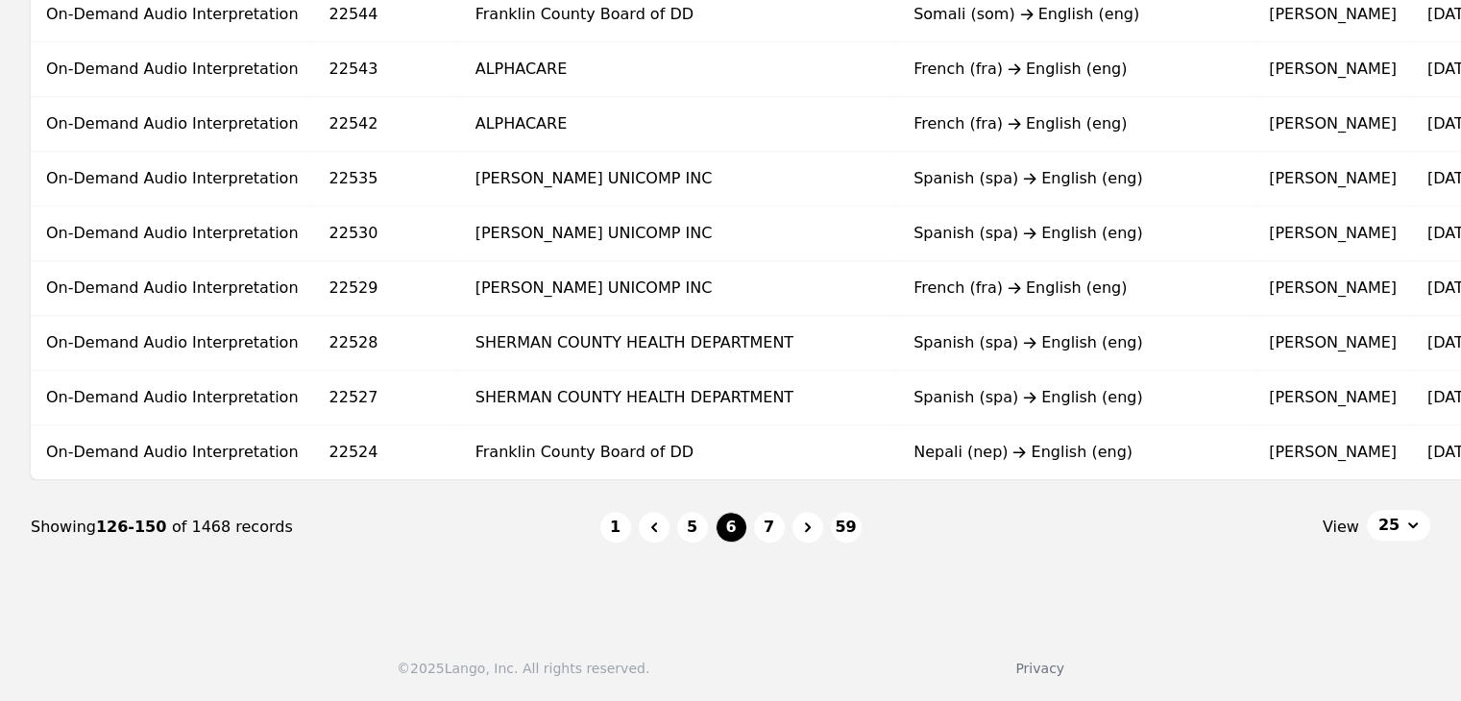
scroll to position [1287, 0]
click at [761, 530] on button "7" at bounding box center [769, 527] width 31 height 31
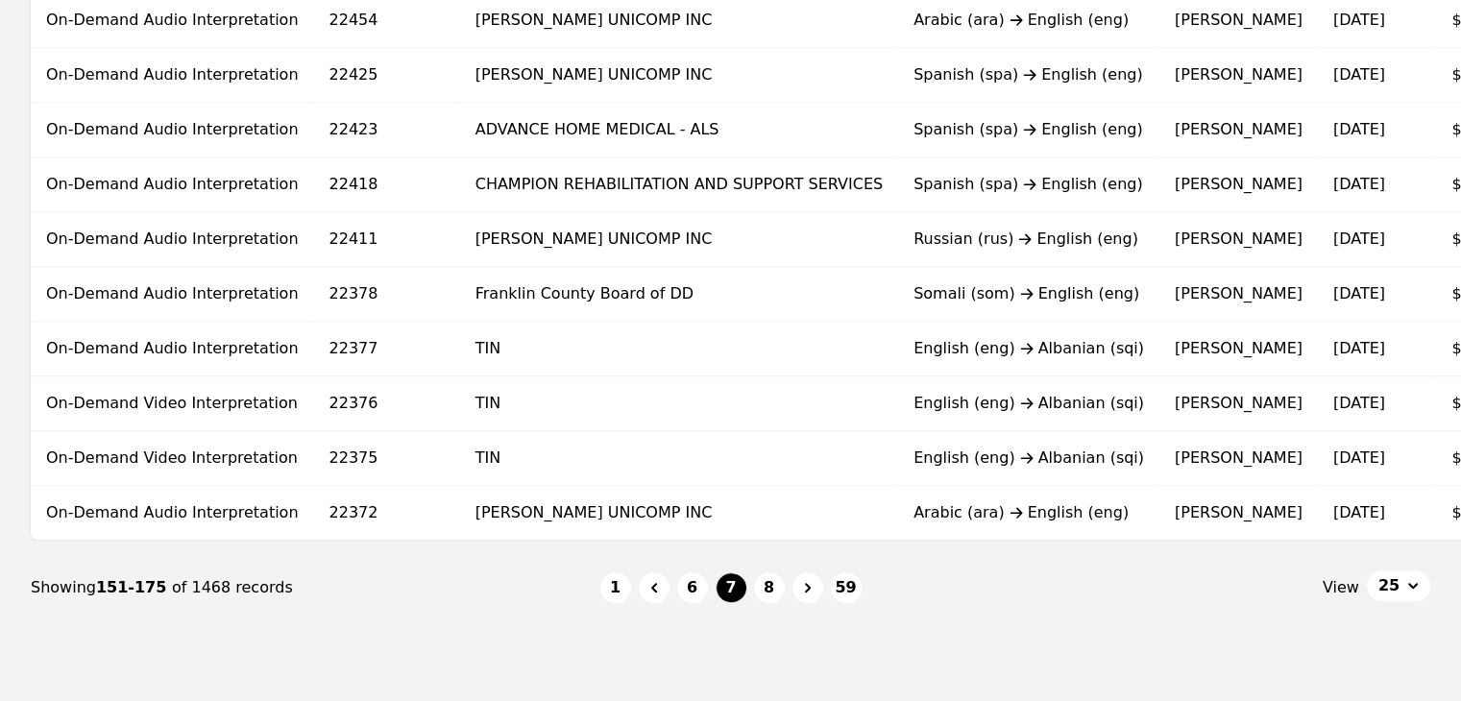
scroll to position [1249, 0]
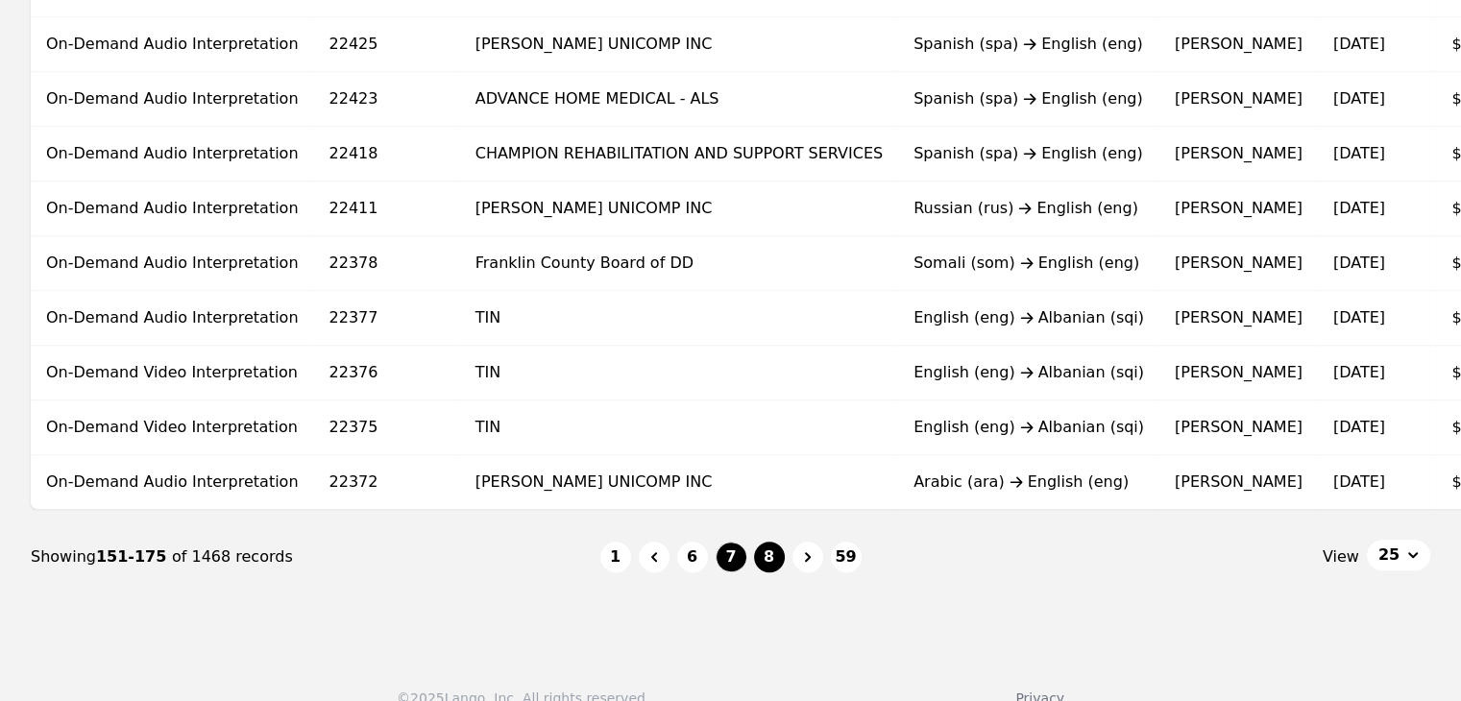
click at [765, 562] on button "8" at bounding box center [769, 557] width 31 height 31
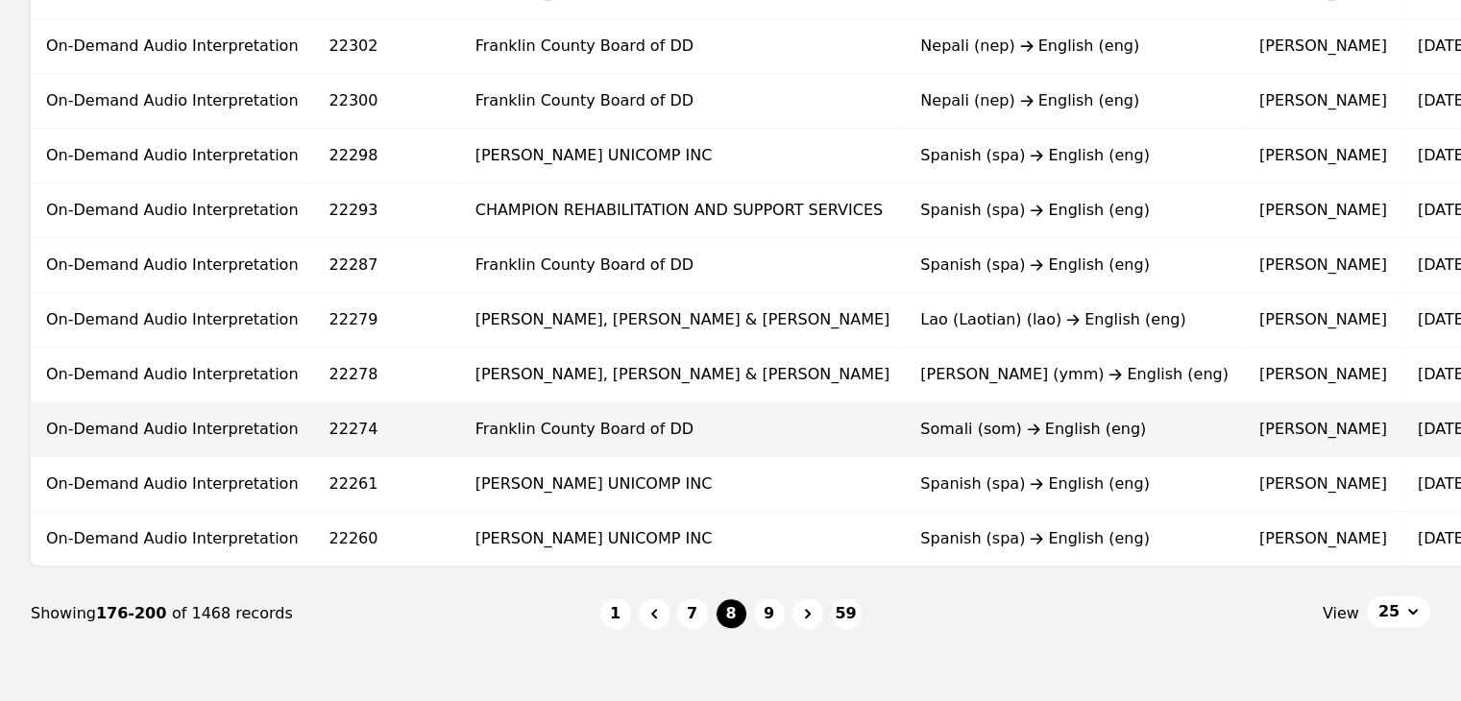
scroll to position [1287, 0]
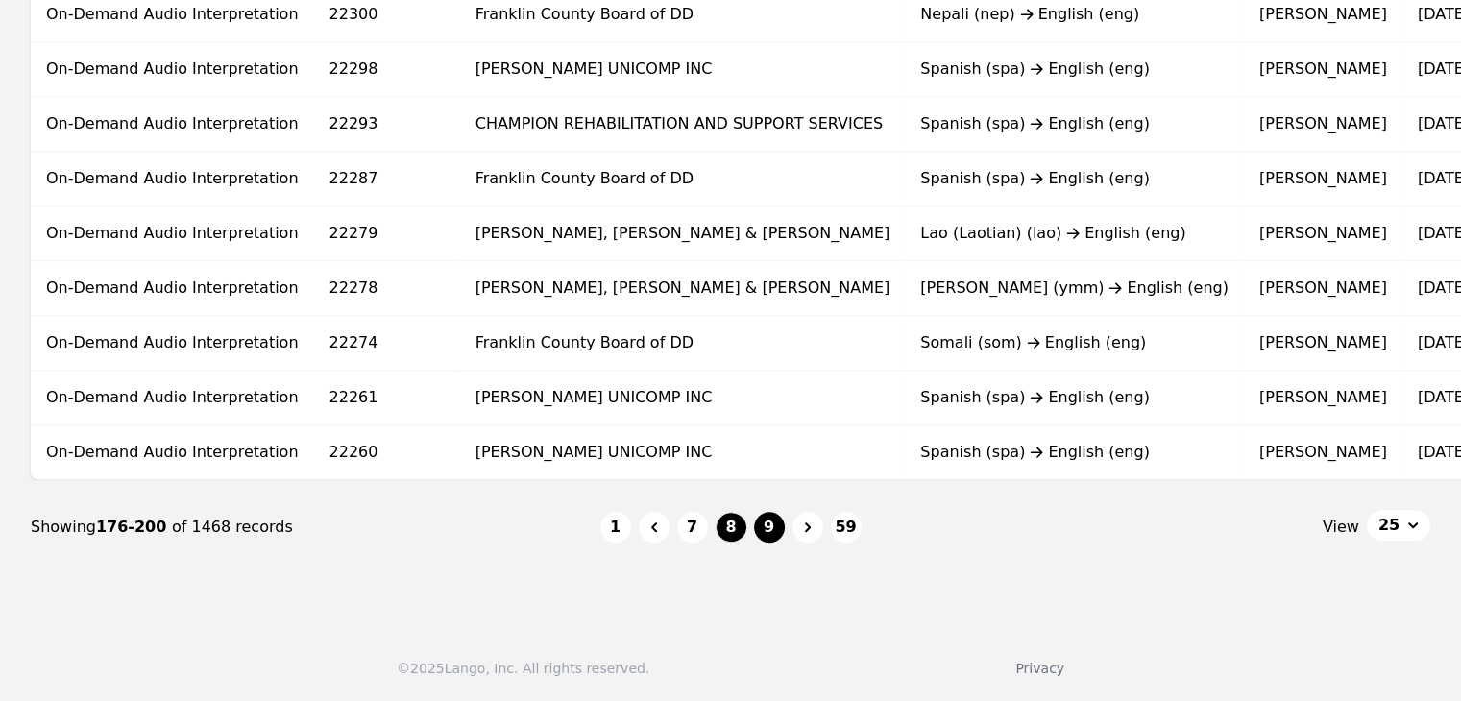
click at [766, 526] on button "9" at bounding box center [769, 527] width 31 height 31
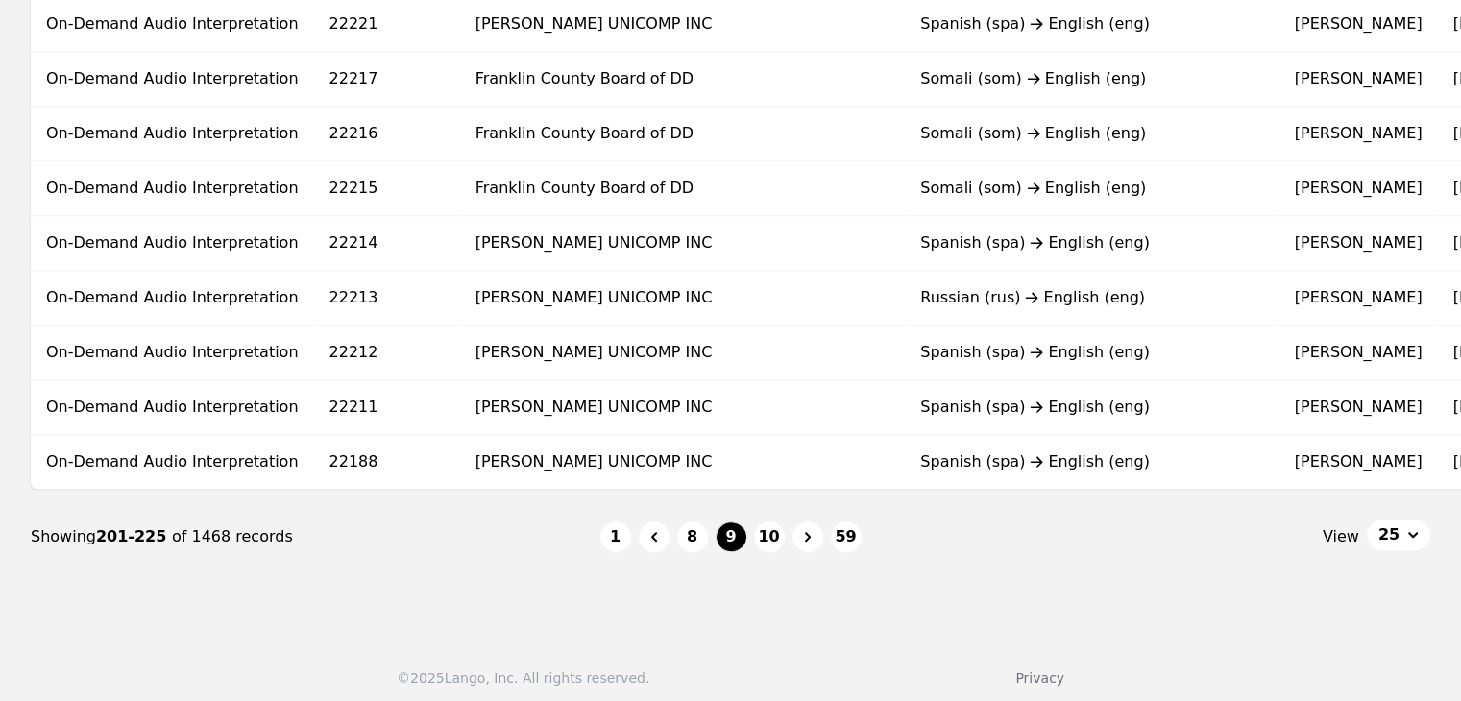
scroll to position [1287, 0]
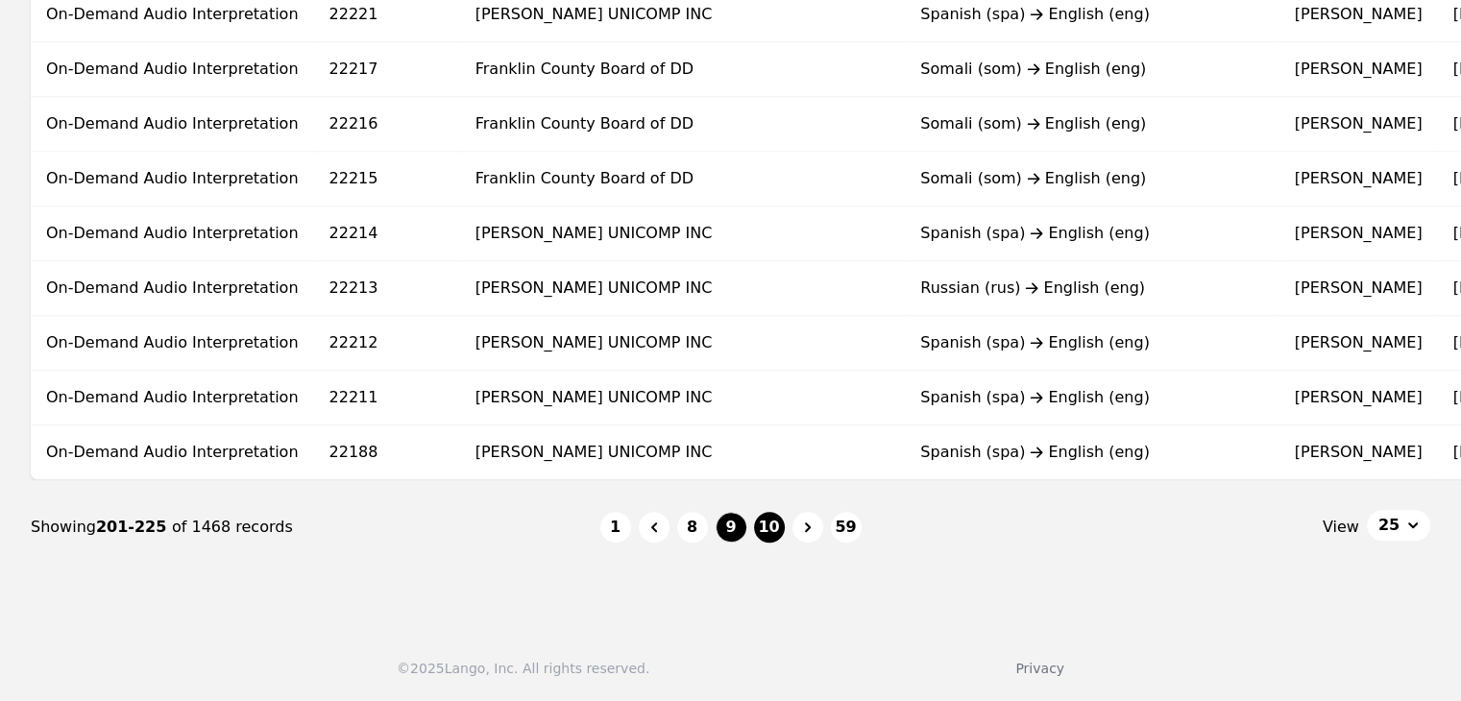
click at [775, 528] on button "10" at bounding box center [769, 527] width 31 height 31
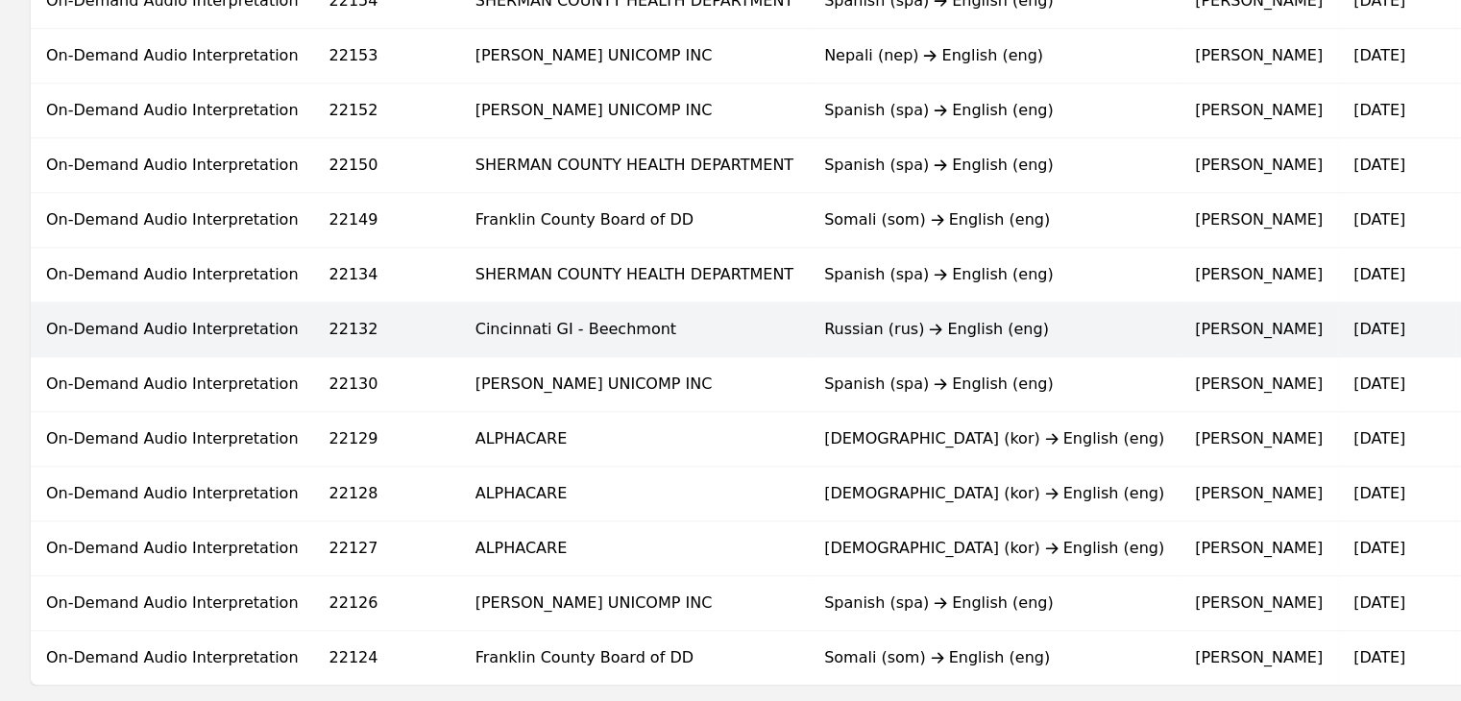
scroll to position [1249, 0]
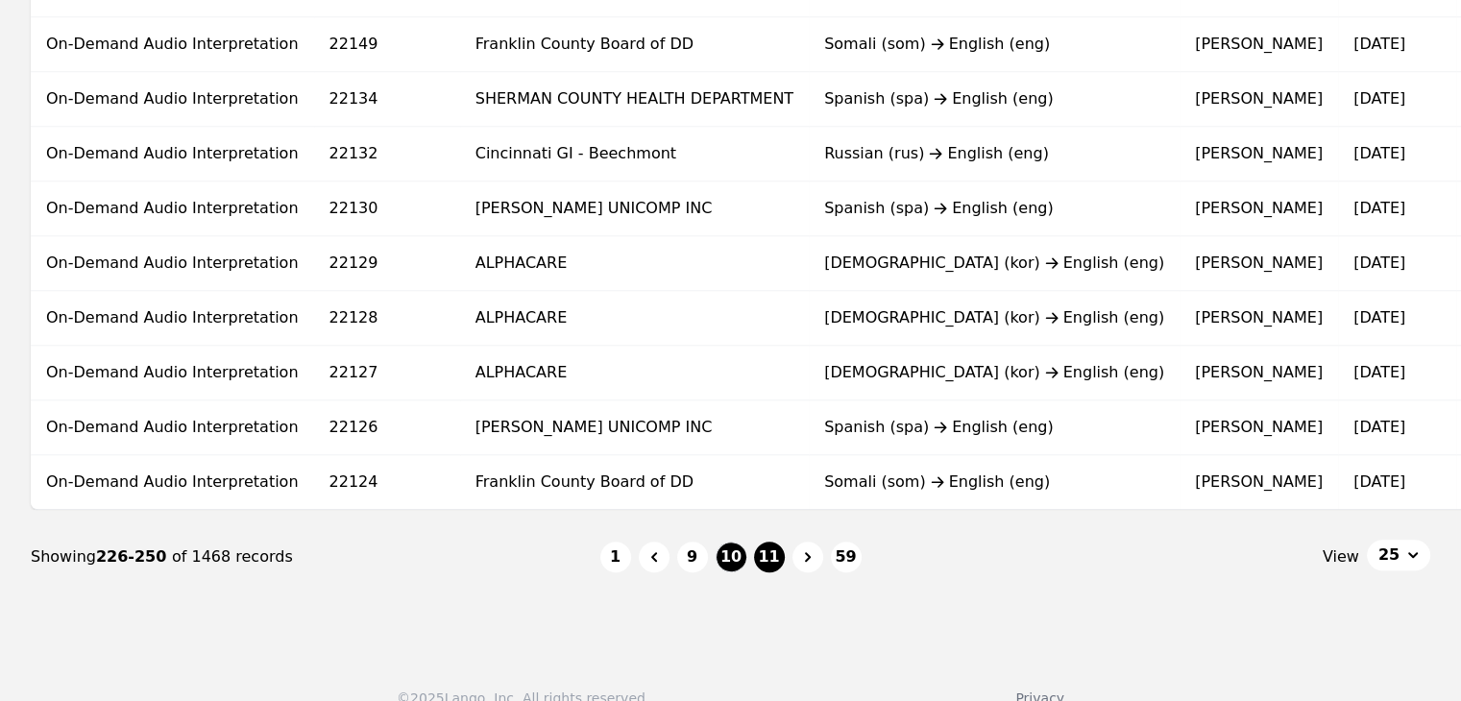
click at [773, 573] on button "11" at bounding box center [769, 557] width 31 height 31
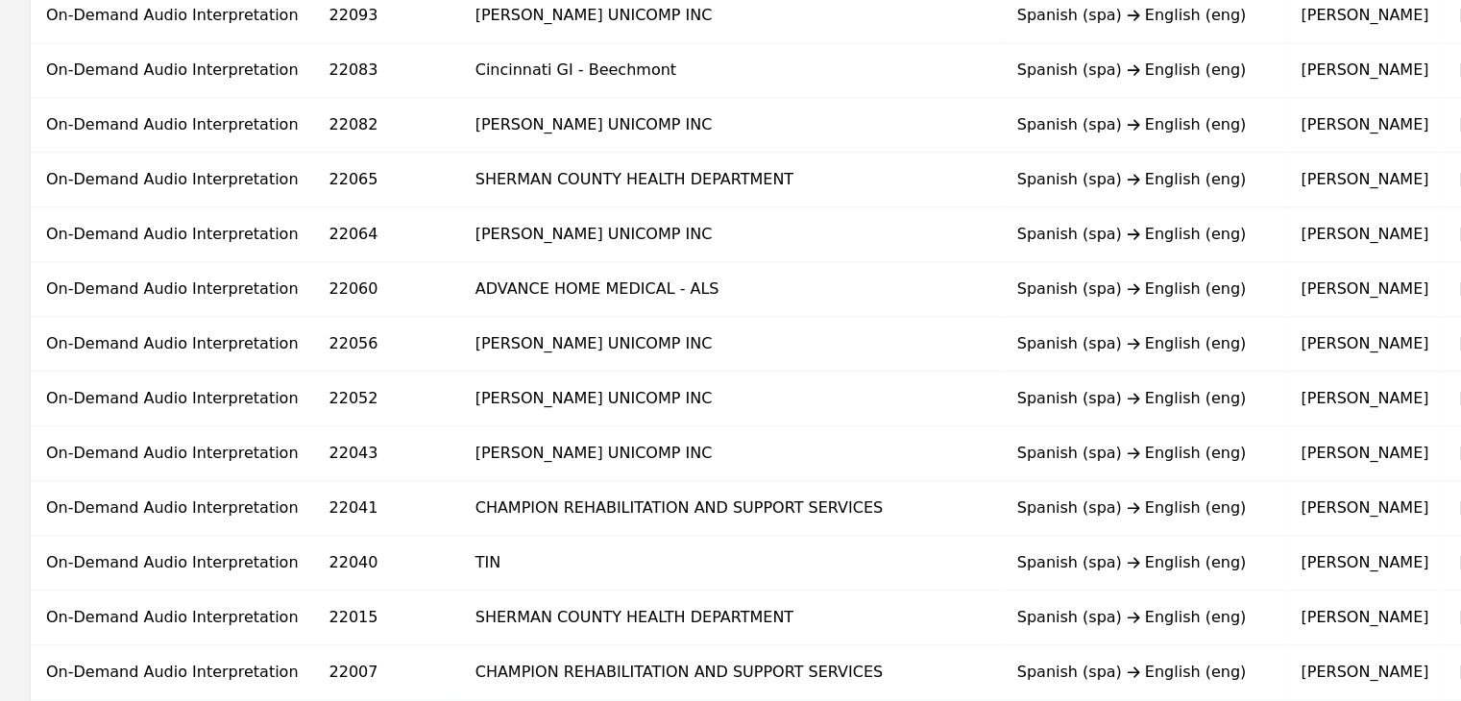
scroll to position [1287, 0]
